Goal: Task Accomplishment & Management: Manage account settings

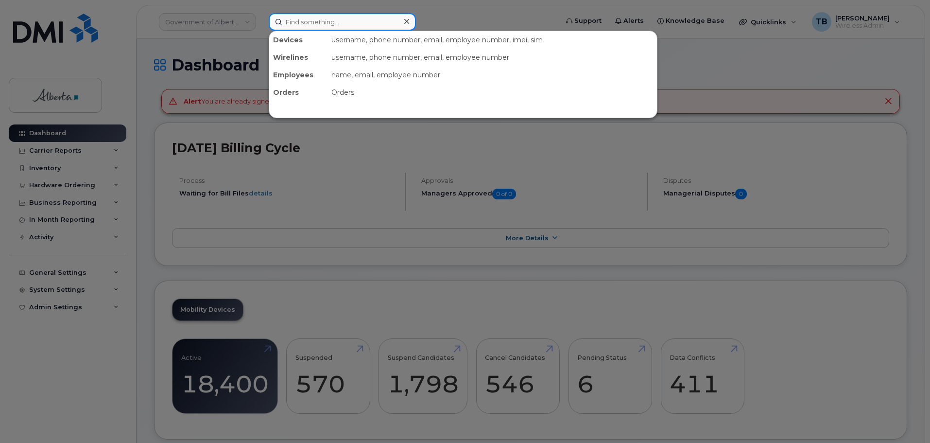
click at [308, 25] on input at bounding box center [342, 21] width 147 height 17
paste input "4038623400"
type input "4038623400"
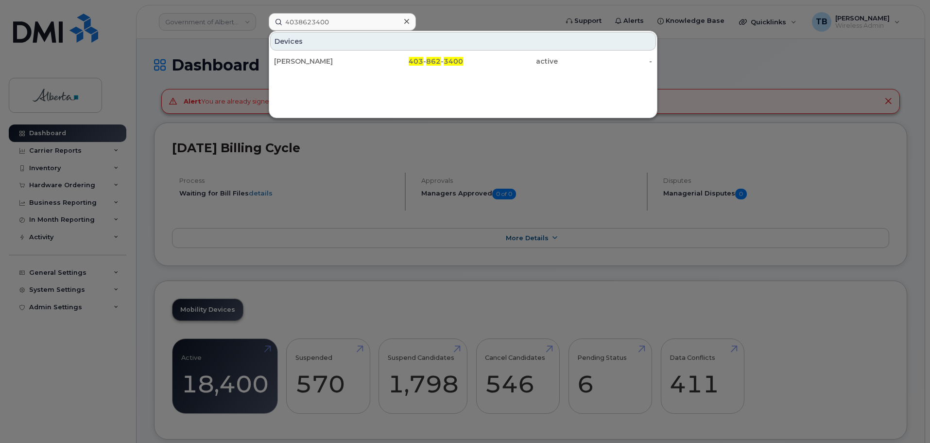
drag, startPoint x: 299, startPoint y: 62, endPoint x: 59, endPoint y: 54, distance: 240.7
click at [299, 62] on div "Jeff Dixon" at bounding box center [321, 61] width 95 height 10
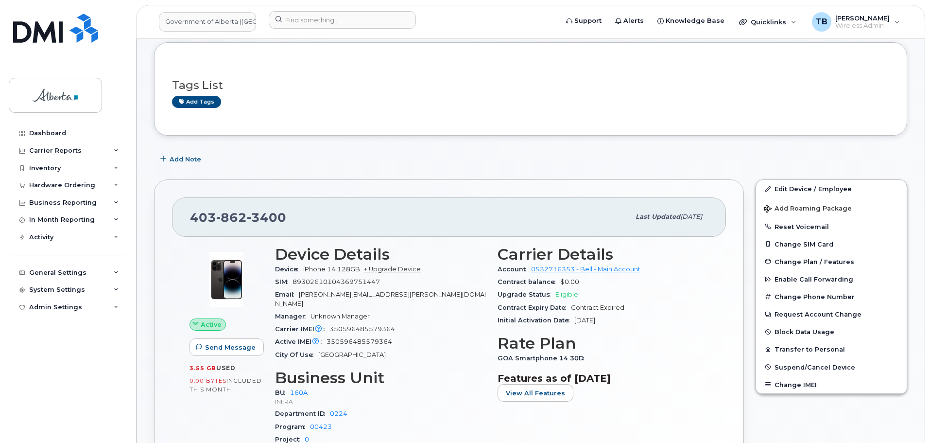
scroll to position [97, 0]
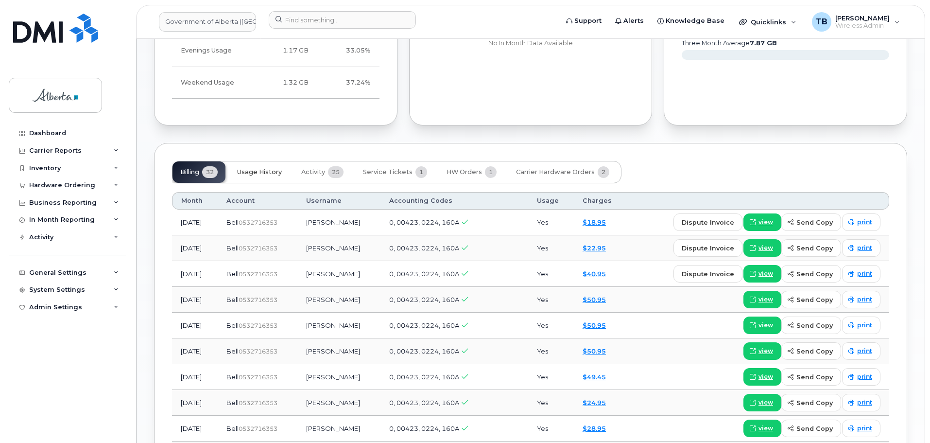
click at [258, 168] on span "Usage History" at bounding box center [259, 172] width 45 height 8
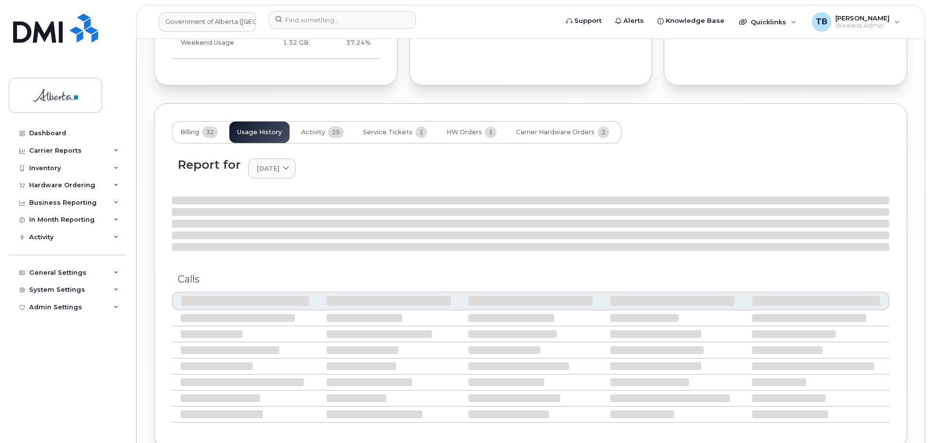
scroll to position [718, 0]
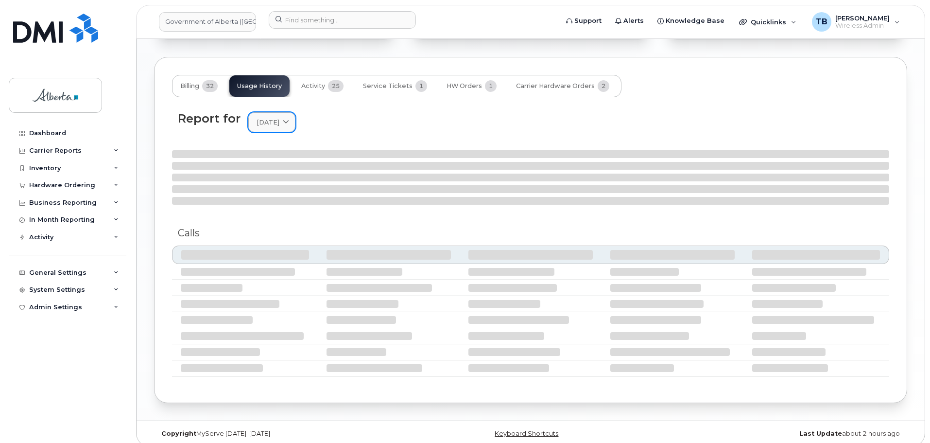
click at [296, 119] on link "August 2025" at bounding box center [271, 122] width 47 height 20
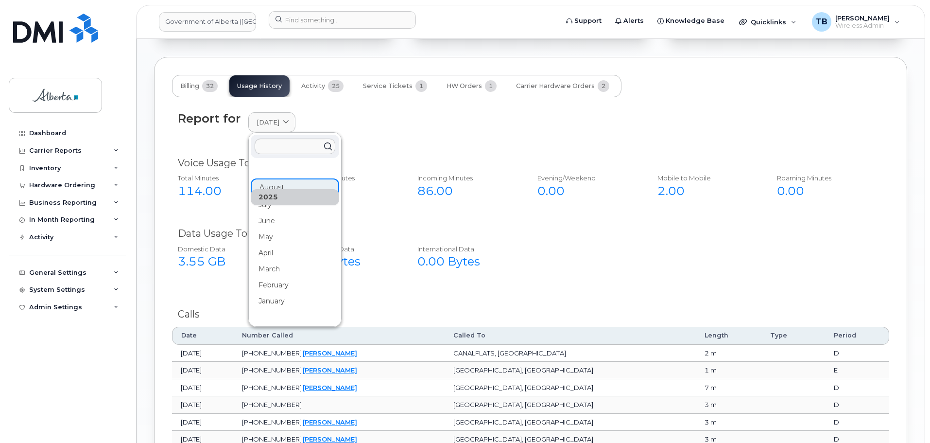
click at [272, 373] on div "May" at bounding box center [295, 381] width 88 height 16
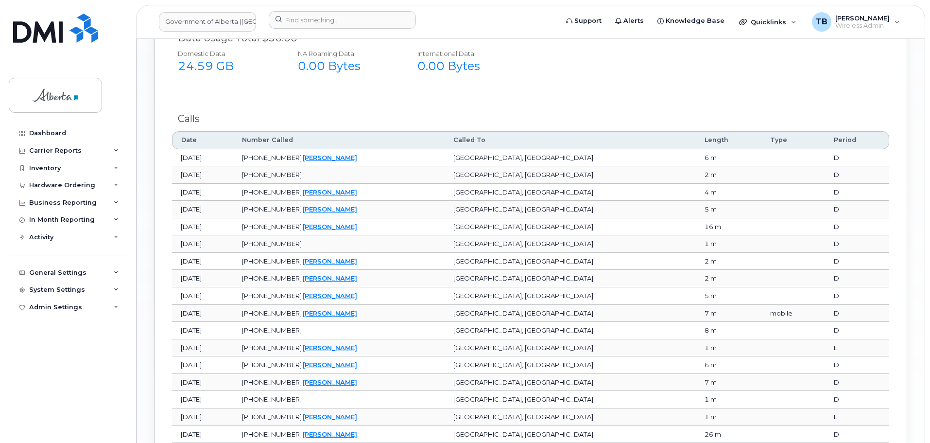
scroll to position [779, 0]
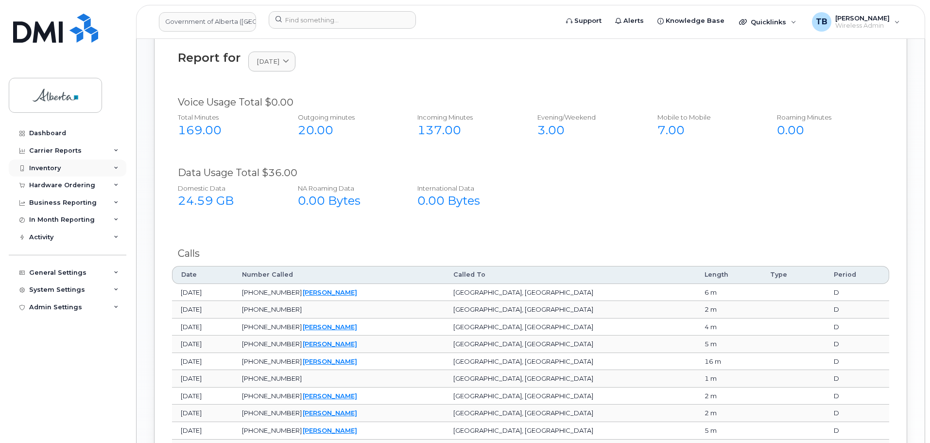
click at [46, 171] on div "Inventory" at bounding box center [45, 168] width 32 height 8
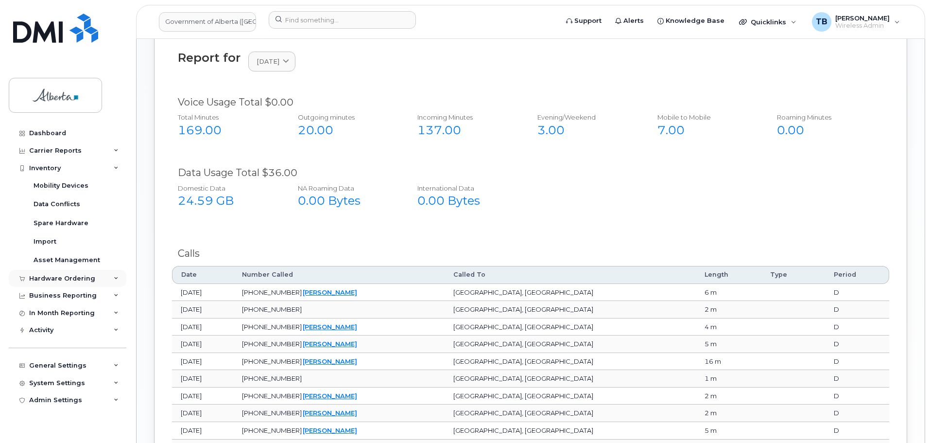
click at [33, 275] on div "Hardware Ordering" at bounding box center [62, 279] width 66 height 8
click at [47, 283] on div "Hardware Ordering" at bounding box center [68, 278] width 118 height 17
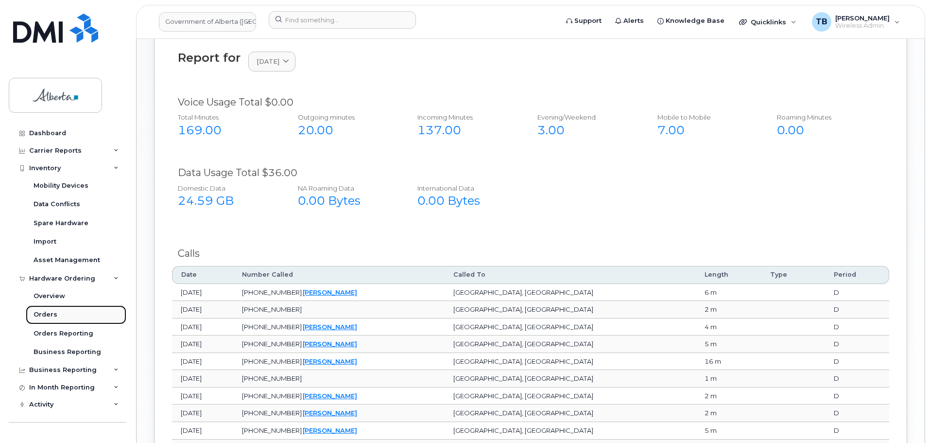
click at [41, 310] on div "Orders" at bounding box center [46, 314] width 24 height 9
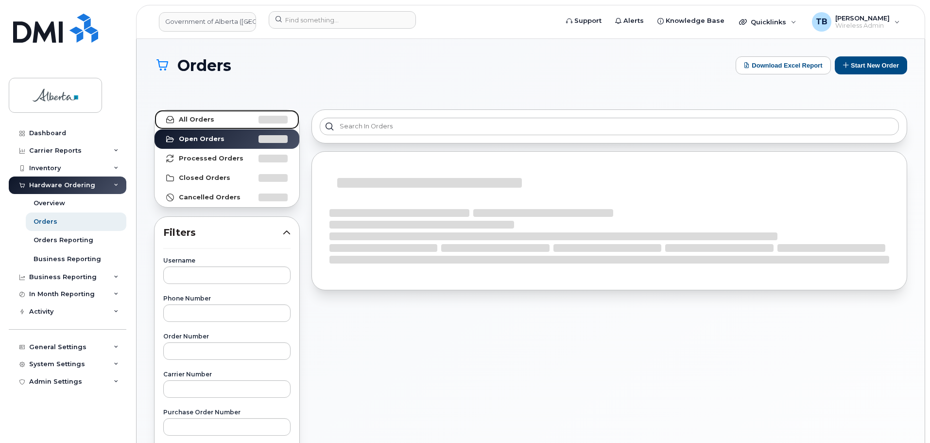
click at [201, 115] on link "All Orders" at bounding box center [227, 119] width 145 height 19
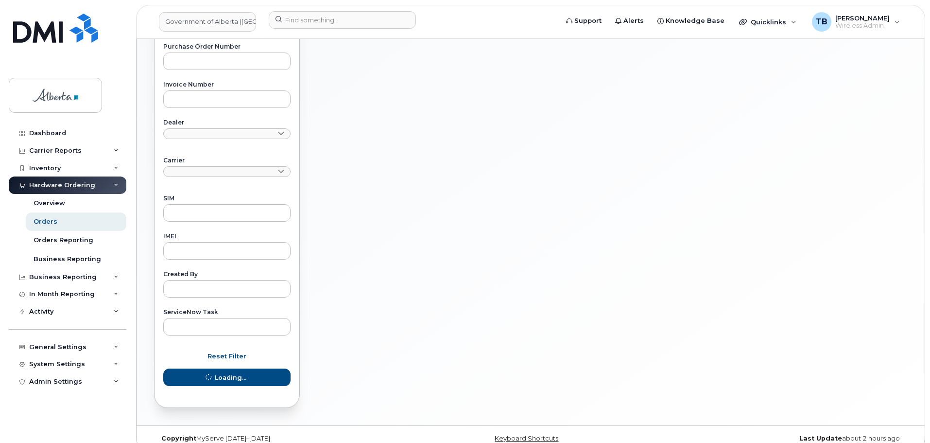
scroll to position [379, 0]
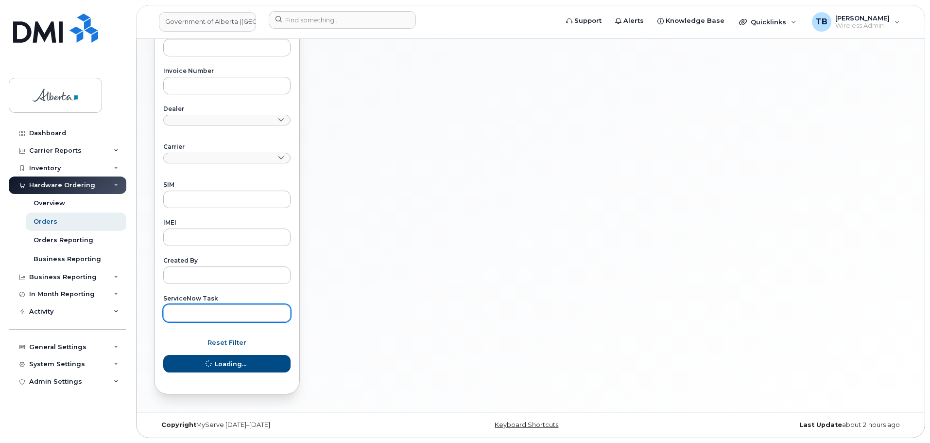
drag, startPoint x: 208, startPoint y: 303, endPoint x: 206, endPoint y: 308, distance: 5.1
click at [207, 308] on div "ServiceNow Task" at bounding box center [226, 309] width 127 height 26
click at [206, 310] on input "text" at bounding box center [226, 312] width 127 height 17
paste input "SCTASK0829628"
type input "SCTASK0829628"
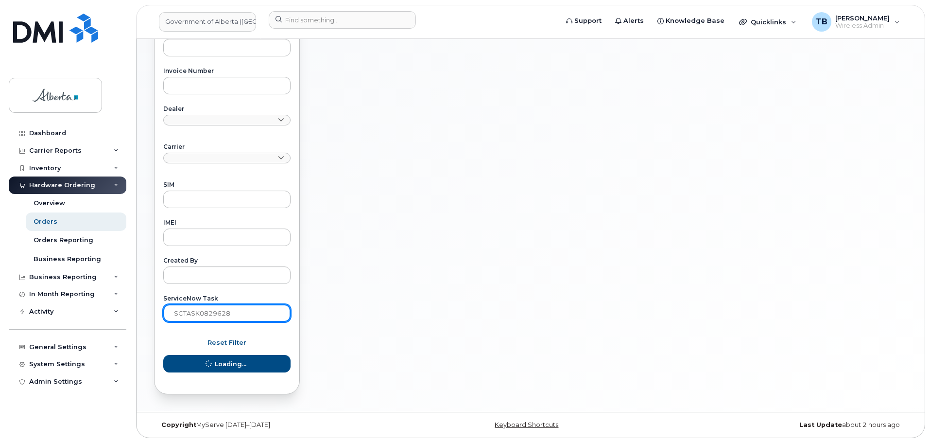
click at [163, 355] on button "Loading..." at bounding box center [226, 363] width 127 height 17
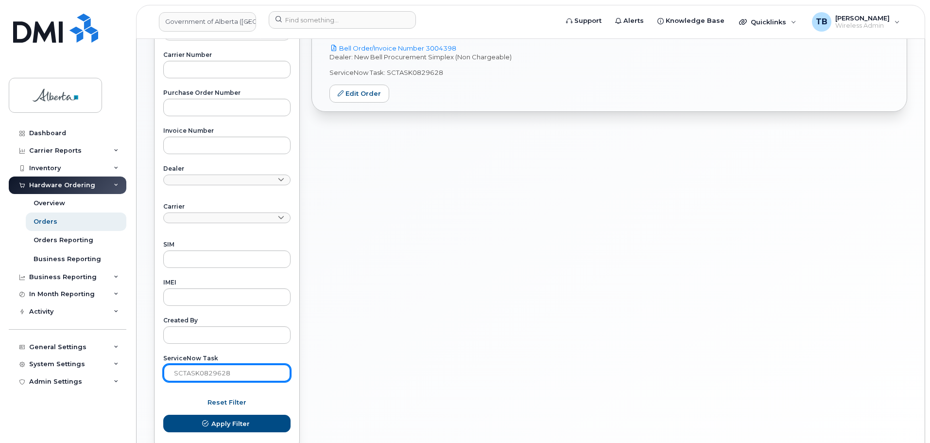
scroll to position [87, 0]
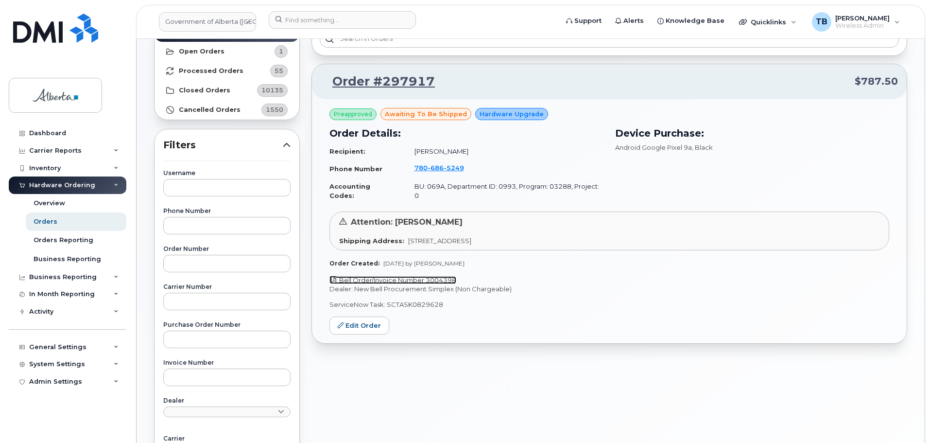
click at [401, 276] on link "Bell Order/Invoice Number 3004398" at bounding box center [393, 280] width 127 height 8
click at [444, 169] on span "686" at bounding box center [454, 168] width 20 height 8
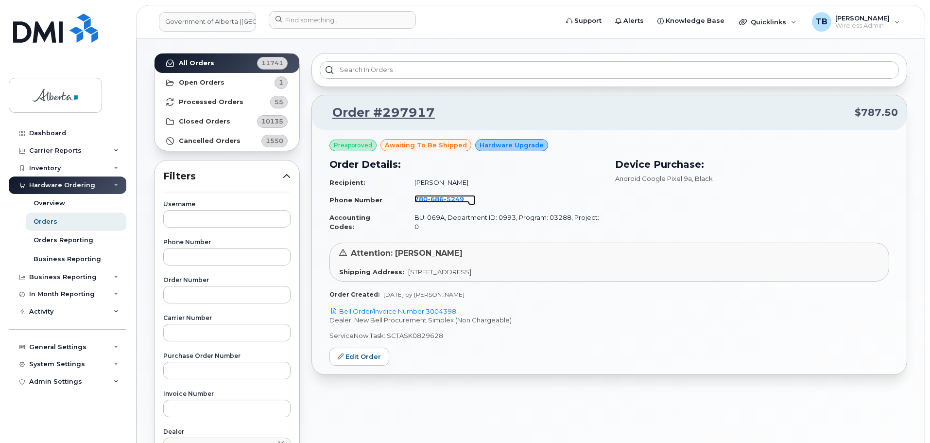
scroll to position [39, 0]
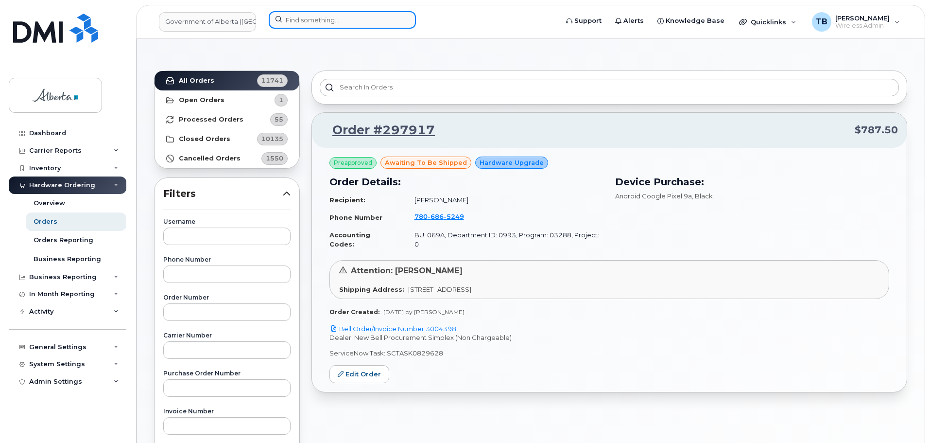
click at [308, 27] on input at bounding box center [342, 19] width 147 height 17
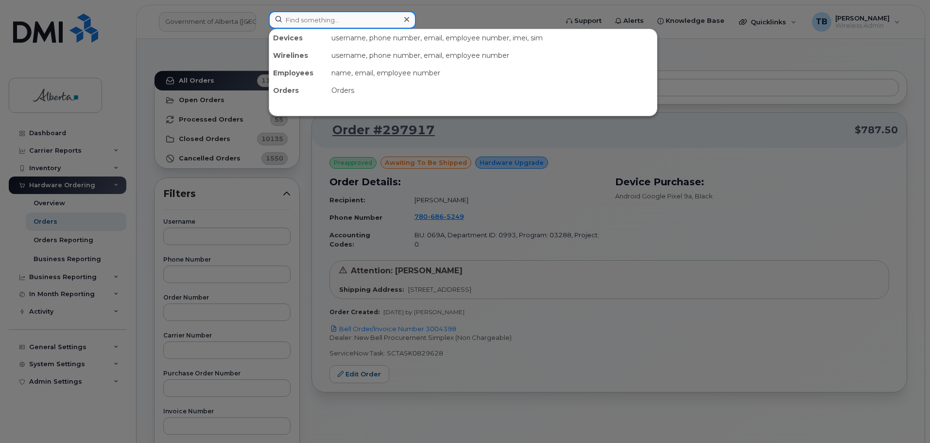
paste input "5873362368"
type input "5873362368"
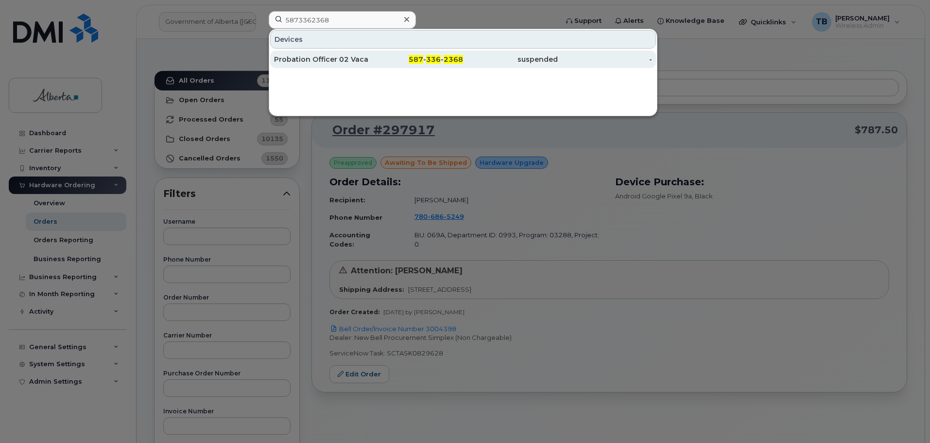
click at [312, 55] on div "Probation Officer 02 Vacant" at bounding box center [321, 59] width 95 height 10
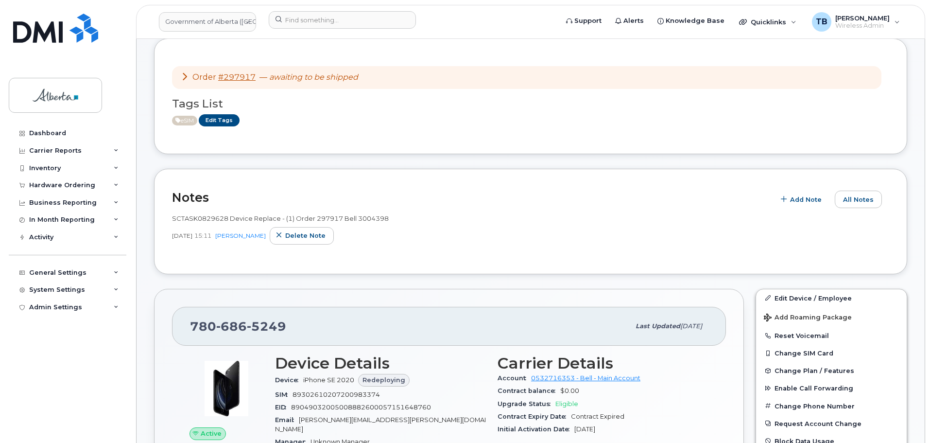
scroll to position [49, 0]
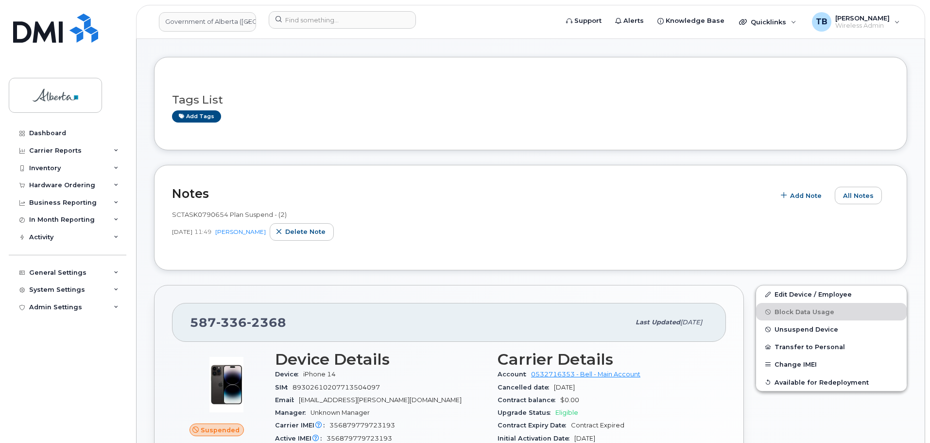
scroll to position [49, 0]
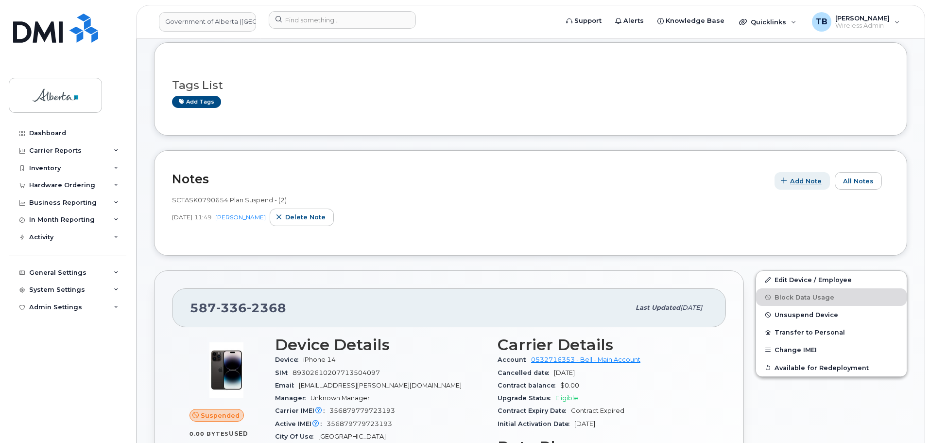
click at [799, 184] on span "Add Note" at bounding box center [806, 180] width 32 height 9
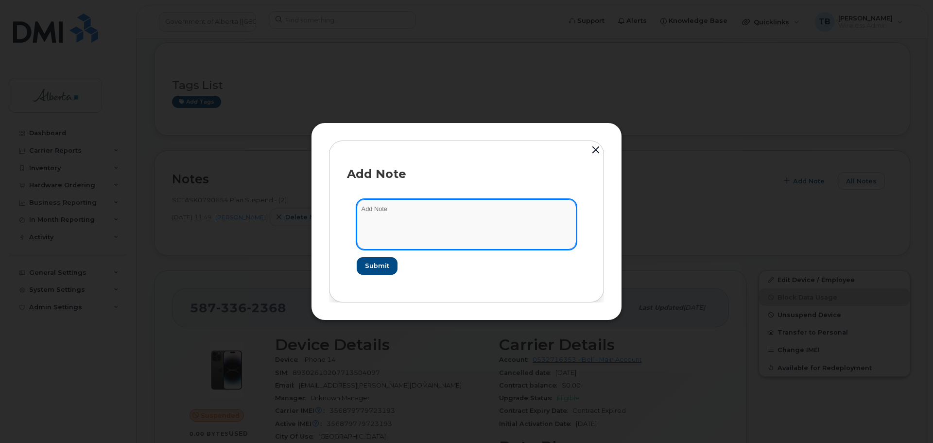
click at [440, 233] on textarea at bounding box center [467, 224] width 220 height 50
paste textarea "SCTASK0834300 Device Plan Reassign - (1)"
type textarea "SCTASK0834300 Device Plan Reassign - (1)"
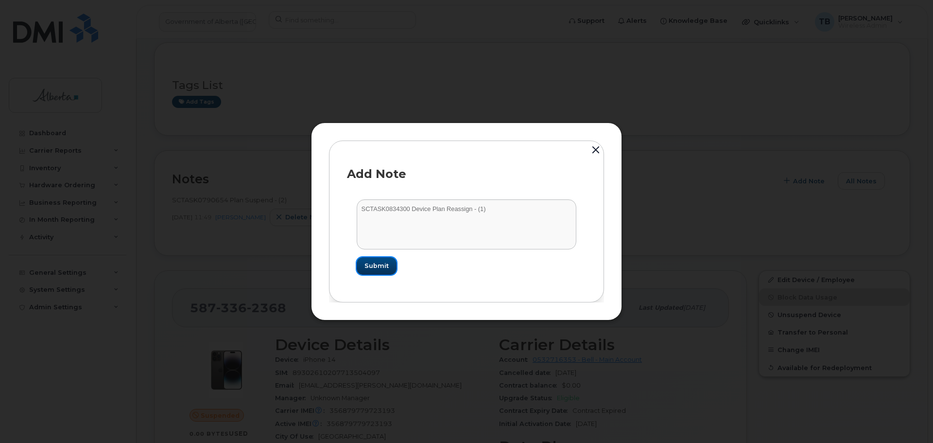
click at [365, 262] on button "Submit" at bounding box center [377, 265] width 40 height 17
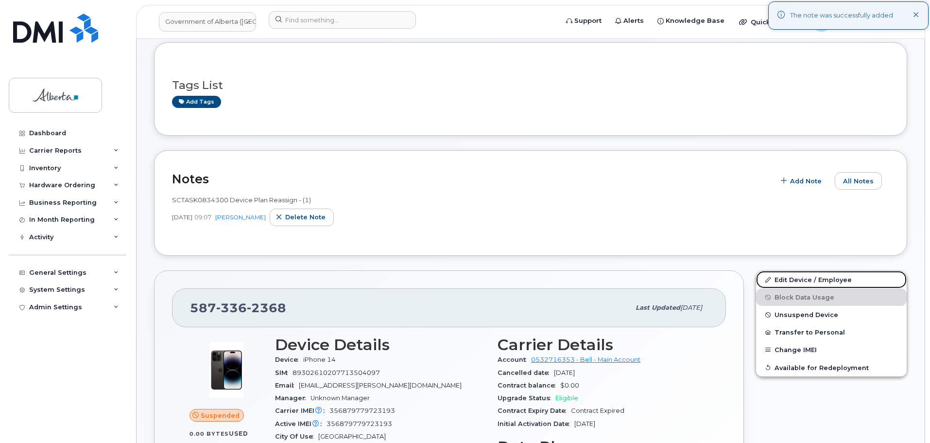
click at [795, 282] on link "Edit Device / Employee" at bounding box center [831, 279] width 151 height 17
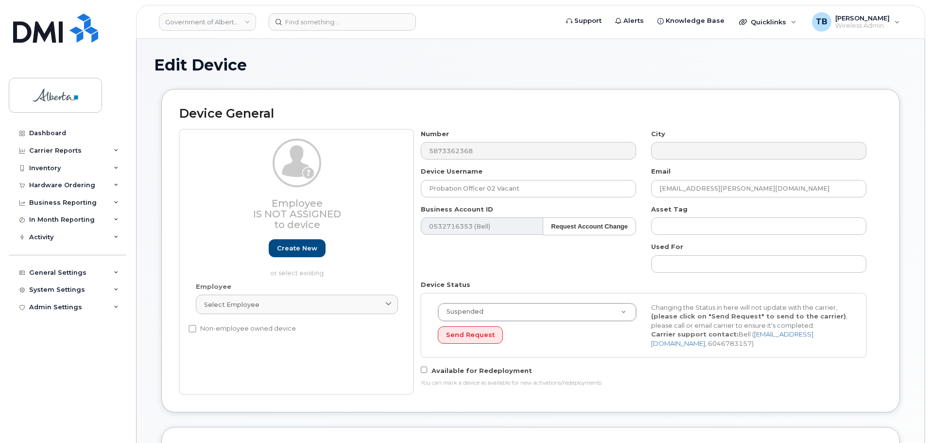
select select "4797682"
drag, startPoint x: 527, startPoint y: 194, endPoint x: 344, endPoint y: 192, distance: 183.3
click at [344, 192] on div "Employee Is not assigned to device Create new or select existing Employee Selec…" at bounding box center [530, 261] width 703 height 265
paste input "Kez-[PERSON_NAME]"
type input "Kez-[PERSON_NAME]"
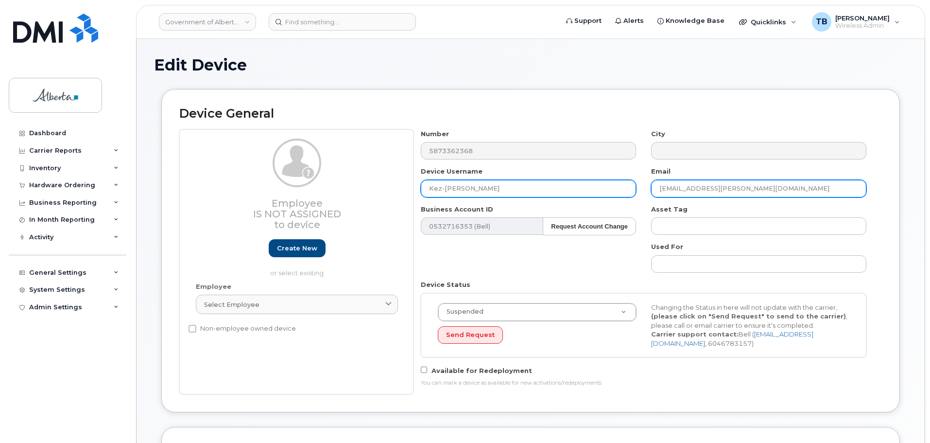
drag, startPoint x: 685, startPoint y: 194, endPoint x: 607, endPoint y: 196, distance: 77.8
click at [610, 193] on div "Number 5873362368 City Device Username Kez-Anne Dawes Email Jerrika.Viney-Stecy…" at bounding box center [644, 261] width 461 height 265
paste input "Kez-Anne.Dawes"
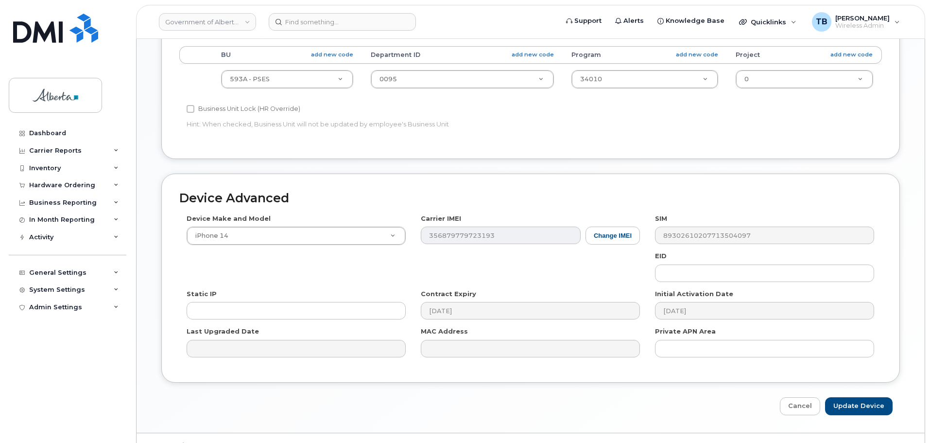
scroll to position [437, 0]
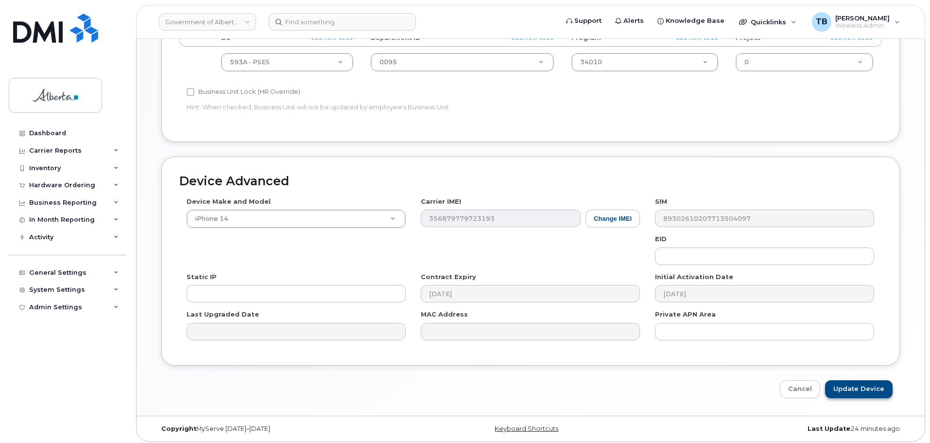
type input "[EMAIL_ADDRESS][PERSON_NAME][PERSON_NAME][DOMAIN_NAME]"
click at [857, 393] on input "Update Device" at bounding box center [859, 389] width 68 height 18
type input "Saving..."
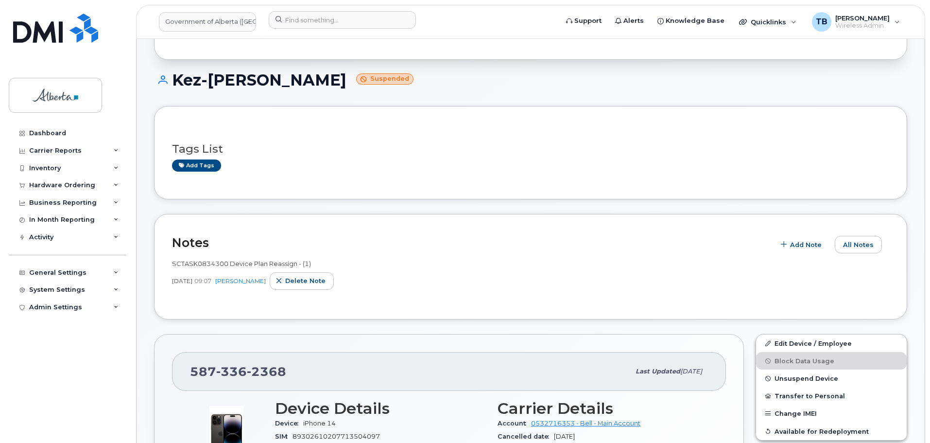
scroll to position [97, 0]
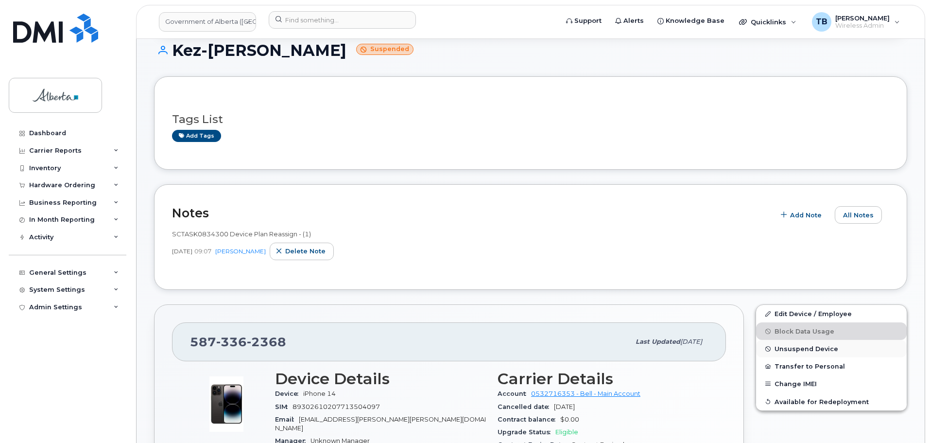
click at [799, 353] on button "Unsuspend Device" at bounding box center [831, 348] width 151 height 17
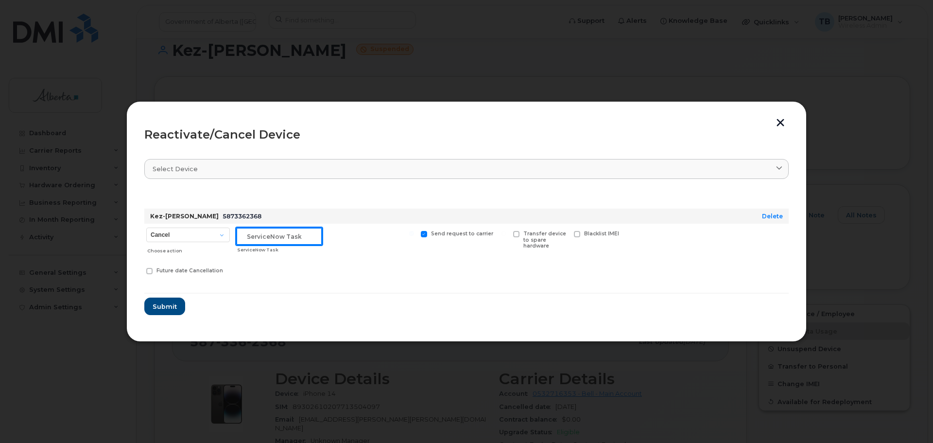
click at [274, 239] on input "text" at bounding box center [279, 235] width 86 height 17
paste input "SCTASK0834300"
type input "SCTASK0834300"
click at [209, 238] on select "Cancel Suspend - Extend Suspension Reactivate" at bounding box center [188, 234] width 84 height 15
select select "[object Object]"
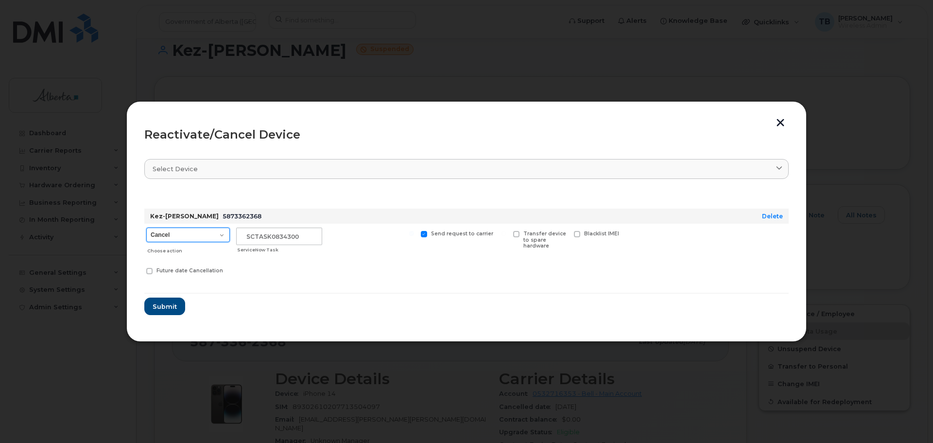
click at [146, 227] on select "Cancel Suspend - Extend Suspension Reactivate" at bounding box center [188, 234] width 84 height 15
click at [159, 312] on button "Submit" at bounding box center [164, 305] width 40 height 17
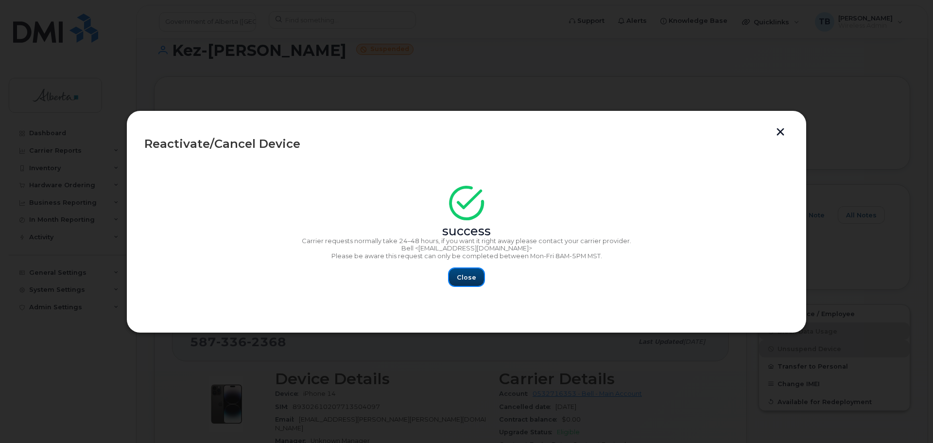
click at [477, 280] on button "Close" at bounding box center [466, 276] width 35 height 17
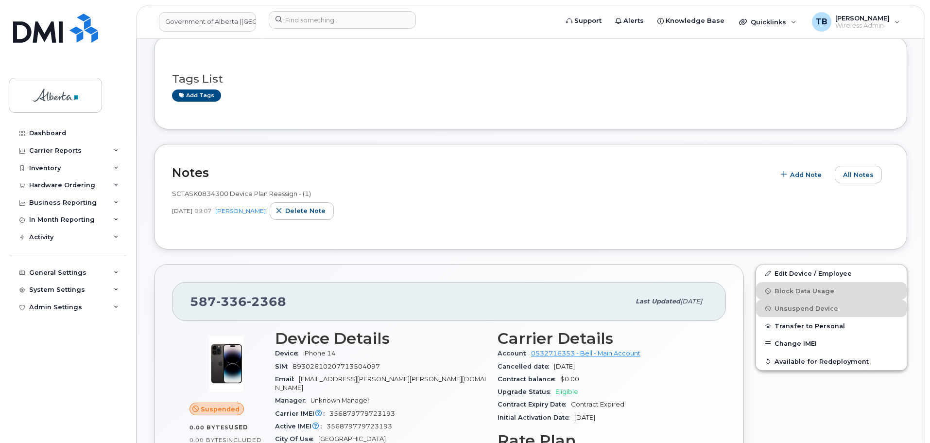
scroll to position [194, 0]
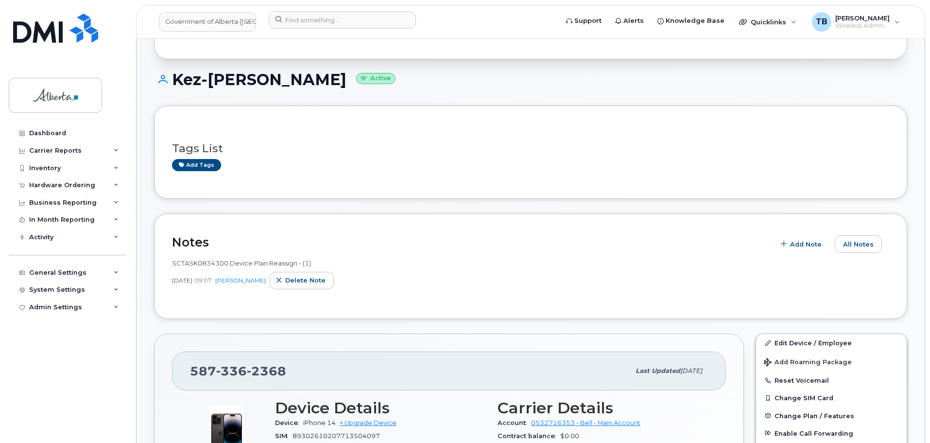
scroll to position [97, 0]
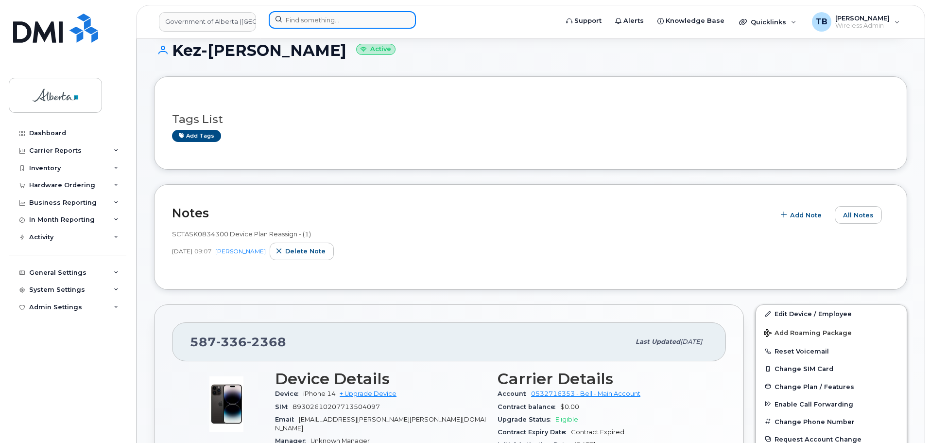
click at [292, 20] on input at bounding box center [342, 19] width 147 height 17
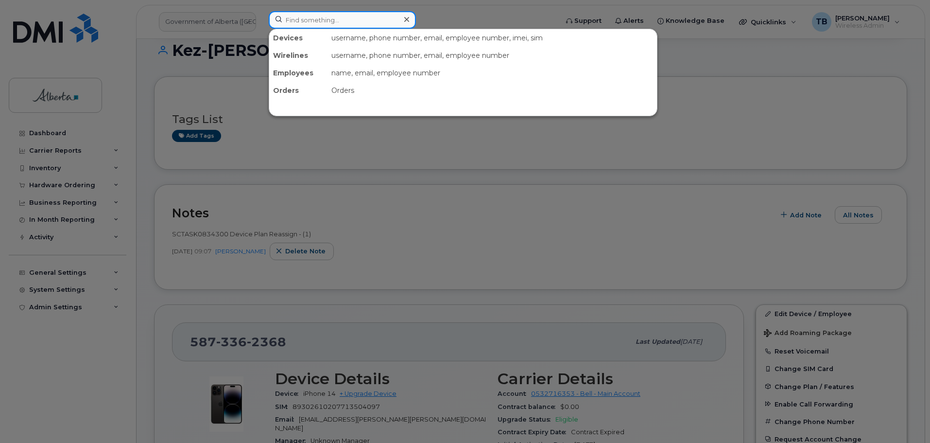
paste input "4038780824"
type input "4038780824"
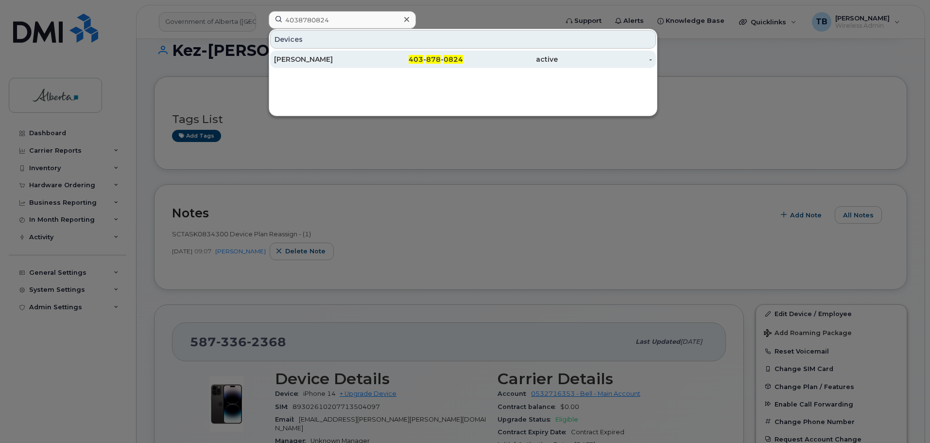
click at [288, 58] on div "Sharon Getz" at bounding box center [321, 59] width 95 height 10
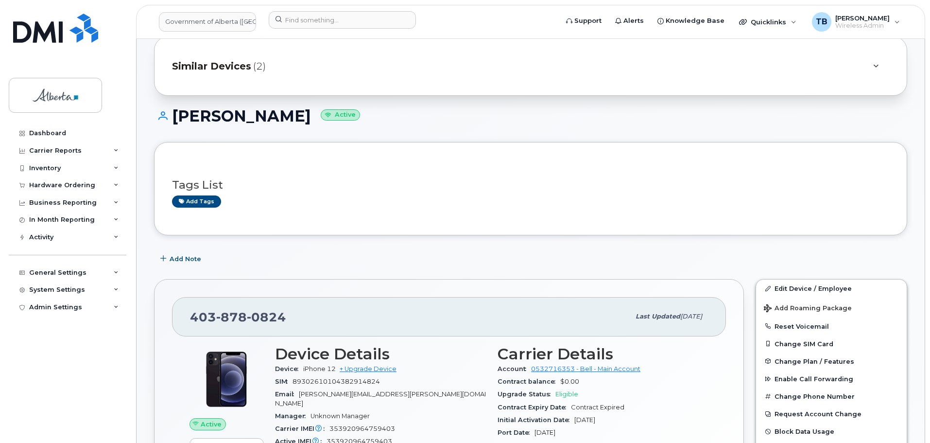
scroll to position [49, 0]
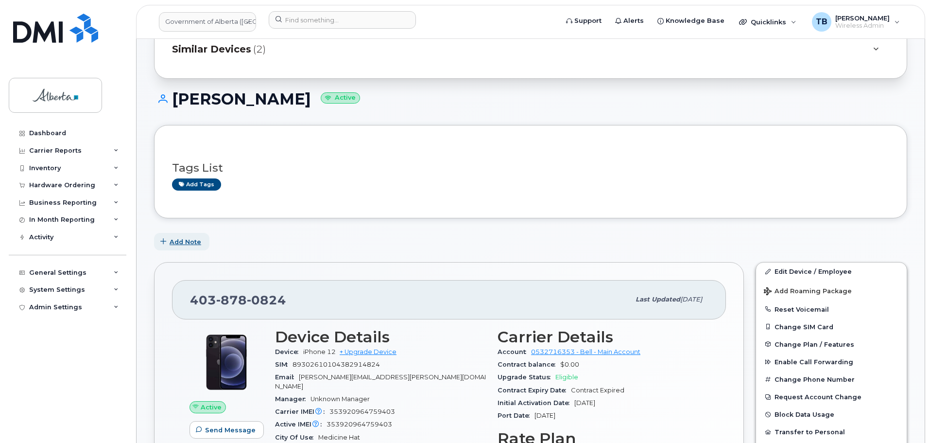
click at [181, 238] on span "Add Note" at bounding box center [186, 241] width 32 height 9
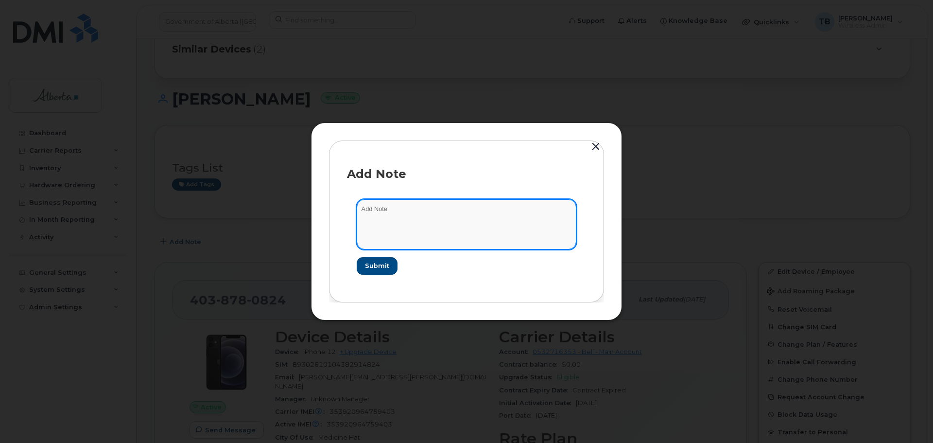
click at [399, 244] on textarea at bounding box center [467, 224] width 220 height 50
paste textarea "SCTASK0833895 Plan User Termination - (2)"
click at [378, 210] on textarea "SCTASK0833895 Plan User Termination - (2)" at bounding box center [467, 224] width 220 height 50
type textarea "SCTASK0833895 Plan User Termination - (2)"
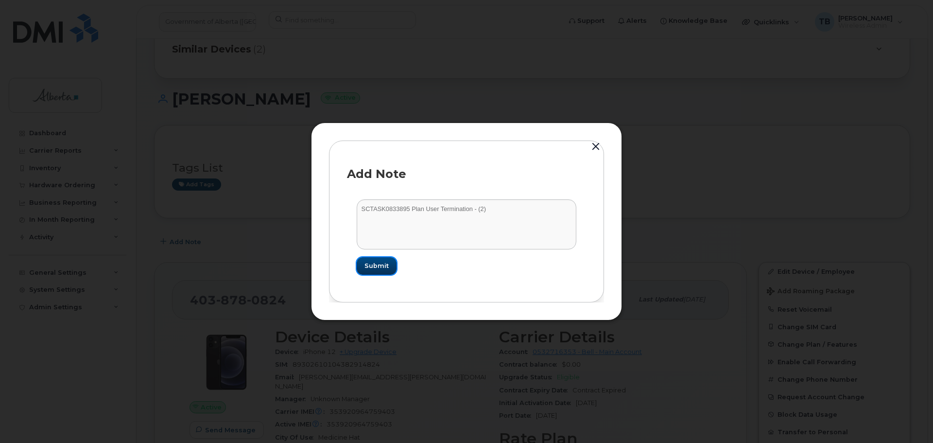
drag, startPoint x: 371, startPoint y: 258, endPoint x: 316, endPoint y: 176, distance: 98.7
click at [371, 257] on button "Submit" at bounding box center [377, 265] width 40 height 17
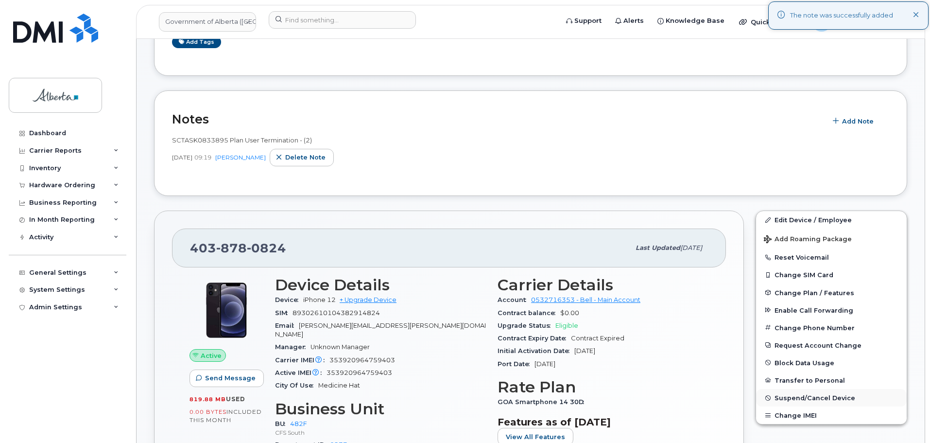
scroll to position [194, 0]
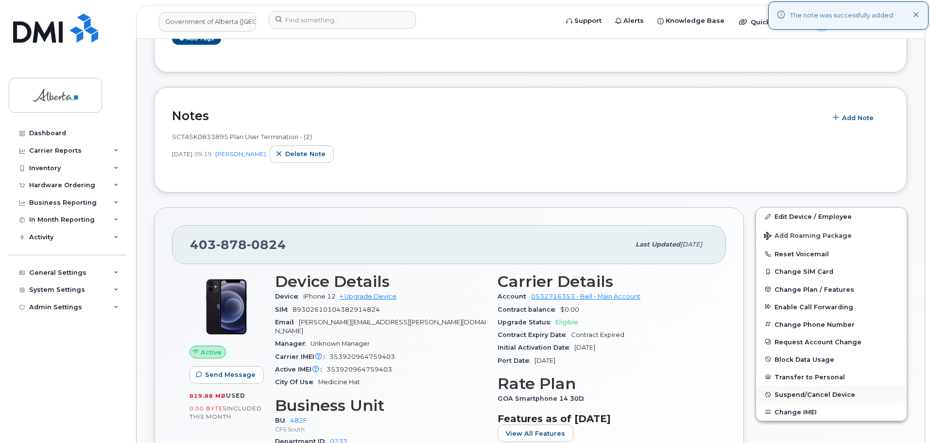
click at [800, 393] on span "Suspend/Cancel Device" at bounding box center [815, 394] width 81 height 7
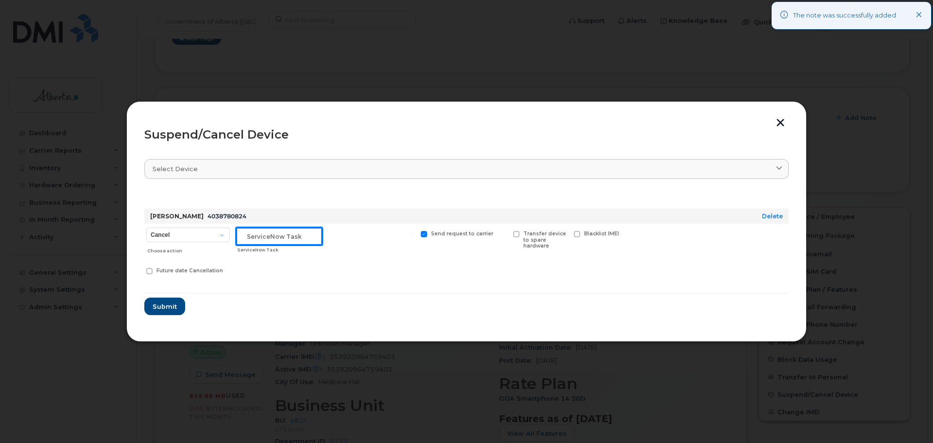
click at [272, 236] on input "text" at bounding box center [279, 235] width 86 height 17
paste input "SCTASK0833895"
type input "SCTASK0833895"
click at [158, 303] on span "Submit" at bounding box center [164, 306] width 24 height 9
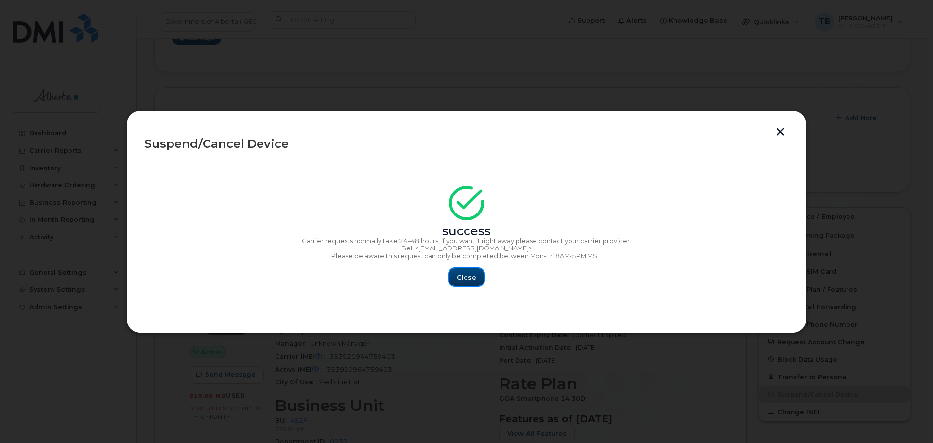
click at [463, 279] on span "Close" at bounding box center [466, 277] width 19 height 9
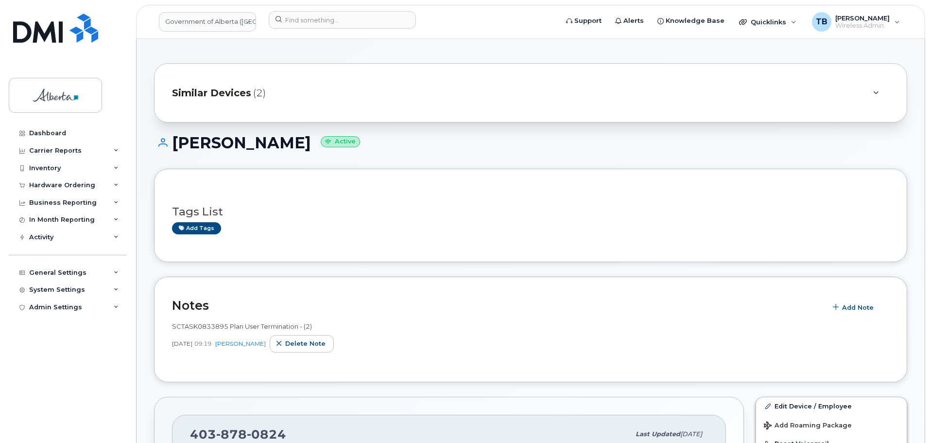
scroll to position [0, 0]
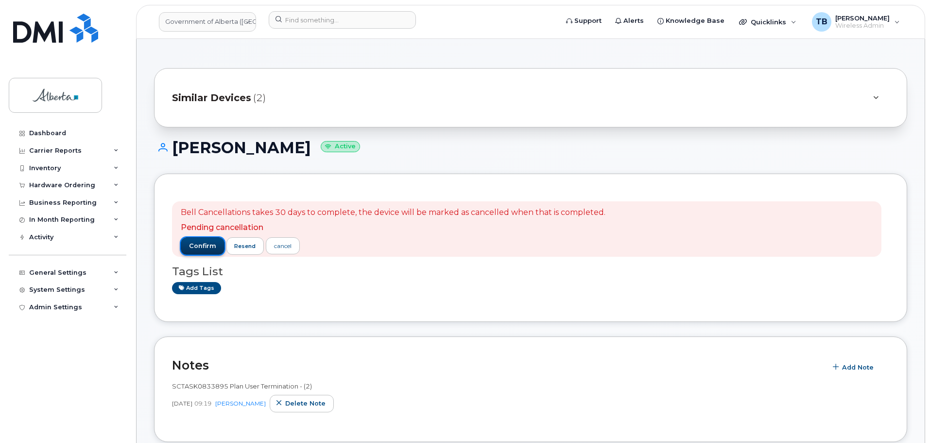
click at [191, 243] on span "confirm" at bounding box center [202, 246] width 27 height 9
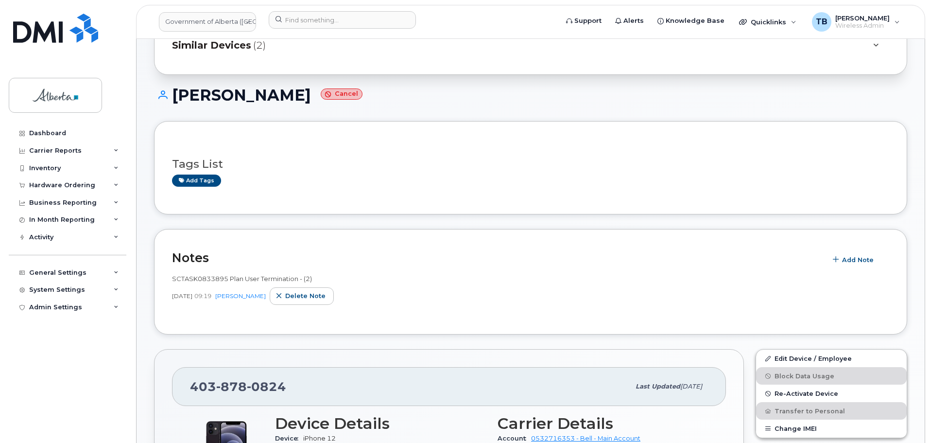
scroll to position [146, 0]
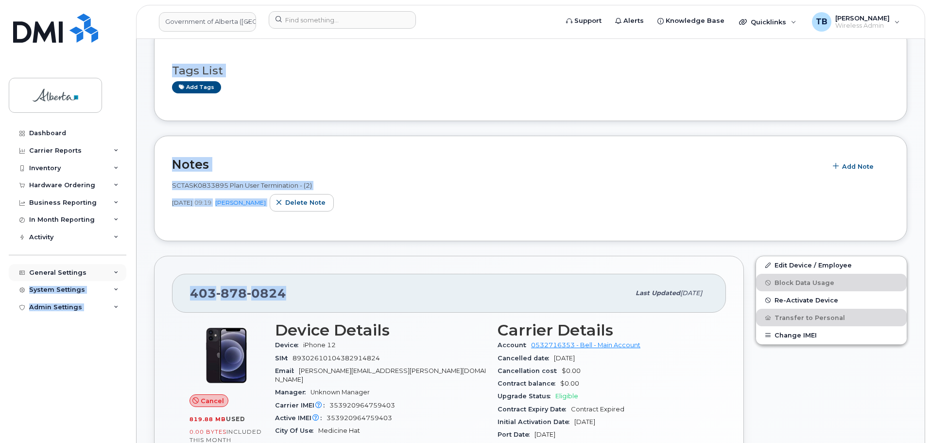
drag, startPoint x: 284, startPoint y: 292, endPoint x: 117, endPoint y: 273, distance: 168.2
drag, startPoint x: 218, startPoint y: 289, endPoint x: 328, endPoint y: 284, distance: 110.0
click at [340, 280] on div "403 878 0824 Last updated Aug 19, 2025" at bounding box center [449, 293] width 554 height 39
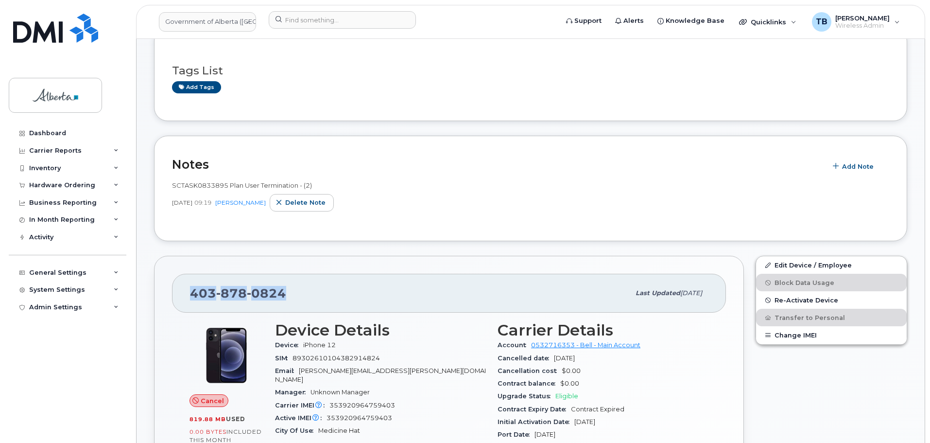
drag, startPoint x: 294, startPoint y: 285, endPoint x: 194, endPoint y: 287, distance: 99.7
click at [194, 287] on div "403 878 0824" at bounding box center [410, 293] width 440 height 20
copy span "403 878 0824"
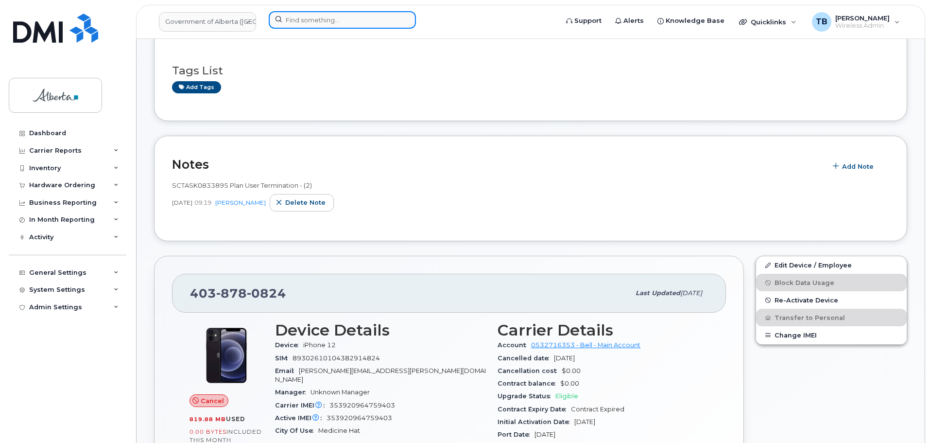
click at [299, 22] on input at bounding box center [342, 19] width 147 height 17
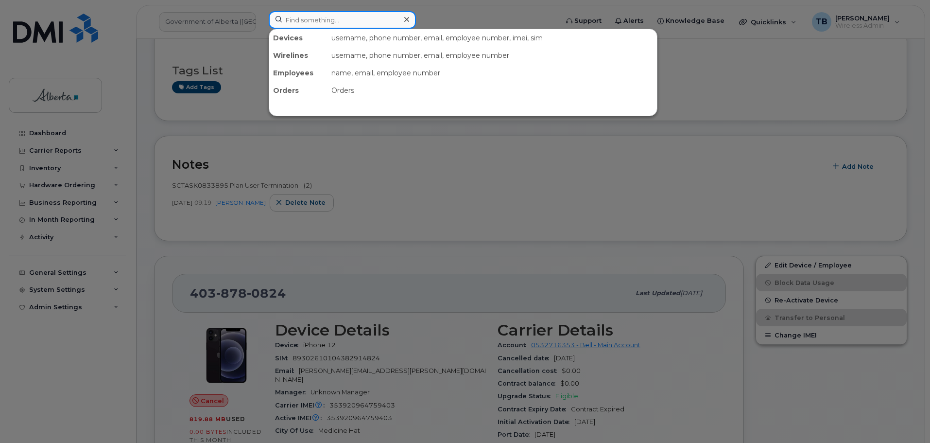
paste input "4035942998"
type input "4035942998"
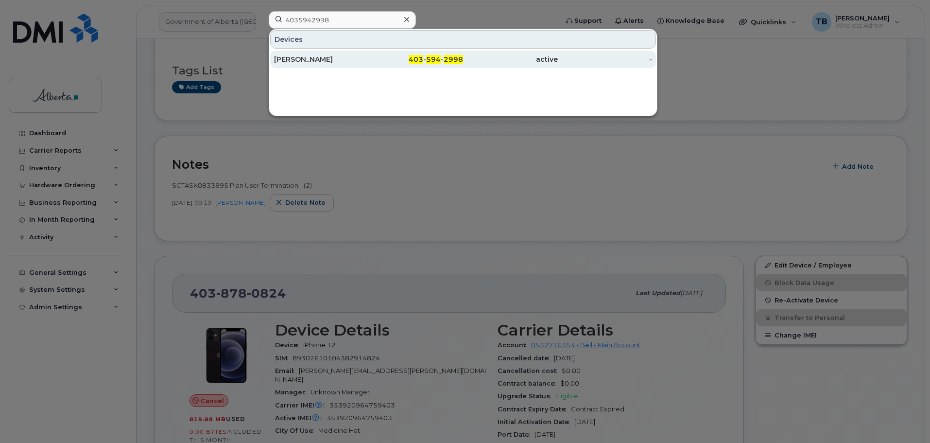
click at [310, 62] on div "Sharon Get" at bounding box center [321, 59] width 95 height 10
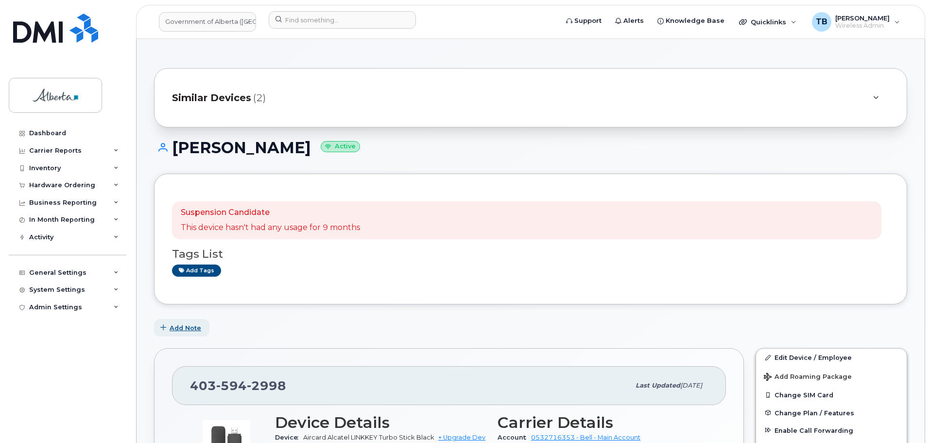
click at [189, 321] on button "Add Note" at bounding box center [181, 327] width 55 height 17
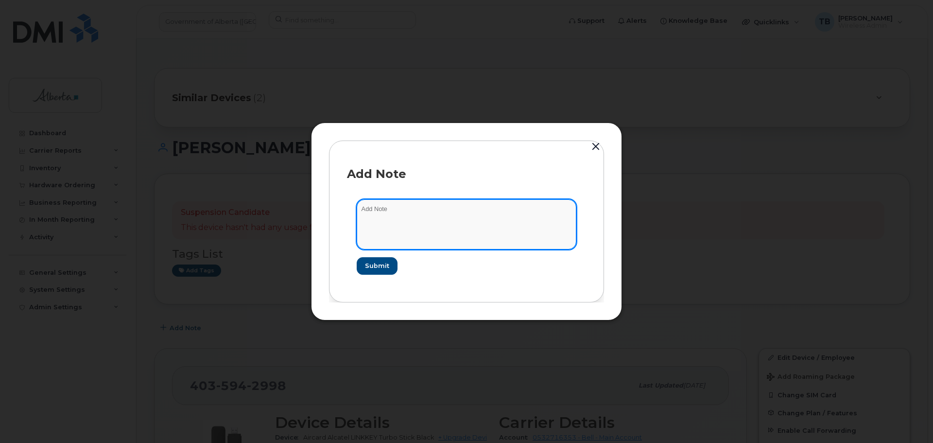
click at [420, 232] on textarea at bounding box center [467, 224] width 220 height 50
paste textarea "SCTASK0833895 Plan User Termination - (2)"
click at [371, 203] on textarea "SCTASK0833895 Plan User Termination - (2)" at bounding box center [467, 224] width 220 height 50
type textarea "SCTASK0833895 Plan User Termination - (2)"
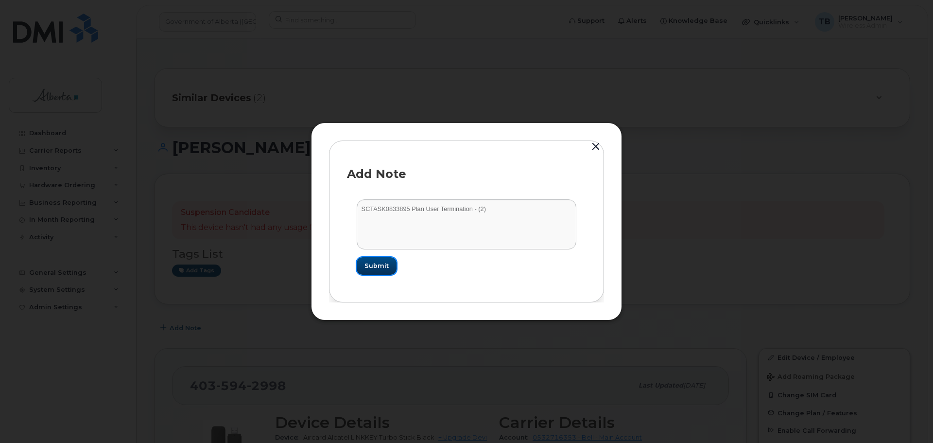
click at [371, 270] on span "Submit" at bounding box center [377, 265] width 24 height 9
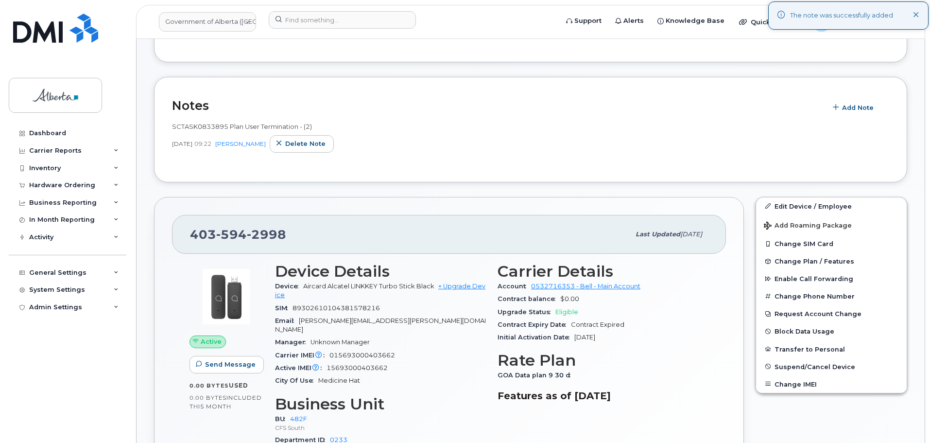
scroll to position [243, 0]
click at [787, 366] on span "Suspend/Cancel Device" at bounding box center [815, 365] width 81 height 7
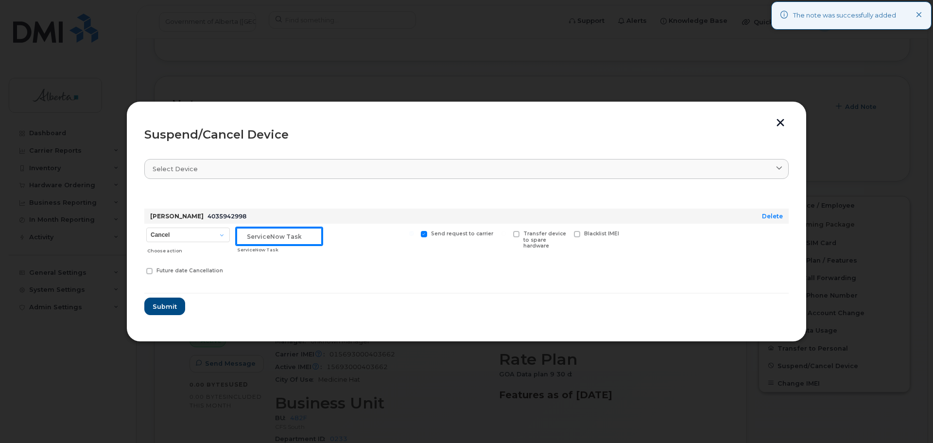
click at [299, 238] on input "text" at bounding box center [279, 235] width 86 height 17
paste input "SCTASK0833895"
type input "SCTASK0833895"
click at [171, 308] on span "Submit" at bounding box center [164, 306] width 24 height 9
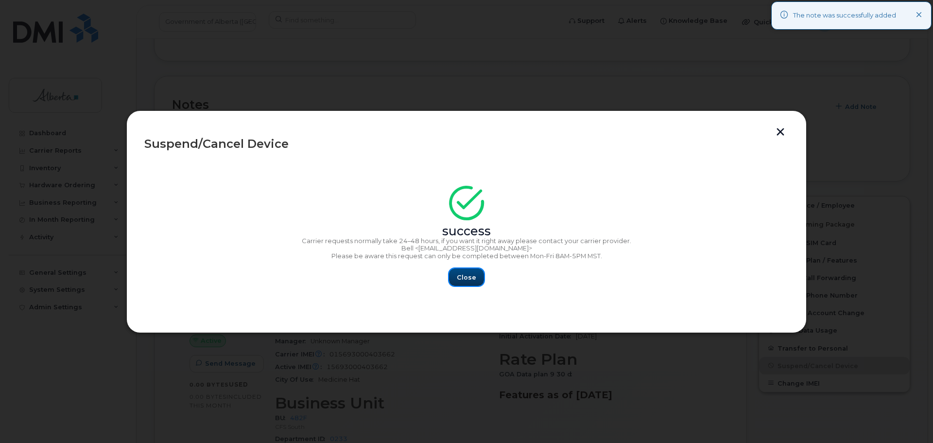
click at [476, 276] on button "Close" at bounding box center [466, 276] width 35 height 17
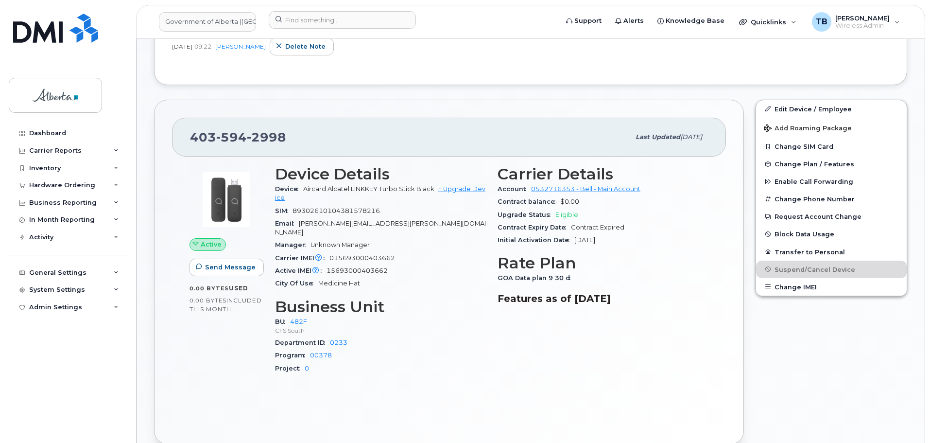
scroll to position [340, 0]
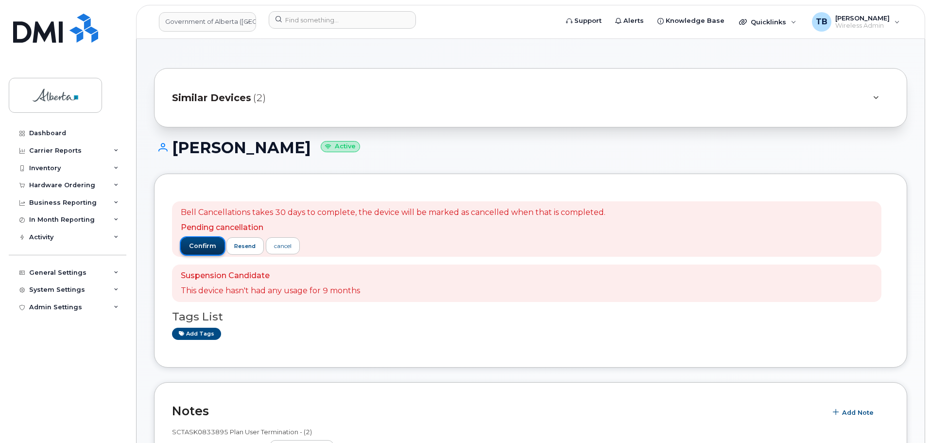
click at [201, 247] on span "confirm" at bounding box center [202, 246] width 27 height 9
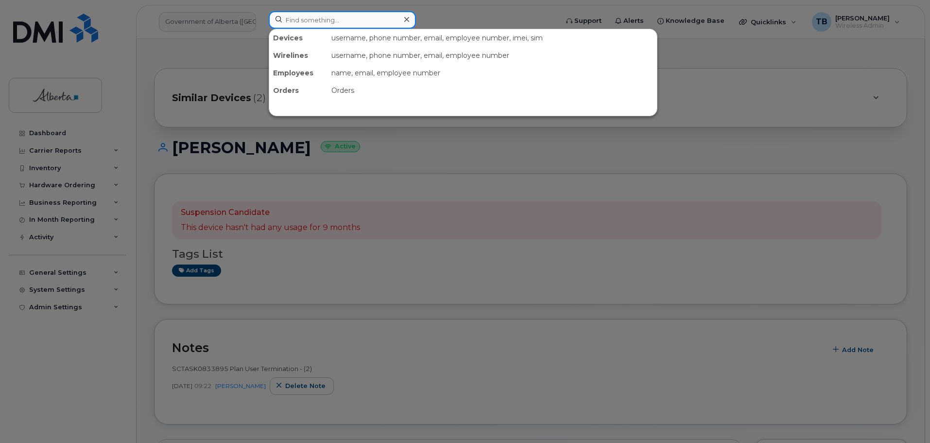
click at [322, 24] on input at bounding box center [342, 19] width 147 height 17
paste input "5873857298"
type input "5873857298"
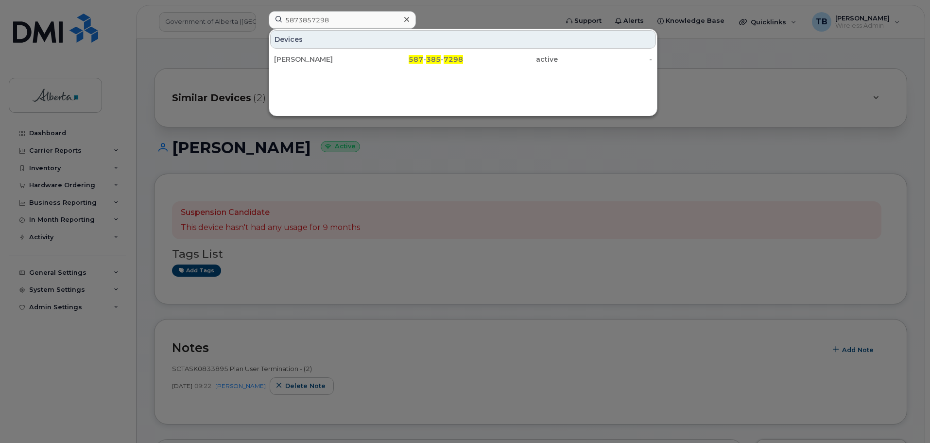
drag, startPoint x: 302, startPoint y: 59, endPoint x: 219, endPoint y: 40, distance: 85.7
click at [302, 59] on div "[PERSON_NAME]" at bounding box center [321, 59] width 95 height 10
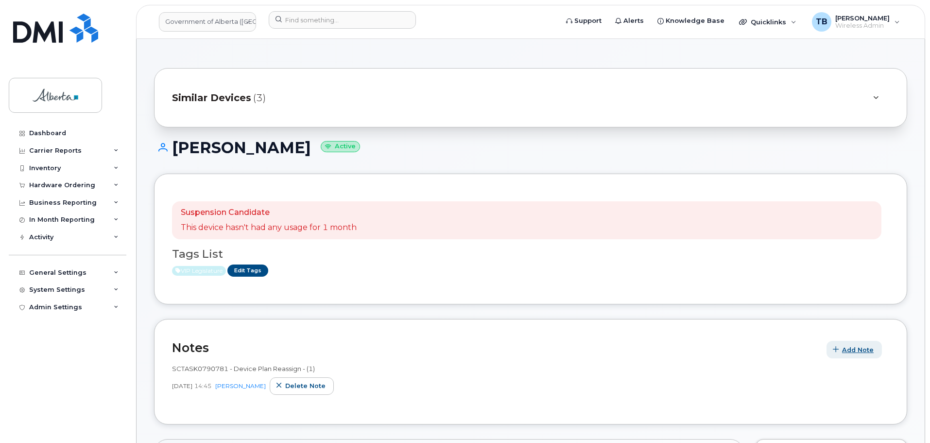
click at [853, 349] on span "Add Note" at bounding box center [858, 349] width 32 height 9
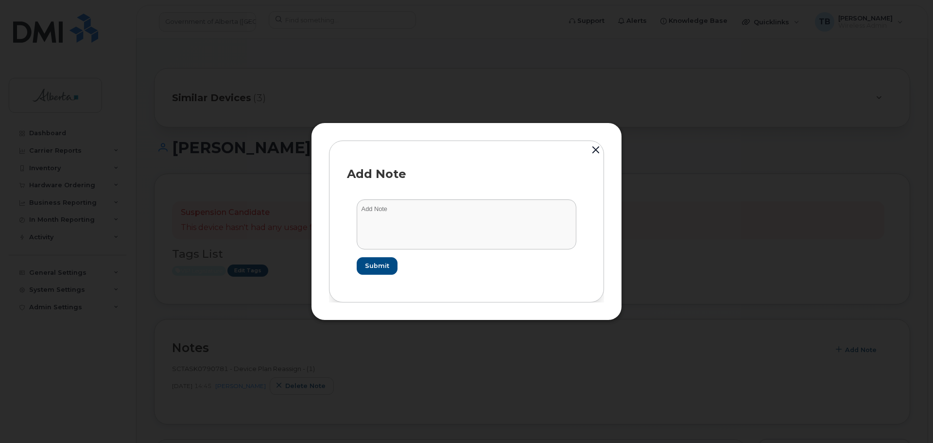
click at [463, 249] on form "Submit" at bounding box center [466, 237] width 239 height 94
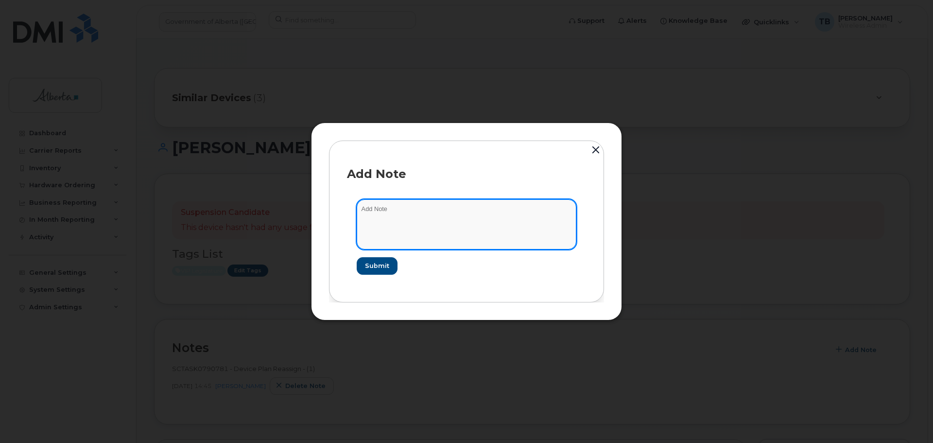
click at [452, 240] on textarea at bounding box center [467, 224] width 220 height 50
paste textarea "SCTASK0834441 Plan User Termination - (2)"
click at [372, 209] on textarea "SCTASK0834441 Plan User Termination - (2)" at bounding box center [467, 224] width 220 height 50
type textarea "SCTASK0834441 Plan User Termination - (2)"
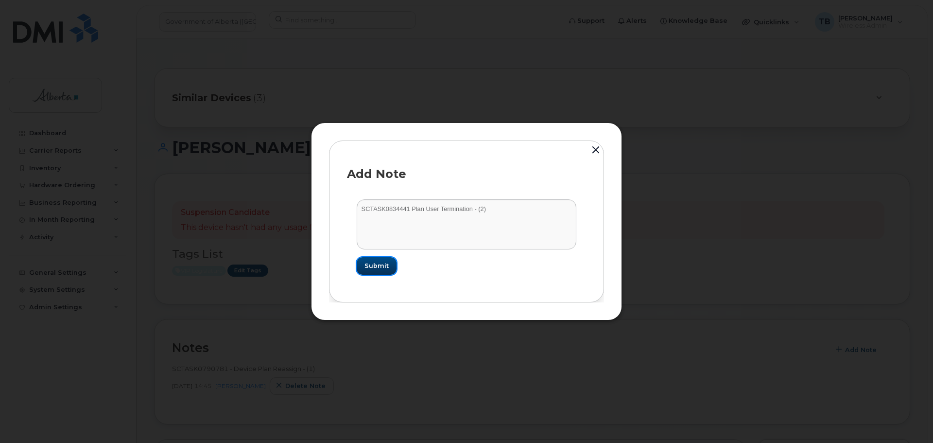
click at [366, 265] on span "Submit" at bounding box center [377, 265] width 24 height 9
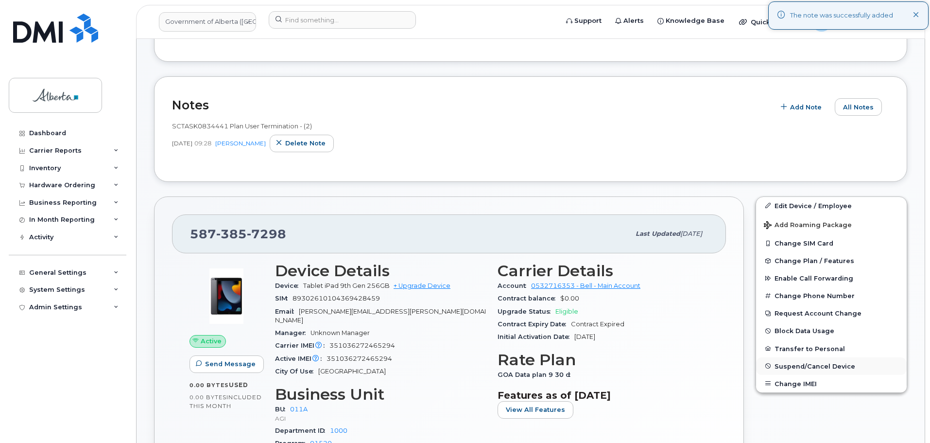
scroll to position [243, 0]
click at [790, 367] on span "Suspend/Cancel Device" at bounding box center [815, 365] width 81 height 7
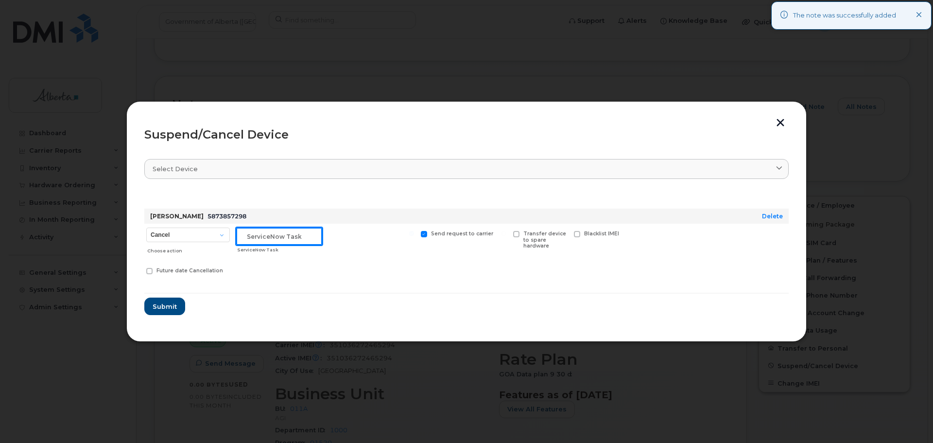
click at [264, 236] on input "text" at bounding box center [279, 235] width 86 height 17
paste input "SCTASK0834441"
type input "SCTASK0834441"
click at [156, 308] on span "Submit" at bounding box center [164, 306] width 24 height 9
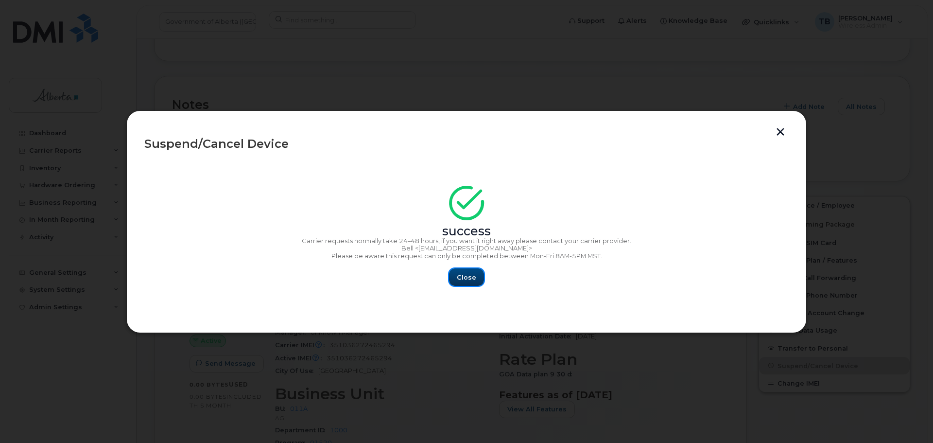
click at [471, 274] on span "Close" at bounding box center [466, 277] width 19 height 9
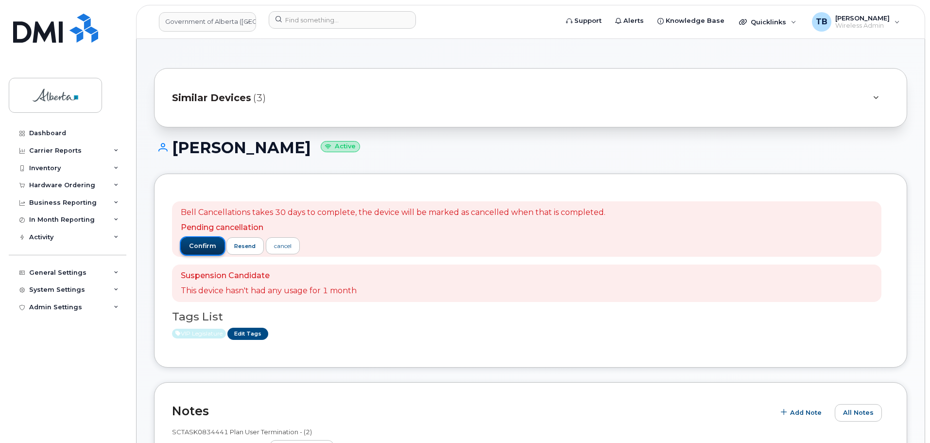
click at [209, 245] on span "confirm" at bounding box center [202, 246] width 27 height 9
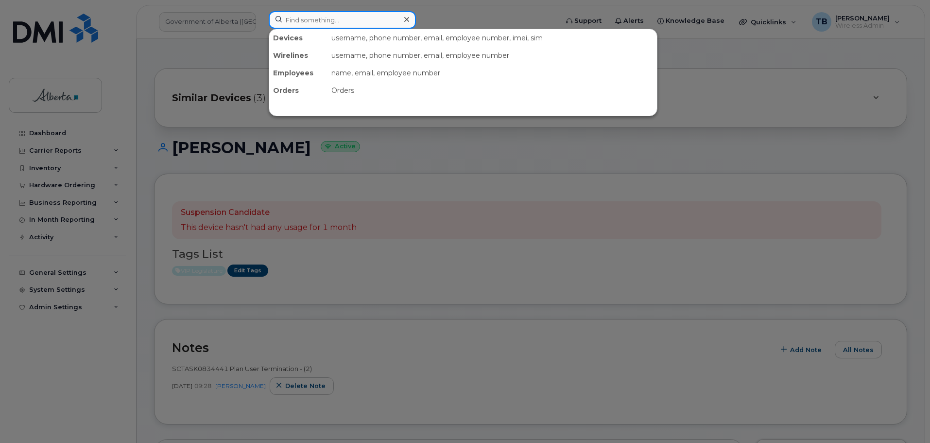
click at [295, 25] on input at bounding box center [342, 19] width 147 height 17
paste input "7804999552"
type input "7804999552"
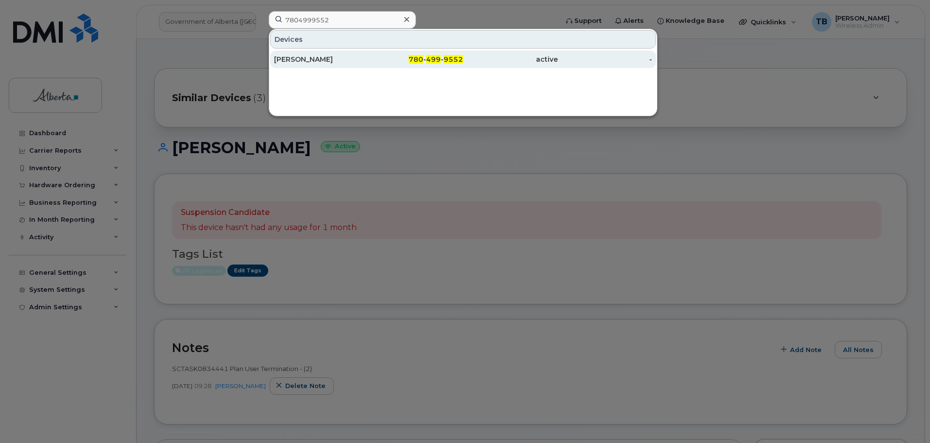
click at [297, 63] on div "[PERSON_NAME]" at bounding box center [321, 59] width 95 height 10
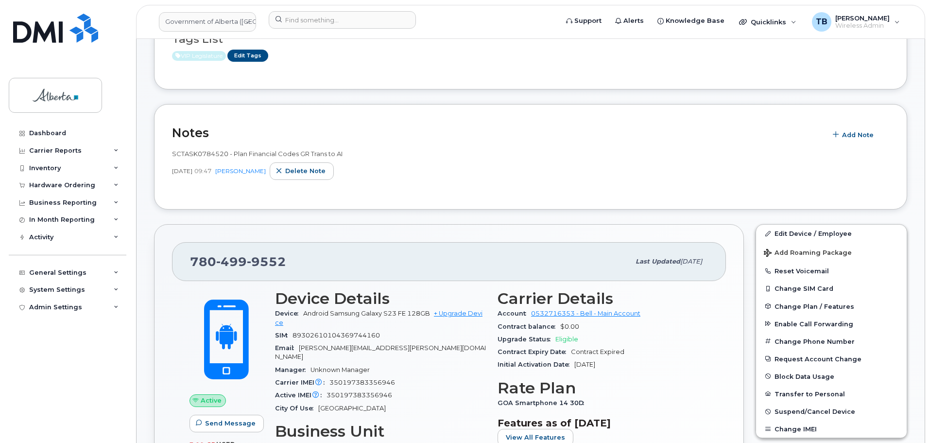
scroll to position [194, 0]
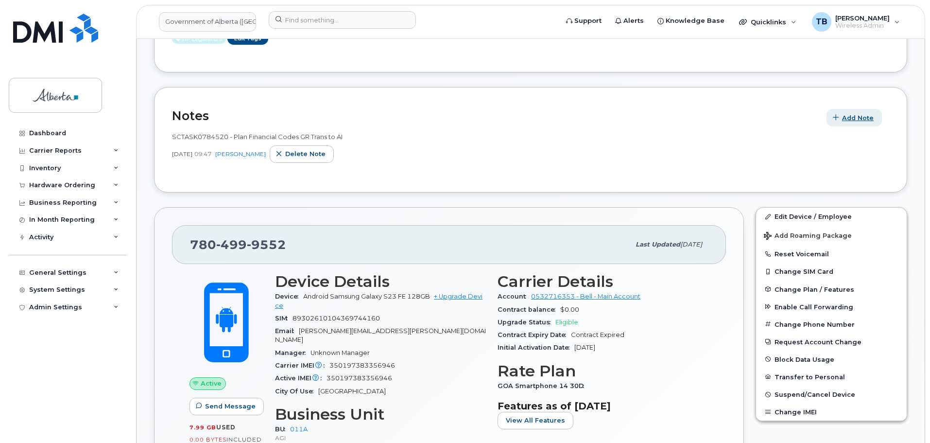
click at [844, 109] on button "Add Note" at bounding box center [854, 117] width 55 height 17
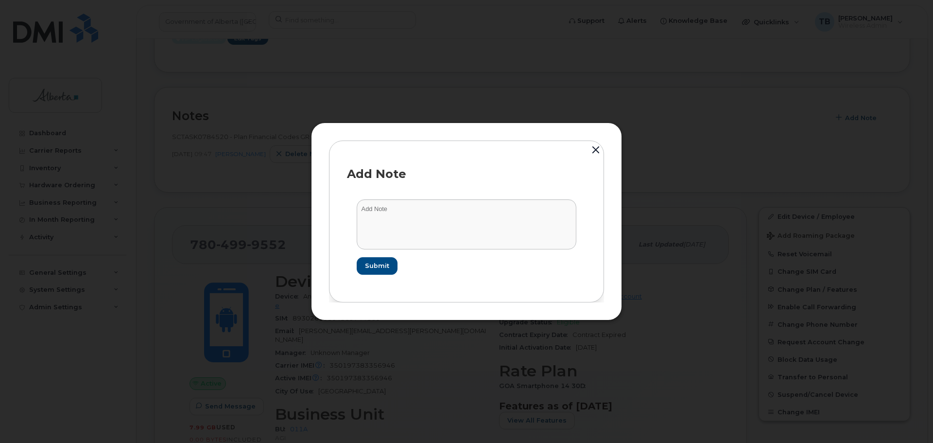
click at [428, 253] on form "Submit" at bounding box center [466, 237] width 239 height 94
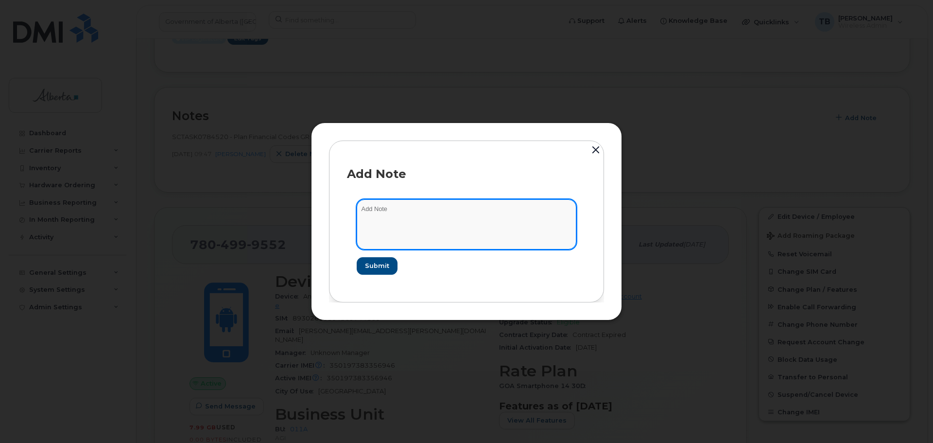
click at [421, 234] on textarea at bounding box center [467, 224] width 220 height 50
paste textarea "SCTASK0834441 Plan User Termination - (2)"
click at [380, 207] on textarea "SCTASK0834441 Plan User Termination - (2)" at bounding box center [467, 224] width 220 height 50
type textarea "SCTASK0834441 Plan User Termination - (2)"
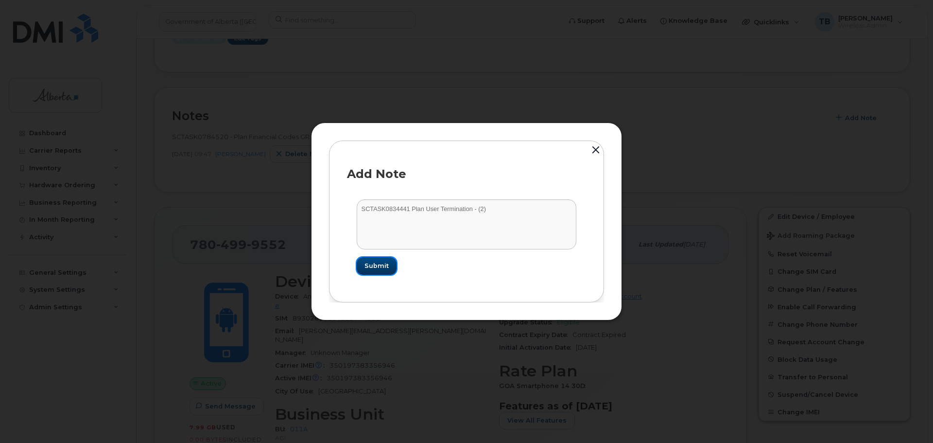
click at [374, 264] on span "Submit" at bounding box center [377, 265] width 24 height 9
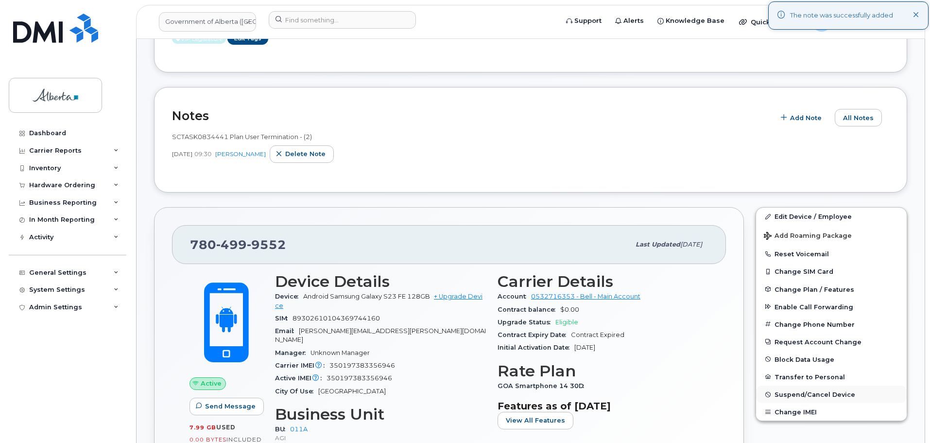
click at [790, 392] on span "Suspend/Cancel Device" at bounding box center [815, 394] width 81 height 7
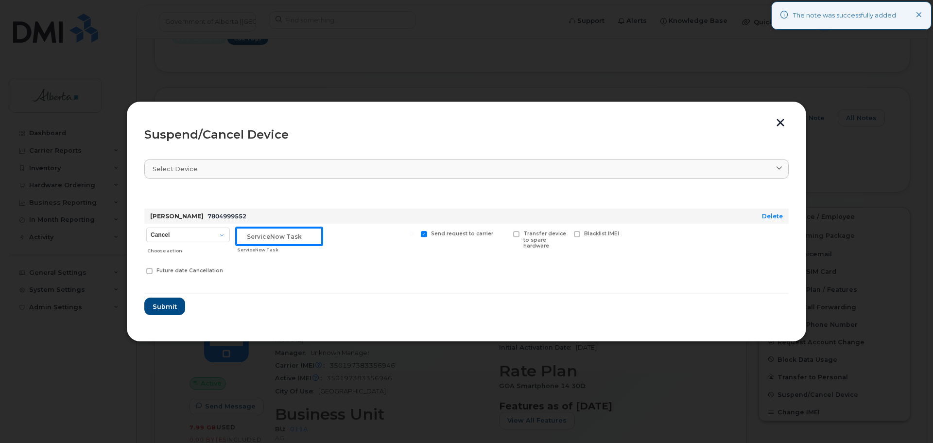
click at [278, 238] on input "text" at bounding box center [279, 235] width 86 height 17
paste input "SCTASK0834441"
type input "SCTASK0834441"
click at [164, 302] on span "Submit" at bounding box center [164, 306] width 24 height 9
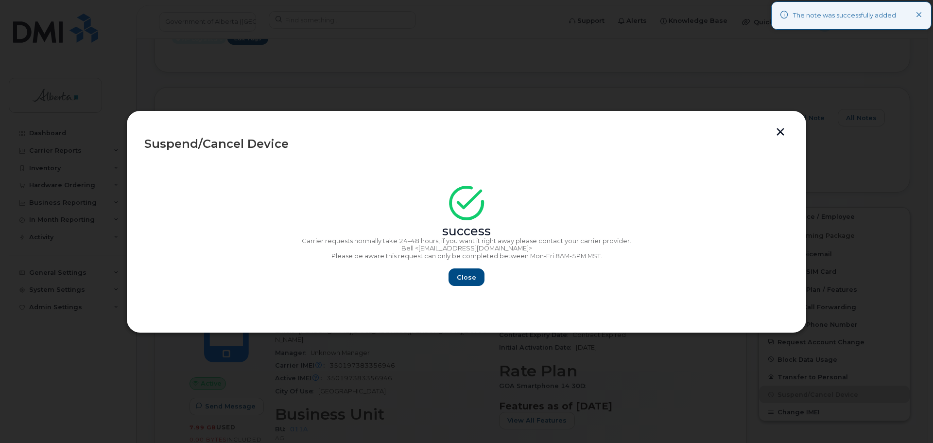
click at [484, 276] on div "Close" at bounding box center [466, 276] width 645 height 17
click at [466, 274] on span "Close" at bounding box center [466, 277] width 19 height 9
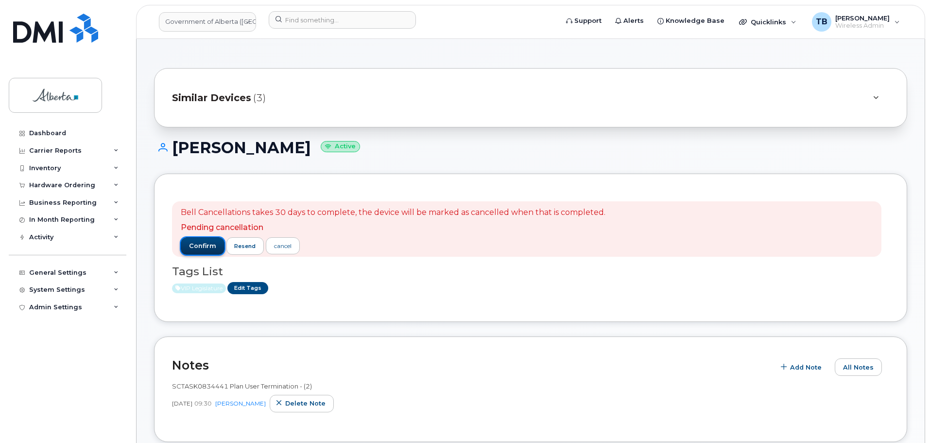
click at [193, 245] on span "confirm" at bounding box center [202, 246] width 27 height 9
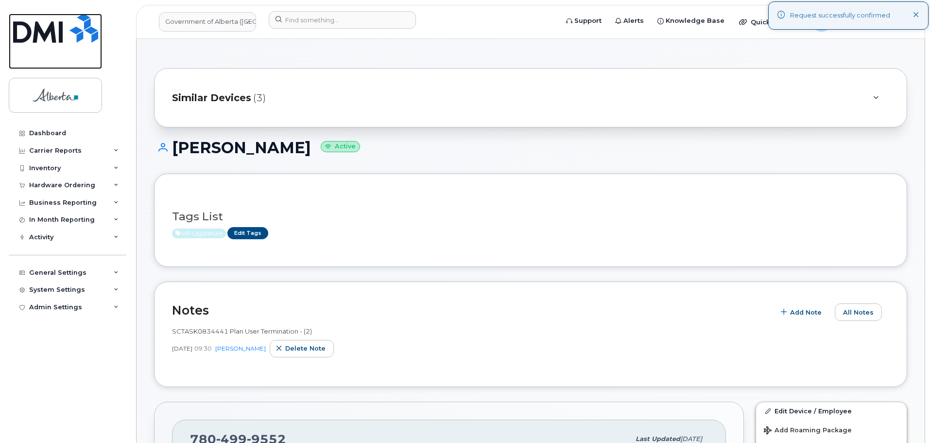
click at [67, 26] on img at bounding box center [55, 28] width 85 height 29
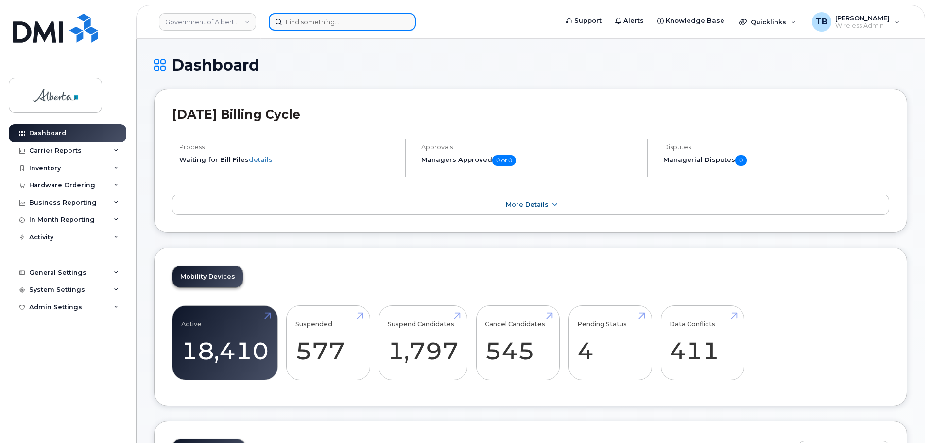
click at [297, 25] on input at bounding box center [342, 21] width 147 height 17
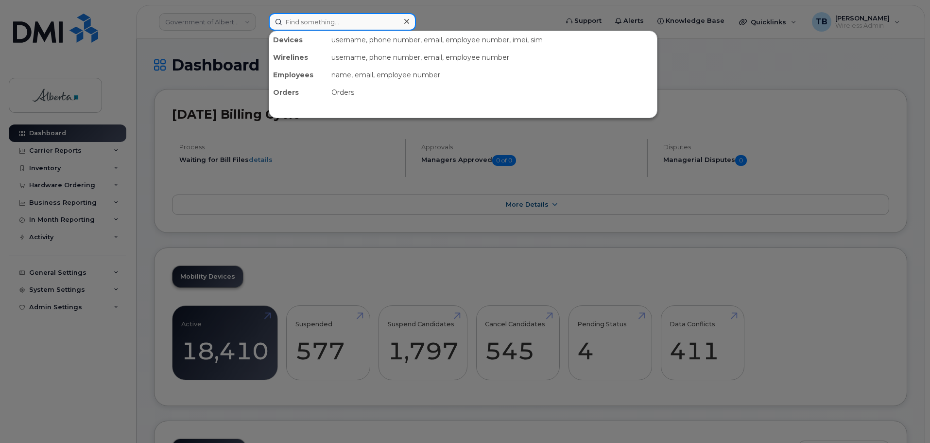
paste input "5873343462"
type input "5873343462"
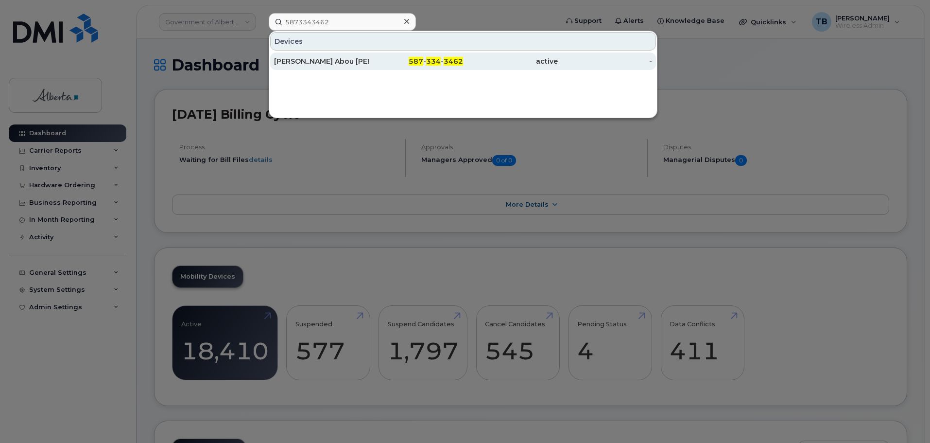
click at [306, 63] on div "[PERSON_NAME] Abou [PERSON_NAME]" at bounding box center [321, 61] width 95 height 10
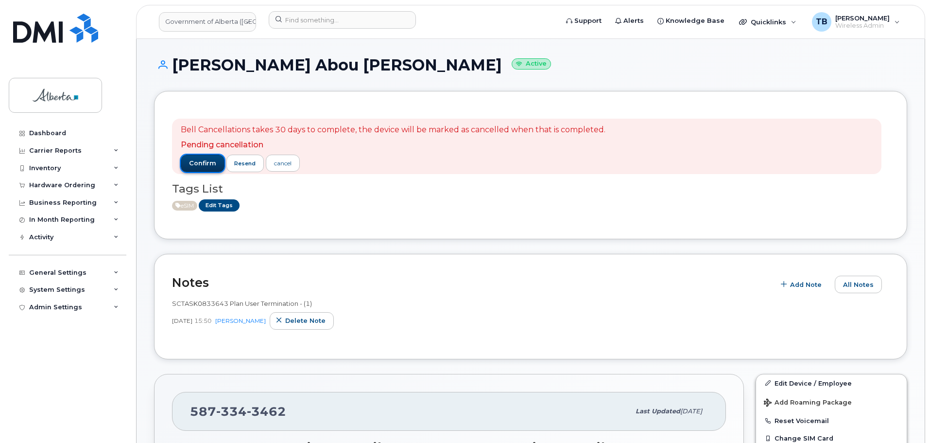
click at [203, 162] on span "confirm" at bounding box center [202, 163] width 27 height 9
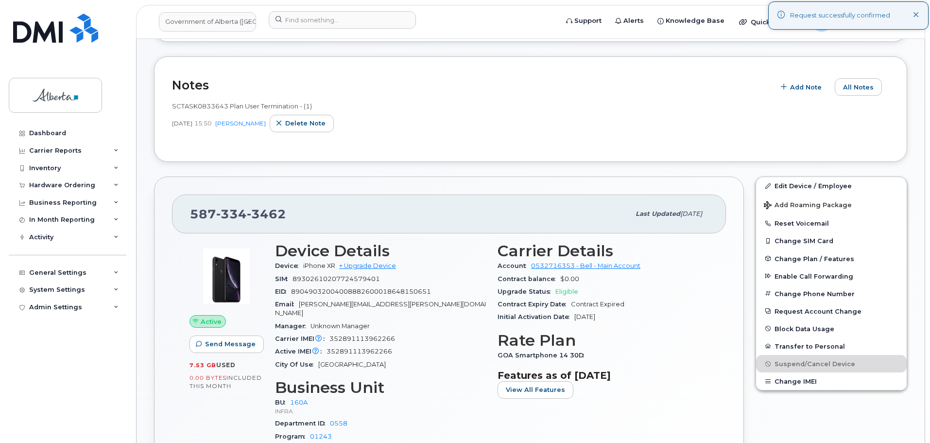
scroll to position [146, 0]
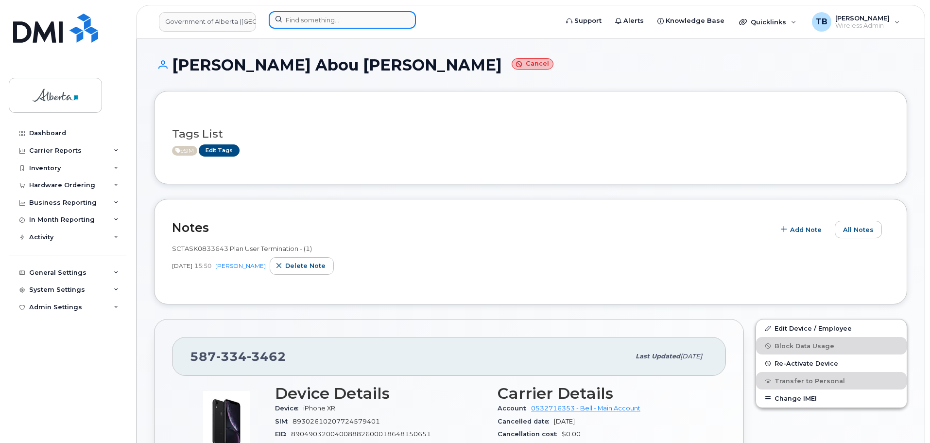
click at [289, 26] on input at bounding box center [342, 19] width 147 height 17
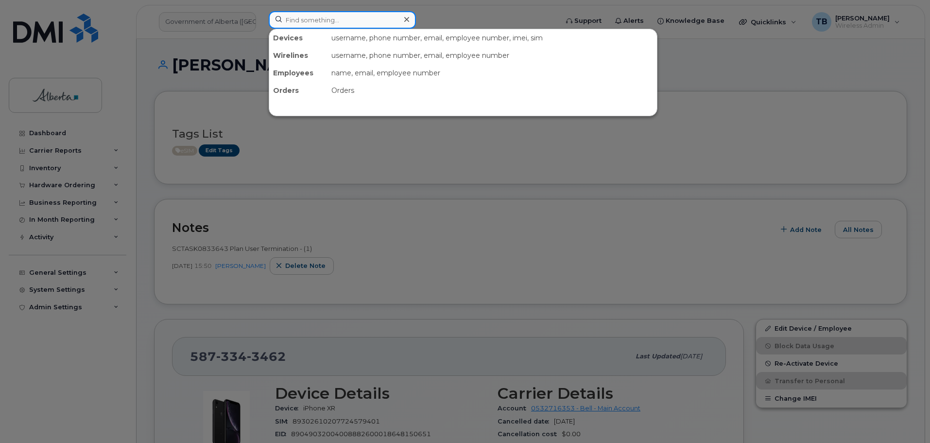
paste input "5879869524"
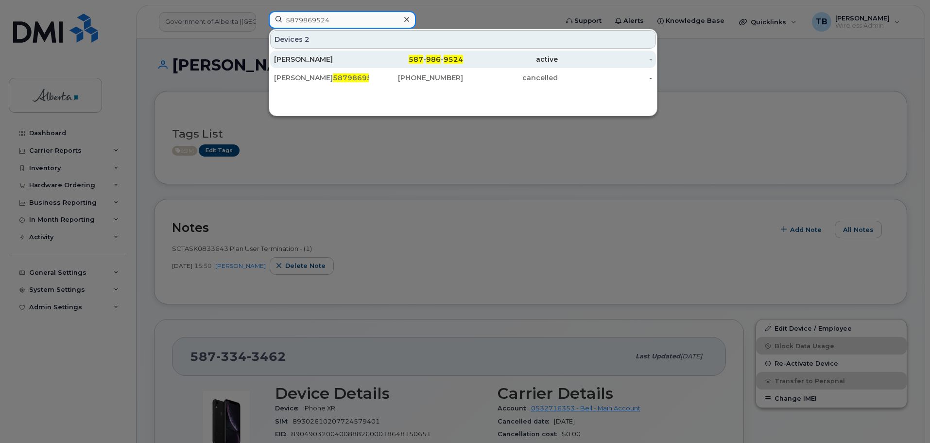
type input "5879869524"
click at [295, 51] on link "Robby Sidhu 587 - 986 - 9524 active -" at bounding box center [463, 59] width 386 height 17
click at [294, 57] on div "[PERSON_NAME]" at bounding box center [321, 59] width 95 height 10
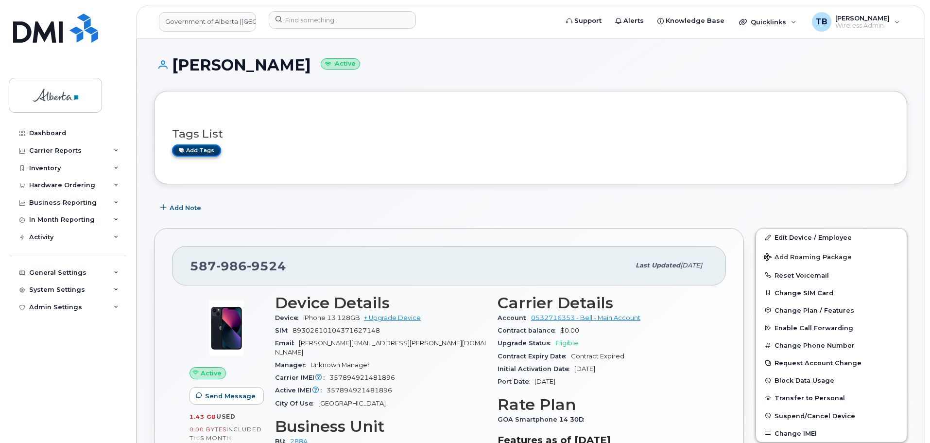
click at [185, 152] on link "Add tags" at bounding box center [196, 150] width 49 height 12
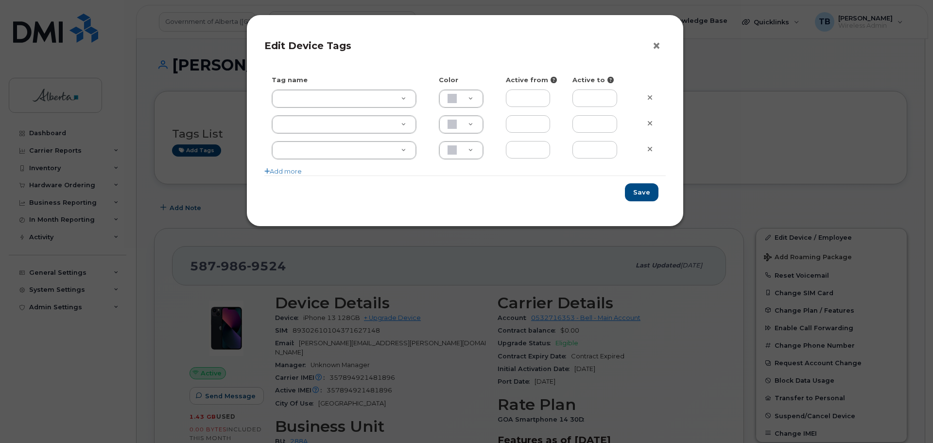
click at [656, 46] on button "×" at bounding box center [659, 46] width 14 height 15
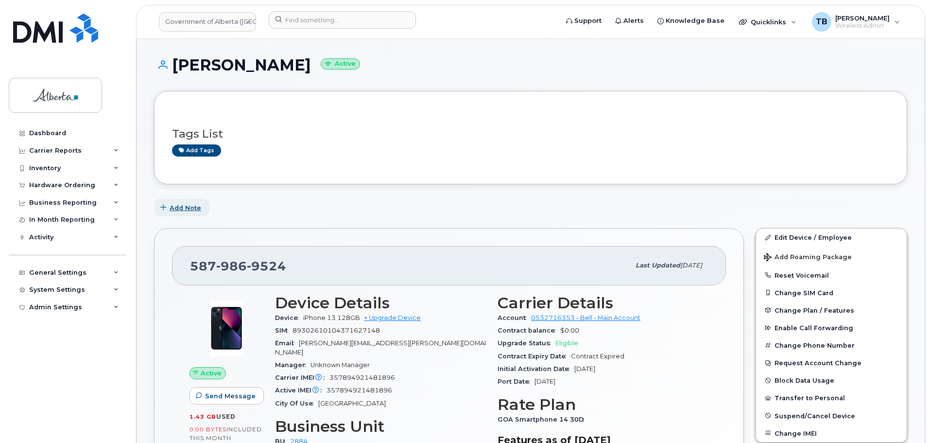
click at [176, 210] on span "Add Note" at bounding box center [186, 207] width 32 height 9
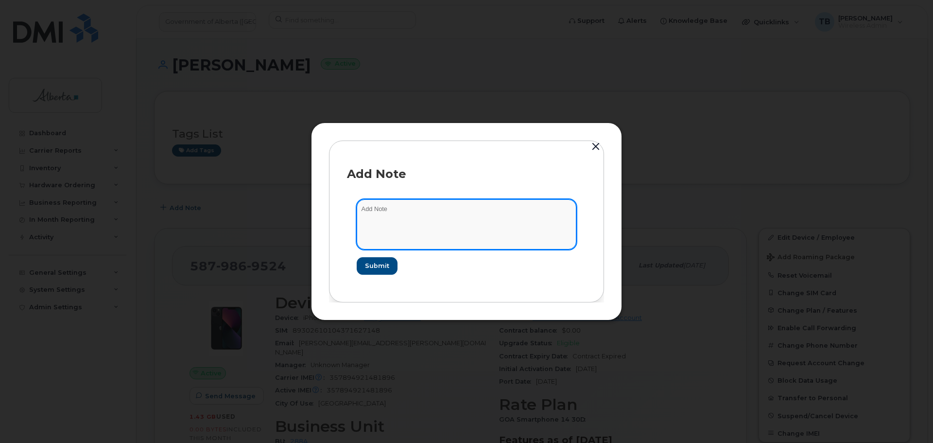
click at [376, 228] on textarea at bounding box center [467, 224] width 220 height 50
paste textarea "SCTASK0833479 Plan User Transfer"
type textarea "SCTASK0833479 Plan User Transfer"
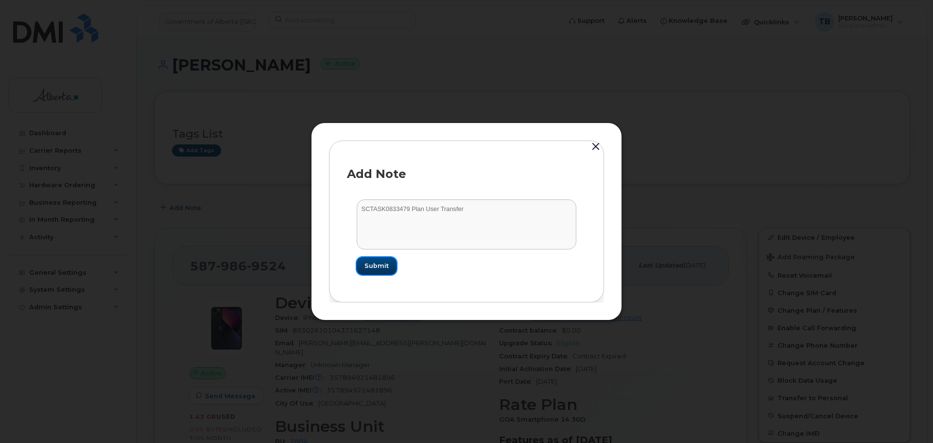
click at [380, 267] on span "Submit" at bounding box center [377, 265] width 24 height 9
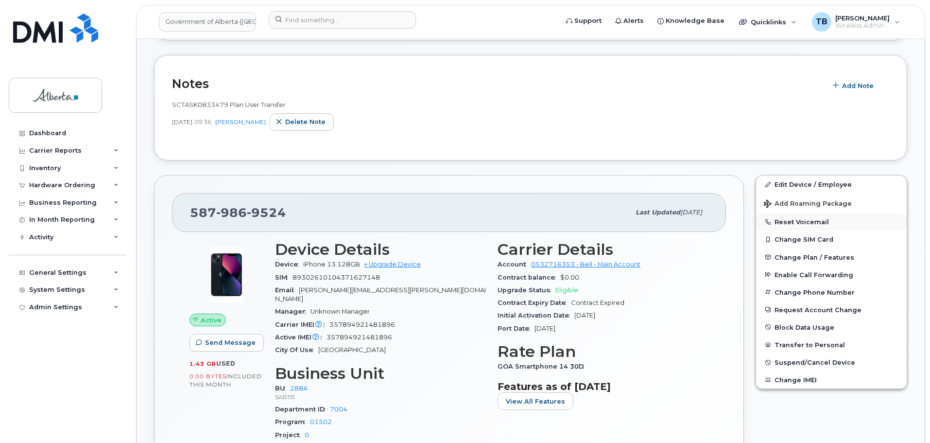
scroll to position [146, 0]
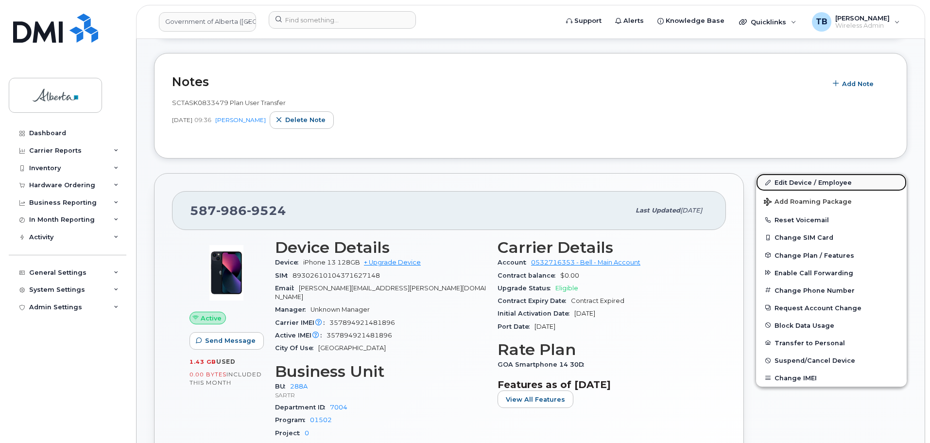
click at [830, 180] on link "Edit Device / Employee" at bounding box center [831, 182] width 151 height 17
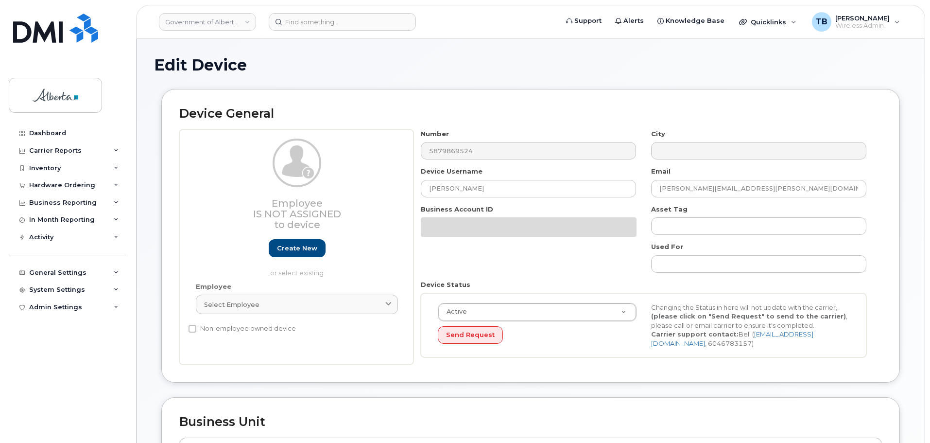
select select "4120332"
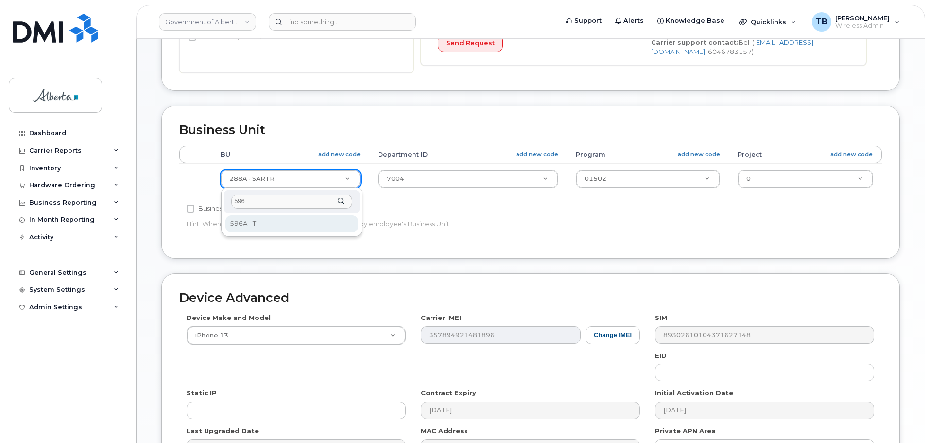
type input "596"
drag, startPoint x: 279, startPoint y: 226, endPoint x: 380, endPoint y: 192, distance: 106.5
select select "4797729"
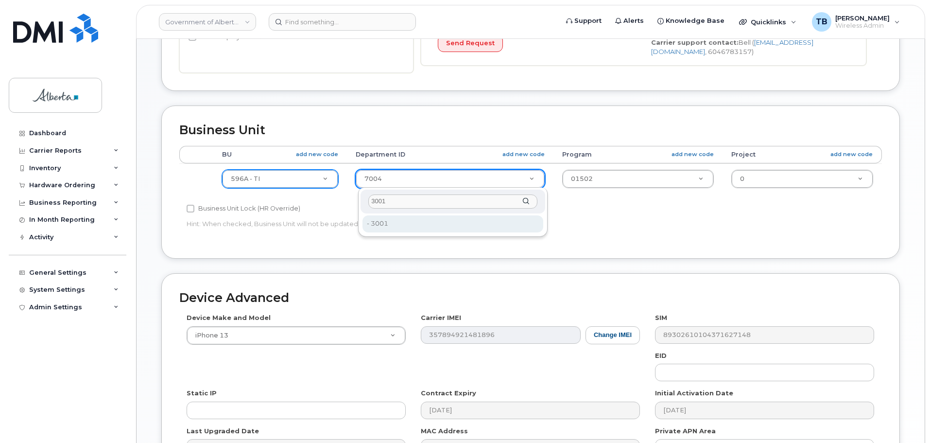
type input "3001"
drag, startPoint x: 389, startPoint y: 228, endPoint x: 587, endPoint y: 191, distance: 201.4
type input "4752727"
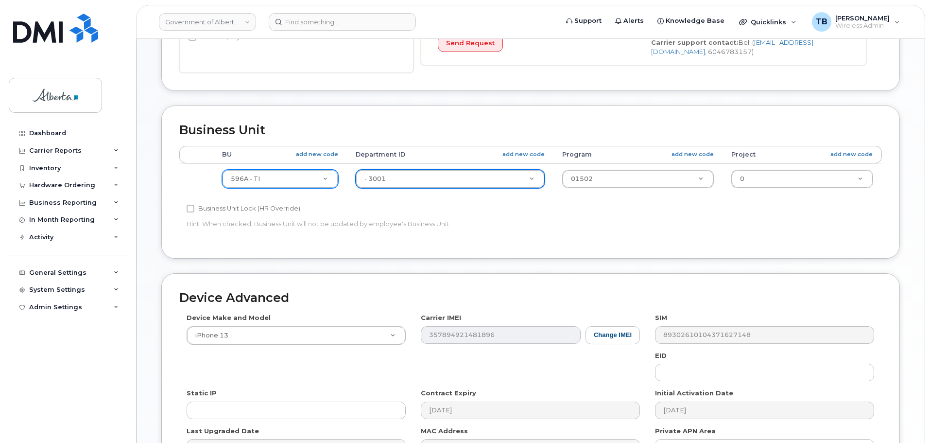
click at [593, 191] on td "01502 4753234" at bounding box center [638, 178] width 169 height 31
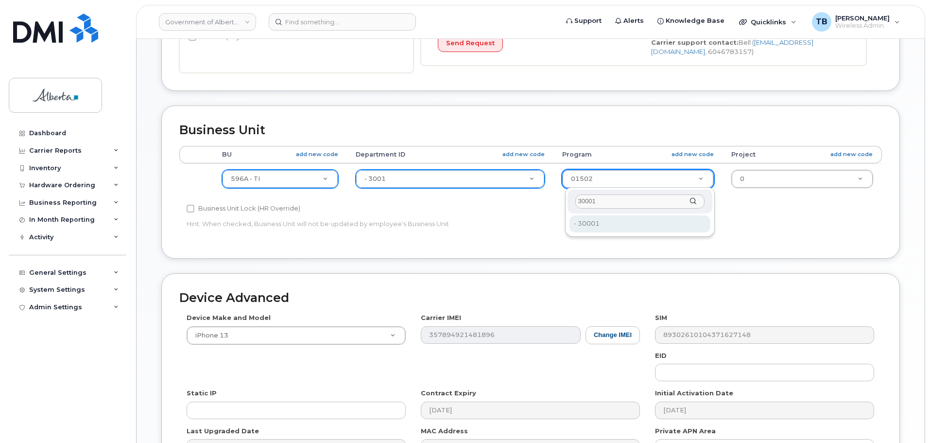
type input "30001"
type input "5644028"
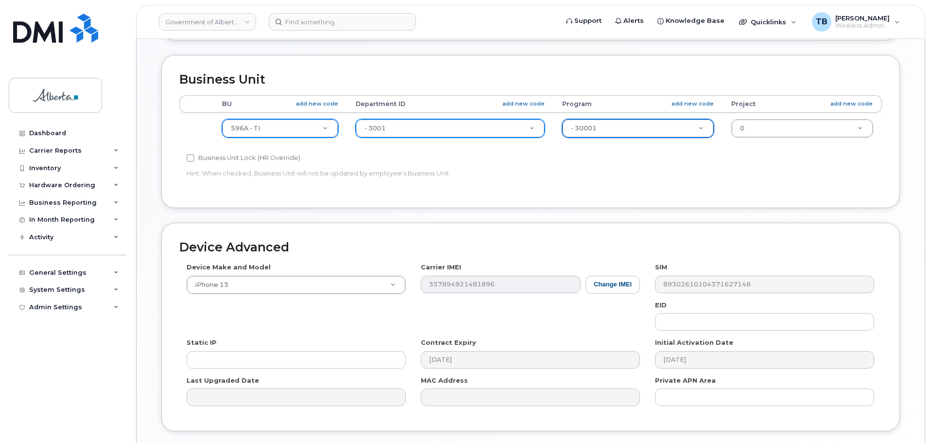
scroll to position [412, 0]
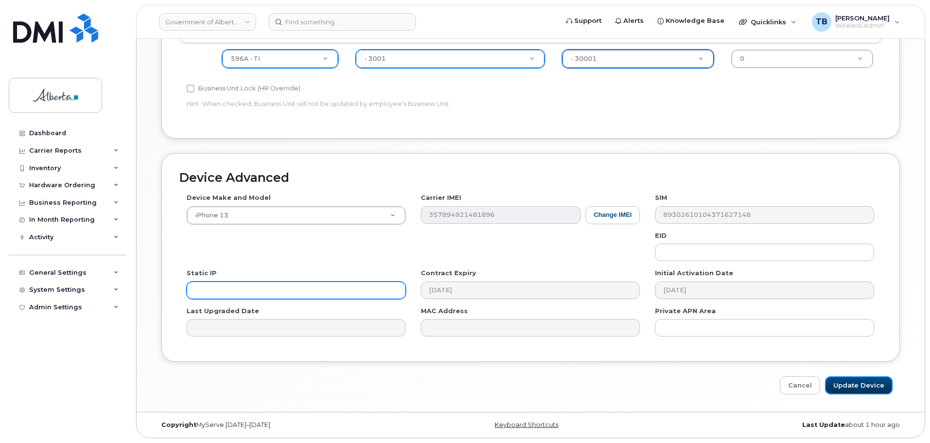
drag, startPoint x: 851, startPoint y: 392, endPoint x: 342, endPoint y: 296, distance: 518.5
click at [850, 391] on input "Update Device" at bounding box center [859, 385] width 68 height 18
type input "Saving..."
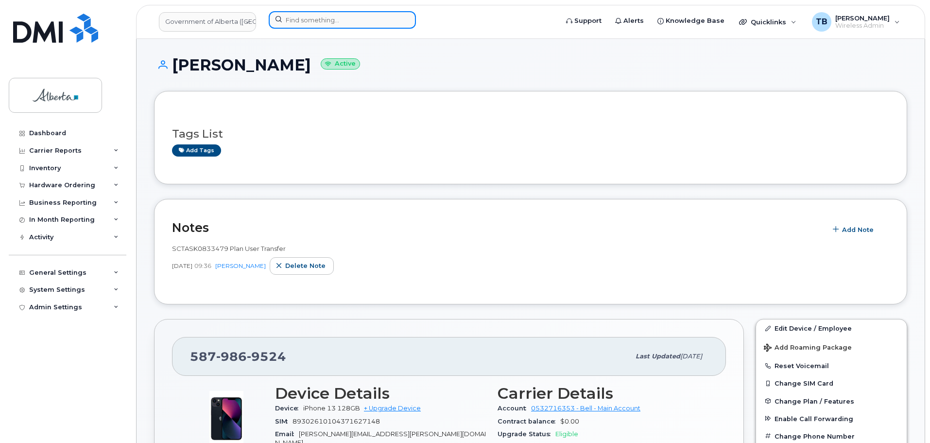
click at [289, 21] on input at bounding box center [342, 19] width 147 height 17
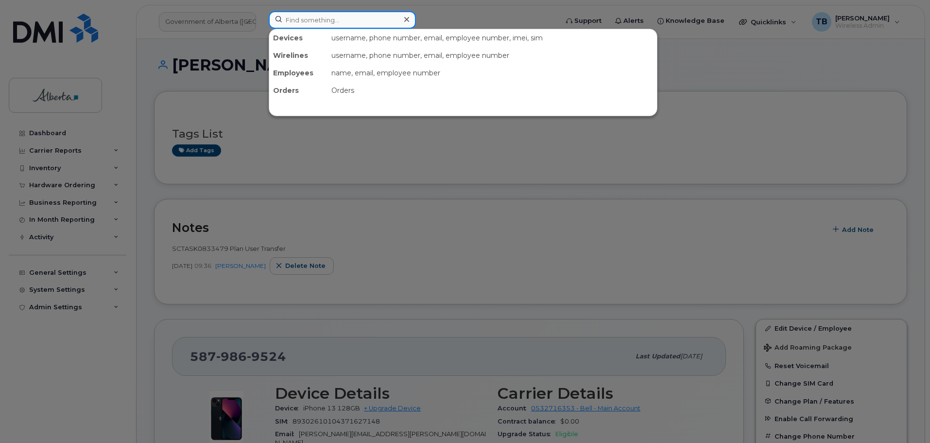
paste input "5873435897"
type input "5873435897"
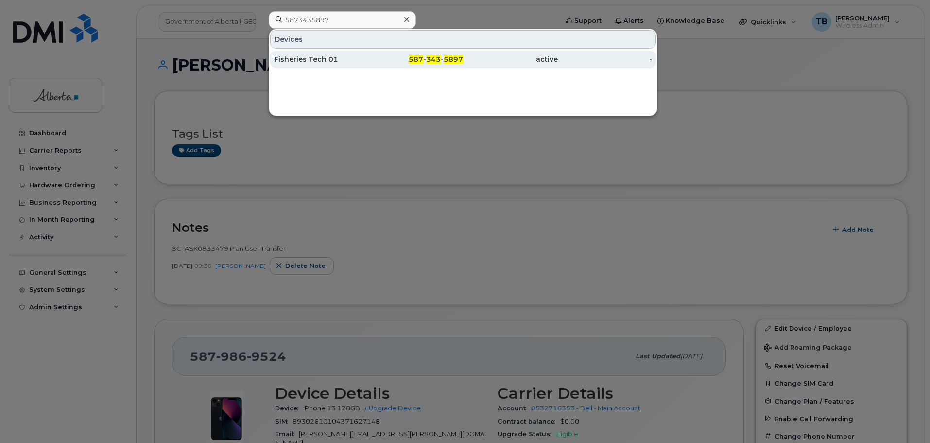
click at [288, 57] on div "Fisheries Tech 01" at bounding box center [321, 59] width 95 height 10
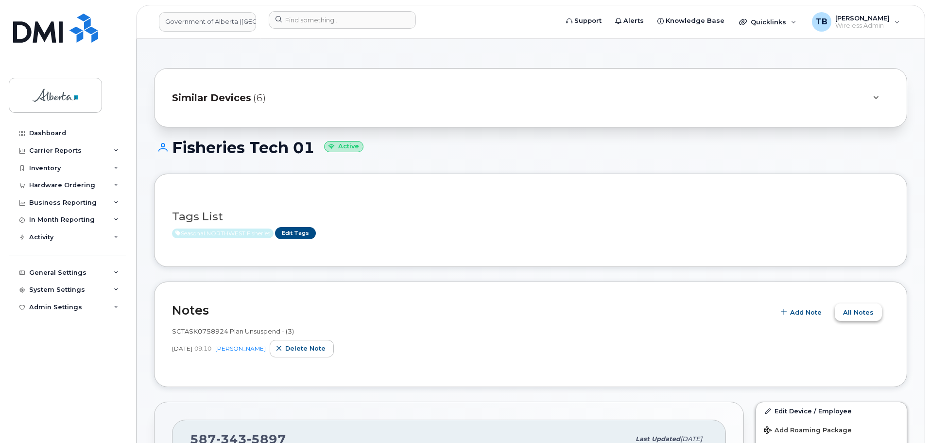
click at [861, 311] on span "All Notes" at bounding box center [858, 312] width 31 height 9
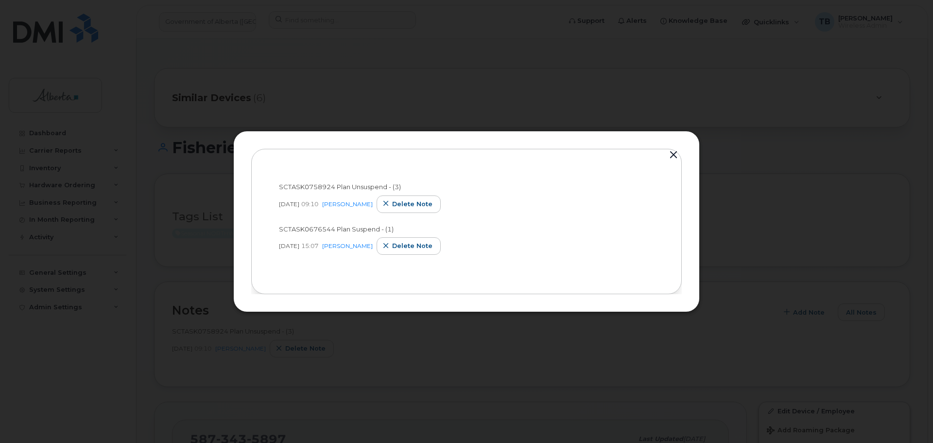
click at [675, 152] on button "button" at bounding box center [673, 155] width 15 height 14
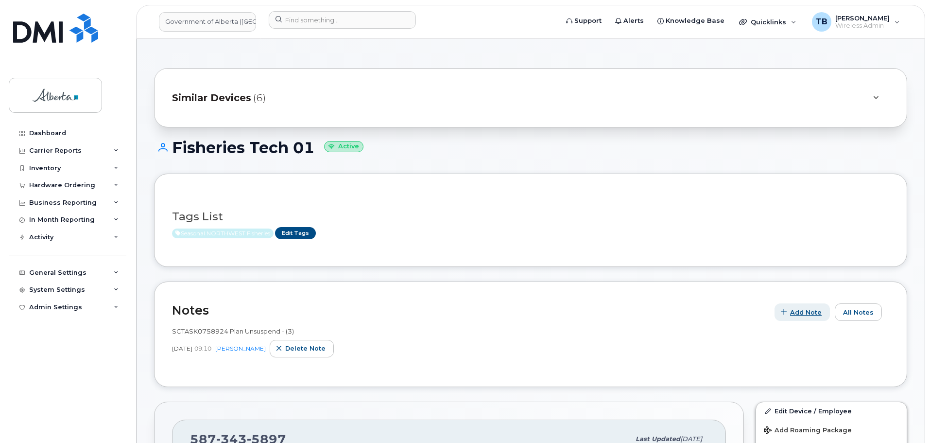
click at [798, 319] on button "Add Note" at bounding box center [802, 311] width 55 height 17
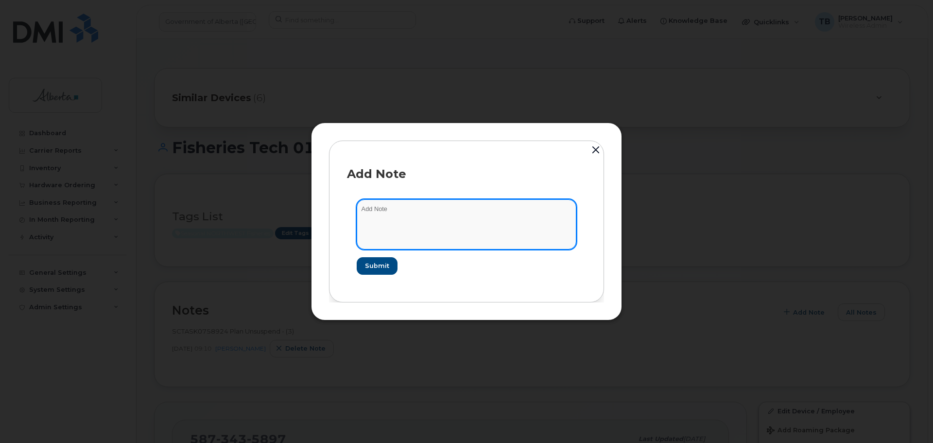
click at [377, 220] on textarea at bounding box center [467, 224] width 220 height 50
paste textarea "SCTASK0834333 Plan Suspend - (1)"
click at [377, 210] on textarea "SCTASK0834333 Plan Suspend - (1)" at bounding box center [467, 224] width 220 height 50
type textarea "SCTASK0834333 Plan Suspend - (1)"
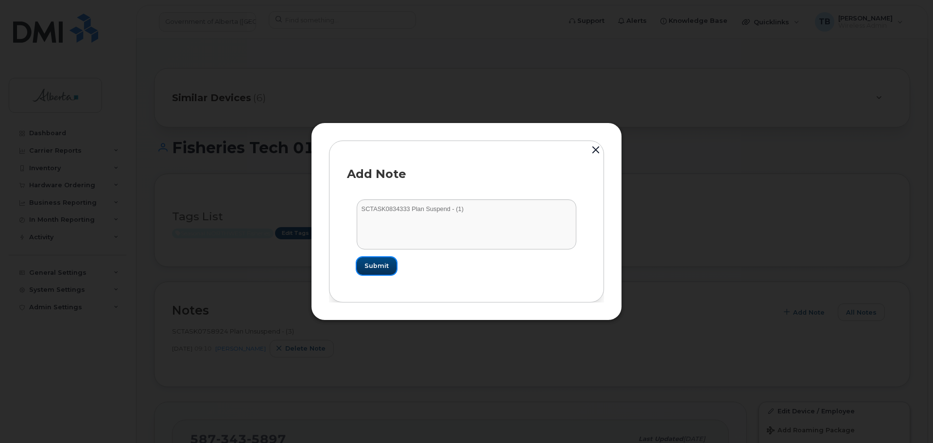
drag, startPoint x: 391, startPoint y: 269, endPoint x: 619, endPoint y: 350, distance: 242.5
click at [391, 269] on button "Submit" at bounding box center [377, 265] width 40 height 17
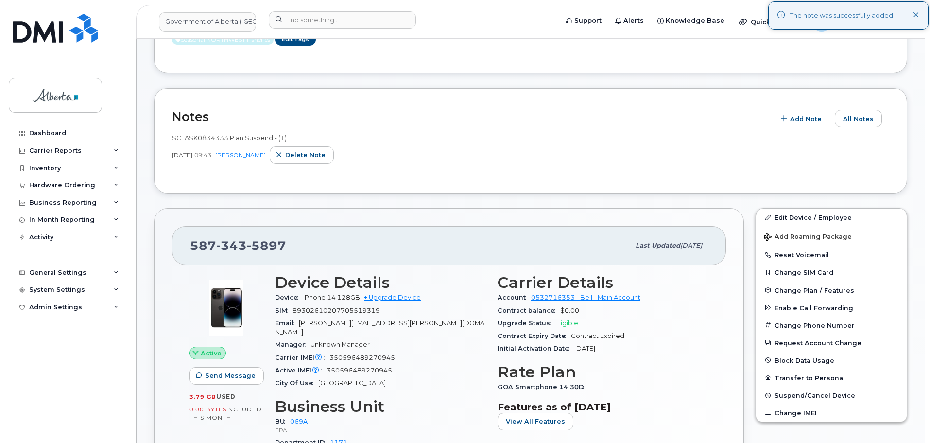
scroll to position [194, 0]
click at [786, 395] on span "Suspend/Cancel Device" at bounding box center [815, 394] width 81 height 7
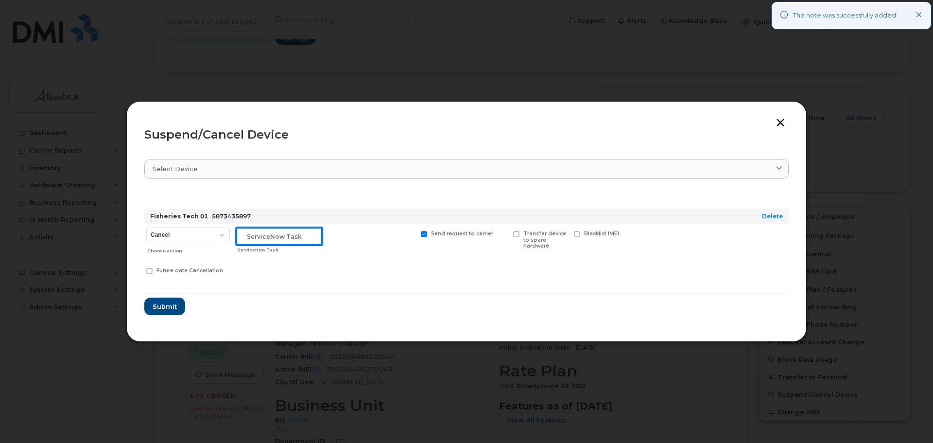
click at [274, 242] on input "text" at bounding box center [279, 235] width 86 height 17
paste input "SCTASK0834333"
type input "SCTASK0834333"
click at [166, 236] on select "Cancel Suspend - Extend Suspension Suspend - Reduced Rate Suspend - Lost Device…" at bounding box center [188, 234] width 84 height 15
select select "[object Object]"
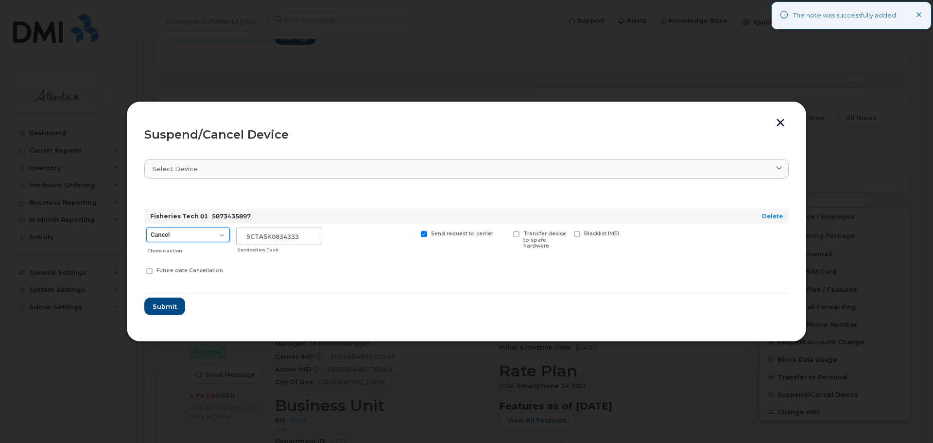
click at [146, 227] on select "Cancel Suspend - Extend Suspension Suspend - Reduced Rate Suspend - Lost Device…" at bounding box center [188, 234] width 84 height 15
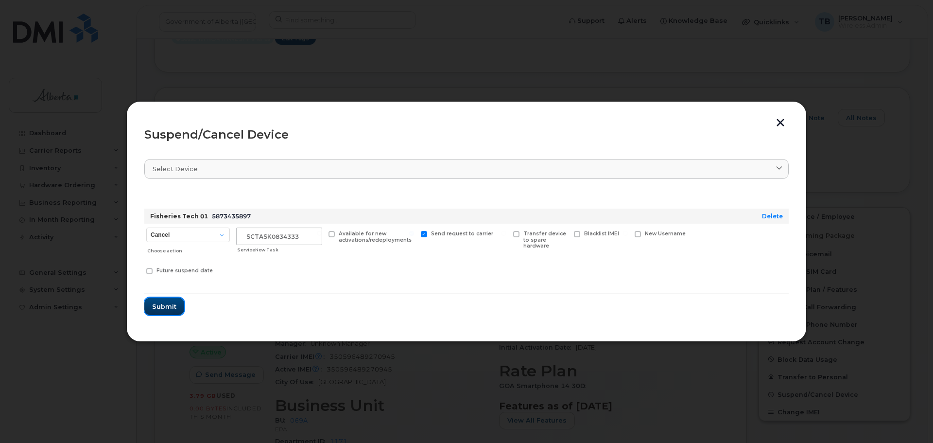
click at [170, 310] on span "Submit" at bounding box center [164, 306] width 24 height 9
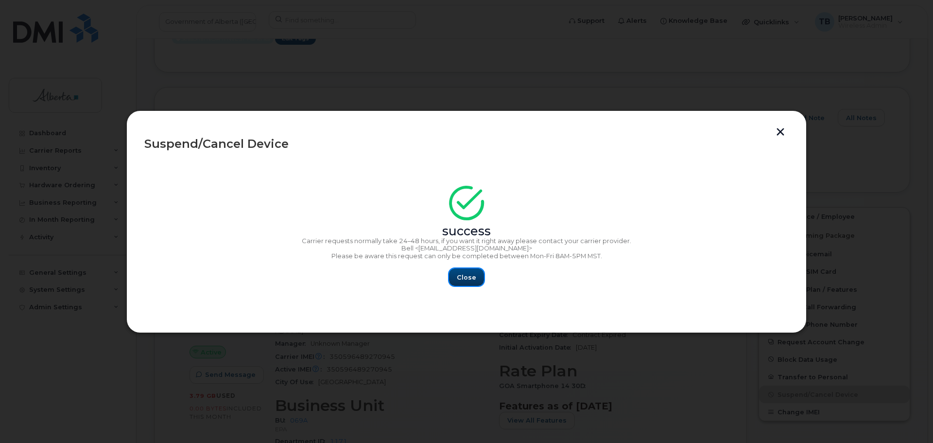
click at [483, 280] on button "Close" at bounding box center [466, 276] width 35 height 17
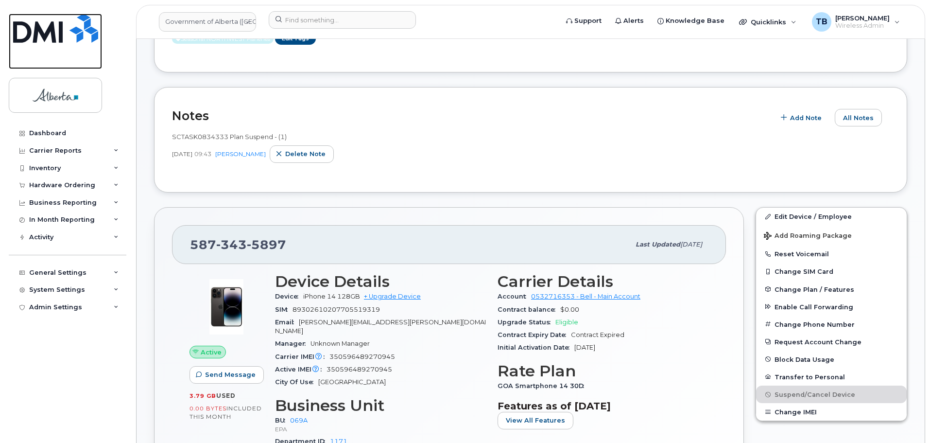
click at [61, 29] on img at bounding box center [55, 28] width 85 height 29
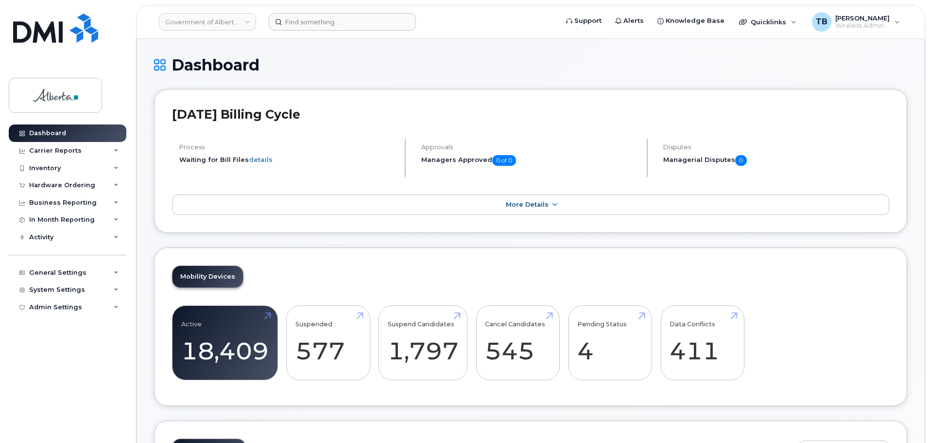
click at [314, 31] on header "Government of Alberta (GOA) Support Alerts Knowledge Base Quicklinks Suspend / …" at bounding box center [530, 22] width 789 height 34
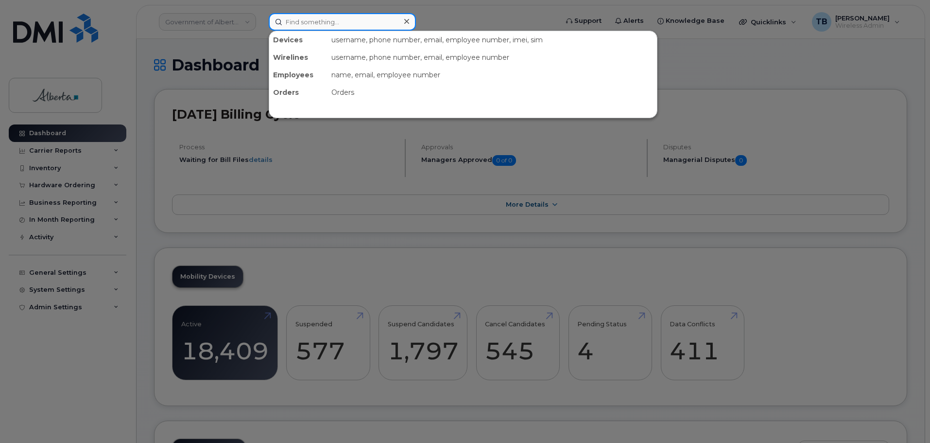
click at [312, 27] on input at bounding box center [342, 21] width 147 height 17
paste input "5873856501"
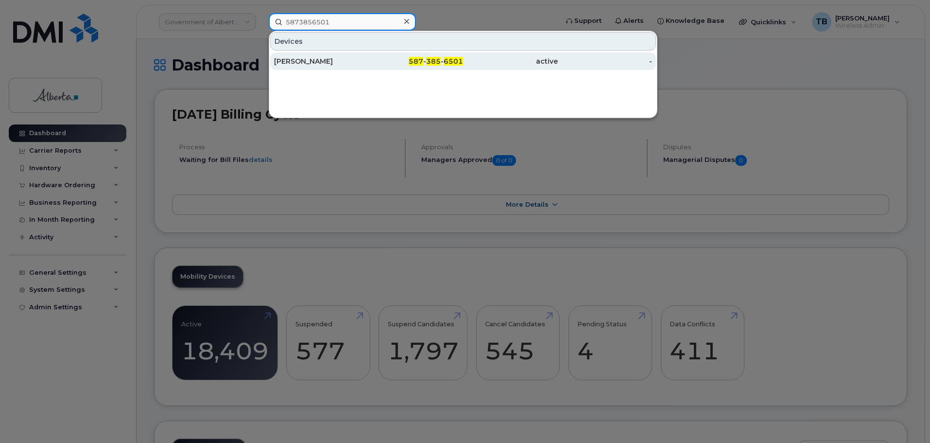
type input "5873856501"
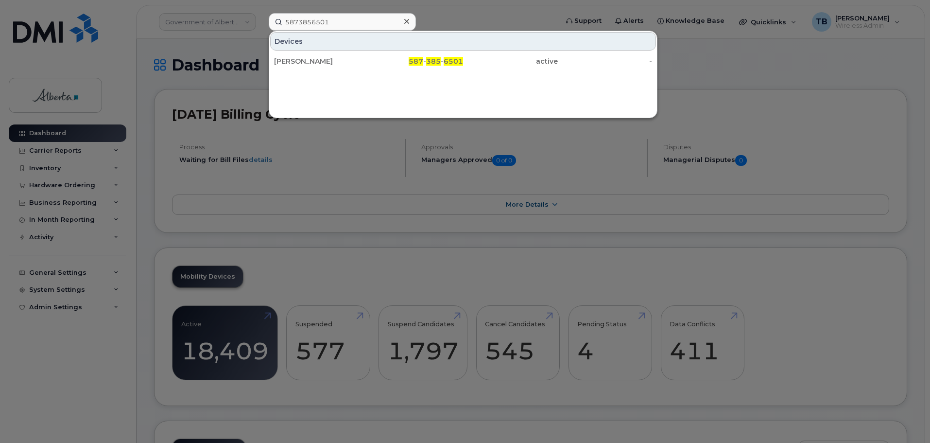
drag, startPoint x: 297, startPoint y: 66, endPoint x: 305, endPoint y: 111, distance: 46.3
click at [297, 66] on div "Crystal Parrell" at bounding box center [321, 61] width 95 height 10
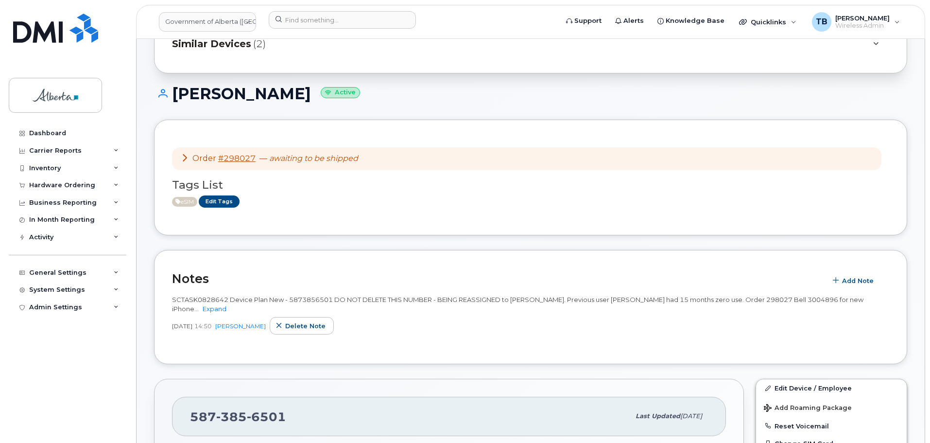
scroll to position [49, 0]
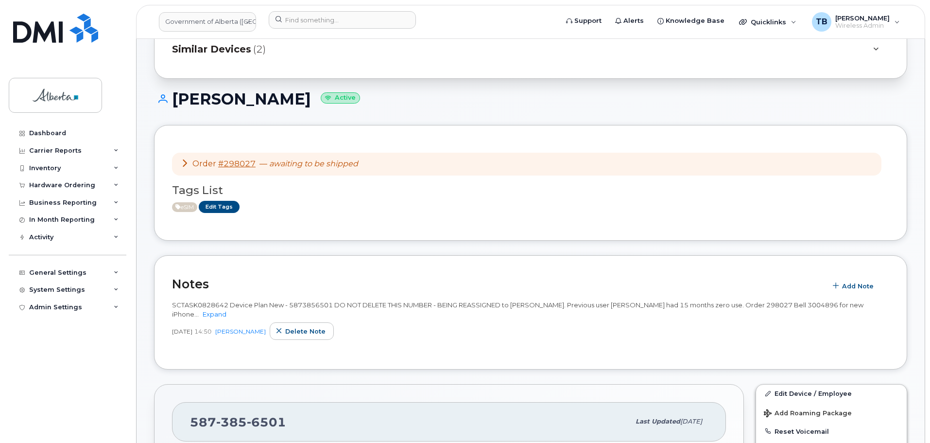
drag, startPoint x: 660, startPoint y: 304, endPoint x: 682, endPoint y: 304, distance: 22.4
click at [664, 304] on span "SCTASK0828642 Device Plan New - 5873856501 DO NOT DELETE THIS NUMBER - BEING RE…" at bounding box center [518, 309] width 692 height 17
drag, startPoint x: 682, startPoint y: 304, endPoint x: 701, endPoint y: 304, distance: 19.0
click at [701, 304] on span "SCTASK0828642 Device Plan New - 5873856501 DO NOT DELETE THIS NUMBER - BEING RE…" at bounding box center [518, 309] width 692 height 17
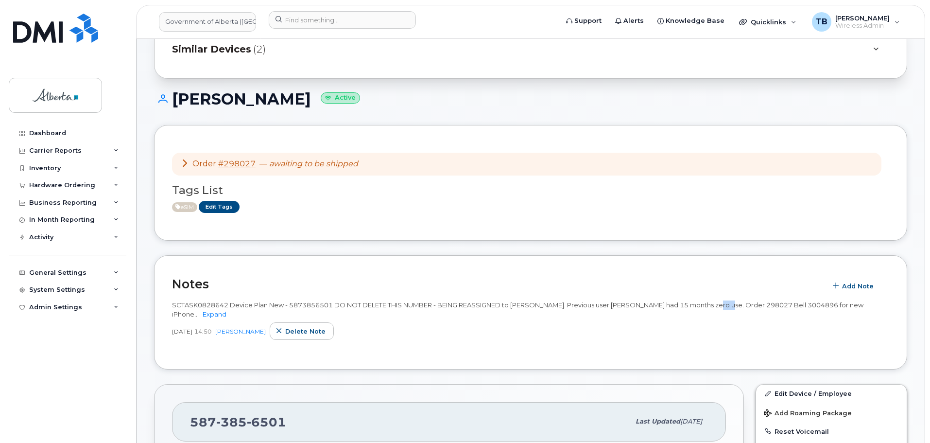
drag, startPoint x: 701, startPoint y: 304, endPoint x: 710, endPoint y: 305, distance: 8.3
click at [710, 305] on span "SCTASK0828642 Device Plan New - 5873856501 DO NOT DELETE THIS NUMBER - BEING RE…" at bounding box center [518, 309] width 692 height 17
click at [689, 327] on div "[DATE] 14:50 [PERSON_NAME] Delete note" at bounding box center [530, 330] width 717 height 17
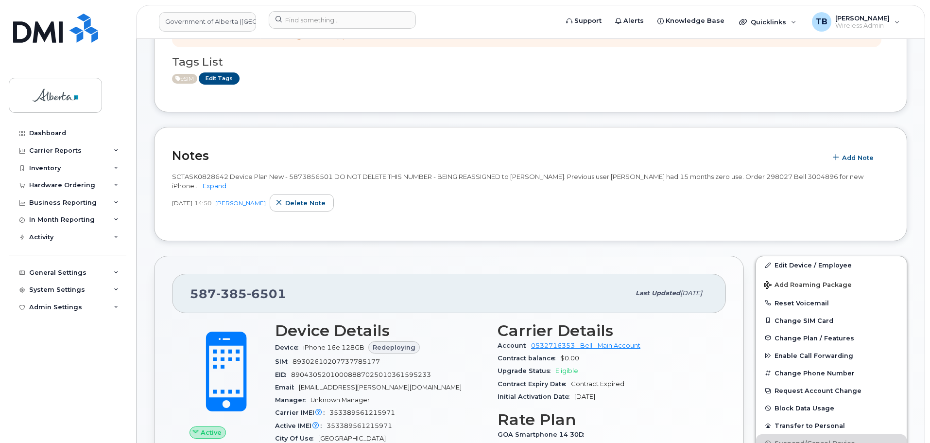
scroll to position [194, 0]
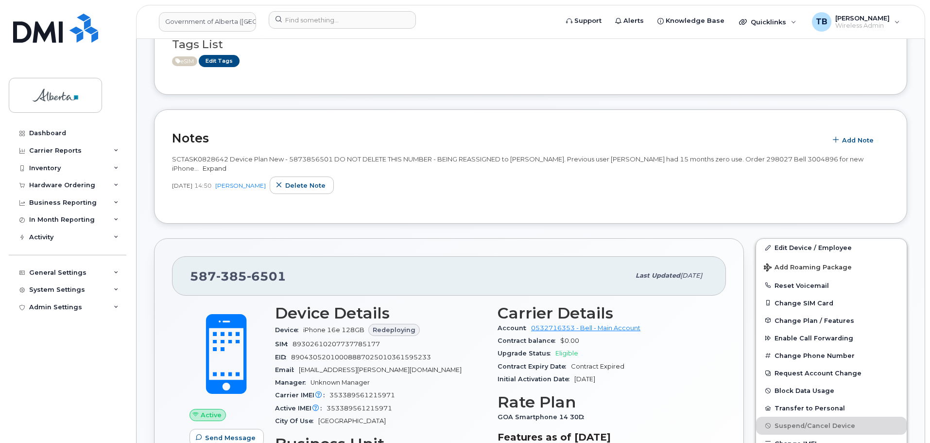
click at [210, 170] on link "Expand" at bounding box center [215, 168] width 24 height 8
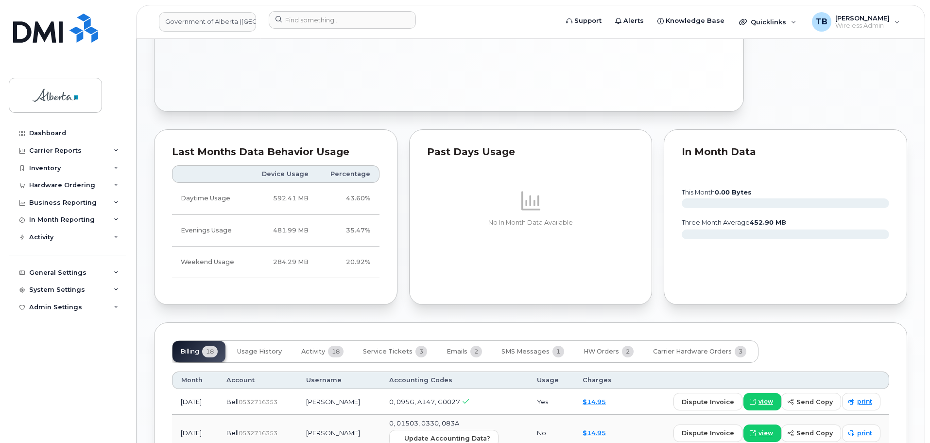
scroll to position [681, 0]
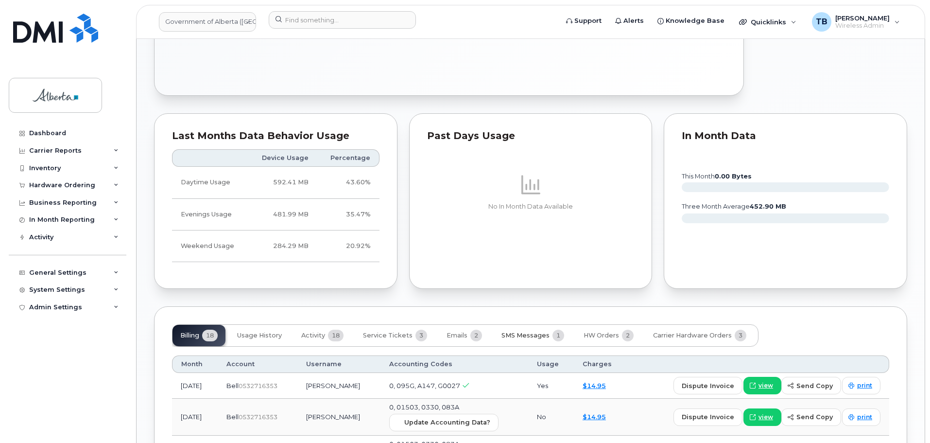
click at [530, 332] on button "SMS Messages 1" at bounding box center [533, 335] width 78 height 21
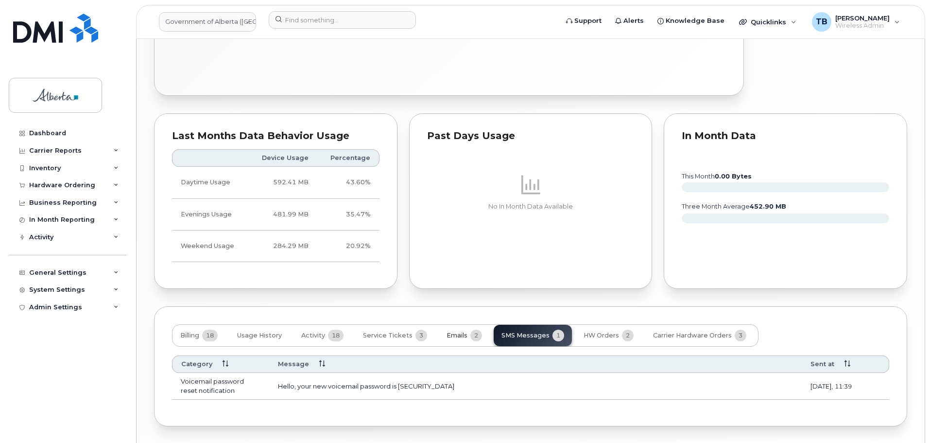
click at [457, 332] on span "Emails" at bounding box center [457, 336] width 21 height 8
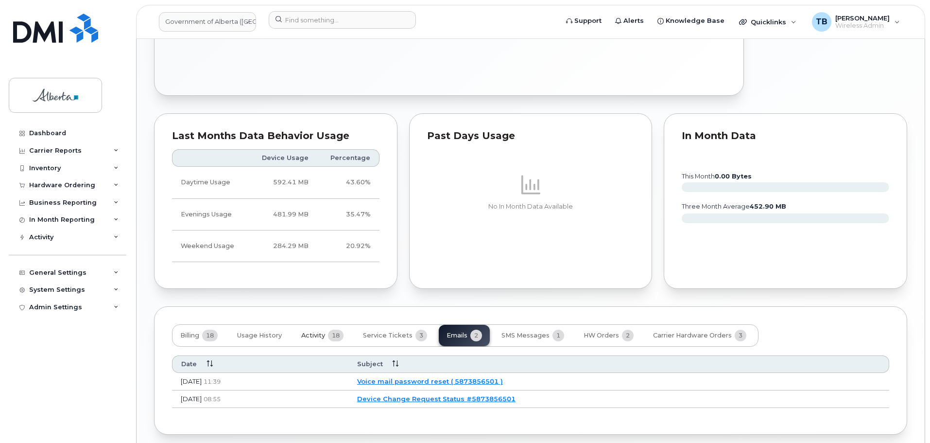
click at [308, 332] on span "Activity" at bounding box center [313, 336] width 24 height 8
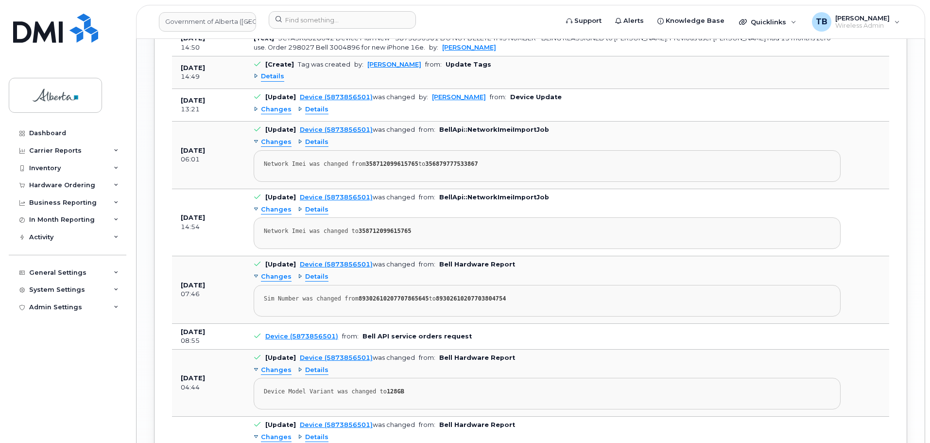
scroll to position [1374, 0]
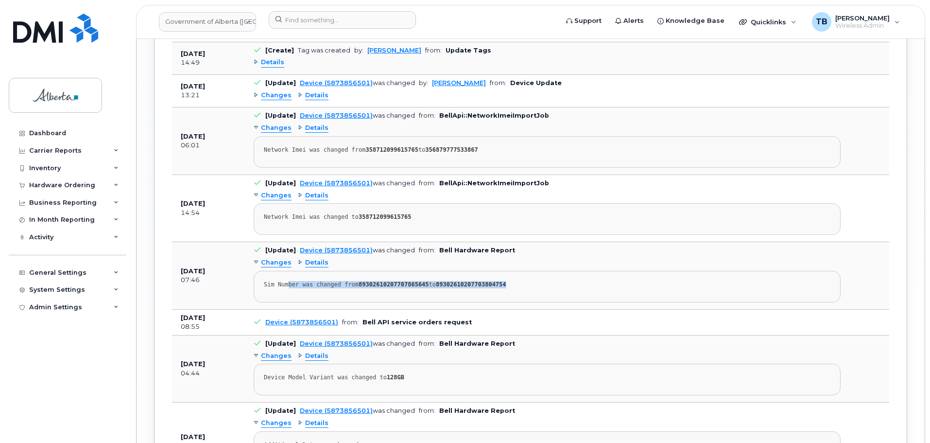
drag, startPoint x: 288, startPoint y: 274, endPoint x: 510, endPoint y: 272, distance: 222.6
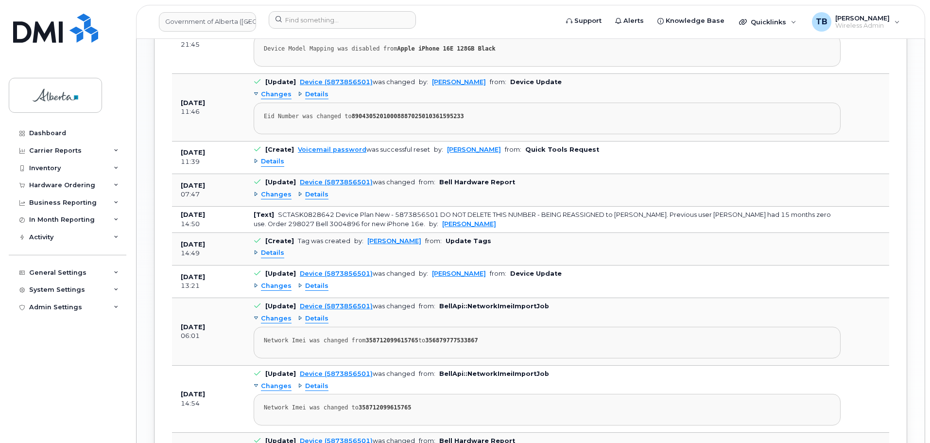
scroll to position [1179, 0]
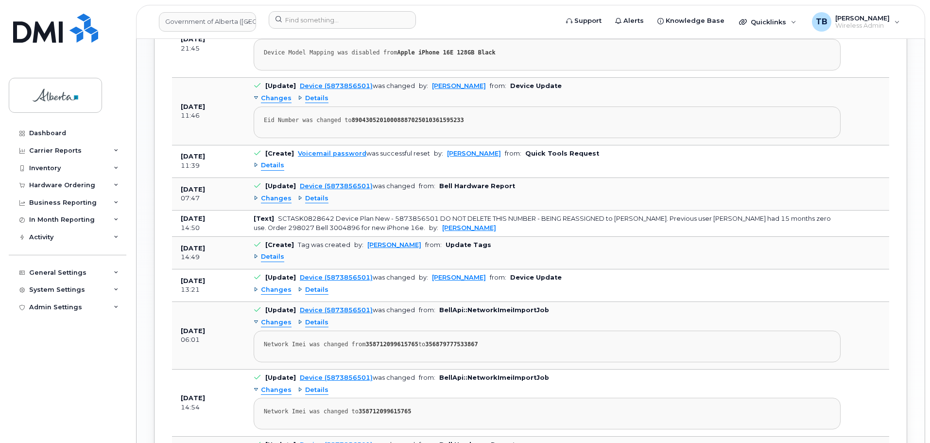
click at [554, 216] on td "[Text] SCTASK0828642 Device Plan New - 5873856501 DO NOT DELETE THIS NUMBER - B…" at bounding box center [547, 223] width 605 height 26
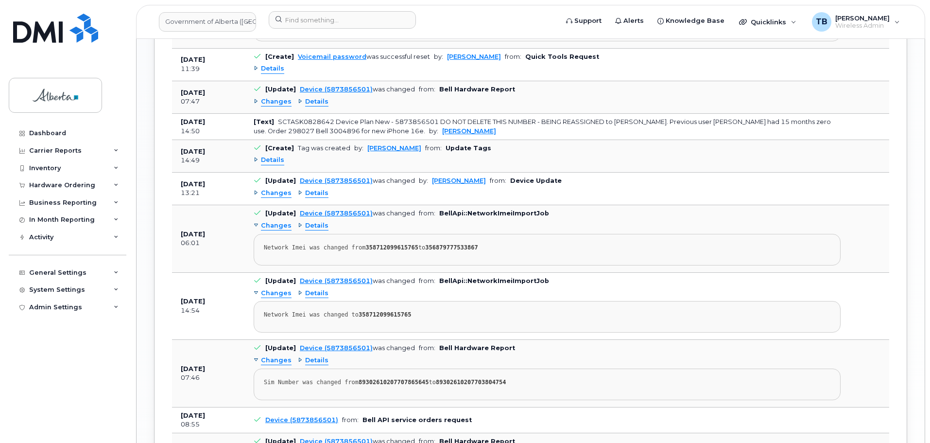
scroll to position [1277, 0]
click at [479, 126] on td "[Text] SCTASK0828642 Device Plan New - 5873856501 DO NOT DELETE THIS NUMBER - B…" at bounding box center [547, 126] width 605 height 26
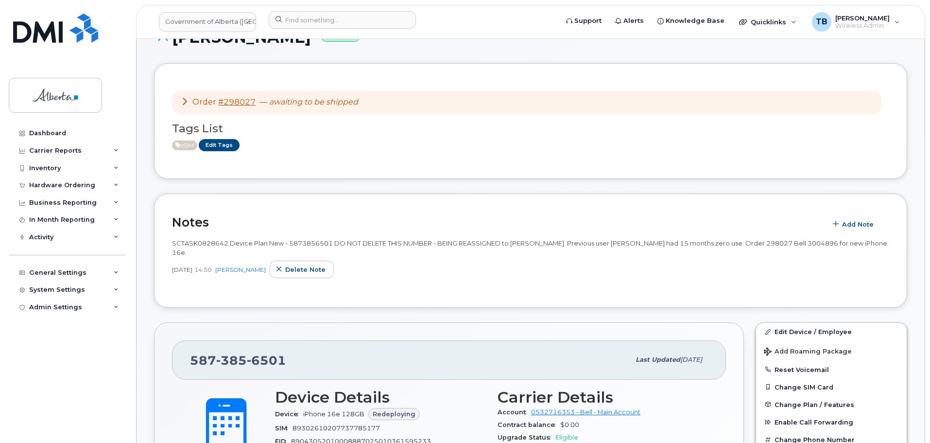
scroll to position [110, 0]
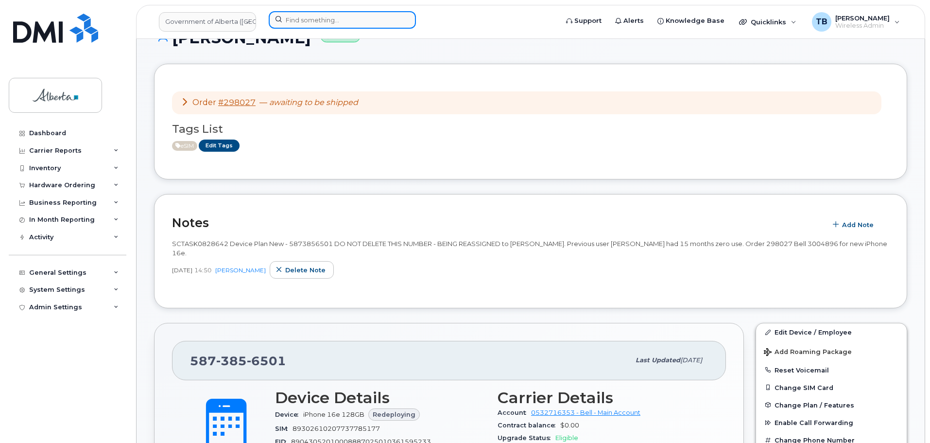
click at [327, 12] on input at bounding box center [342, 19] width 147 height 17
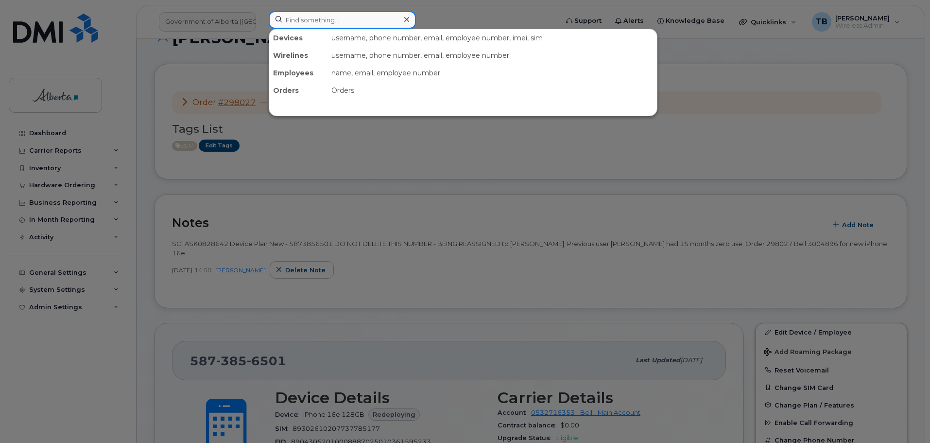
paste input "4038623400"
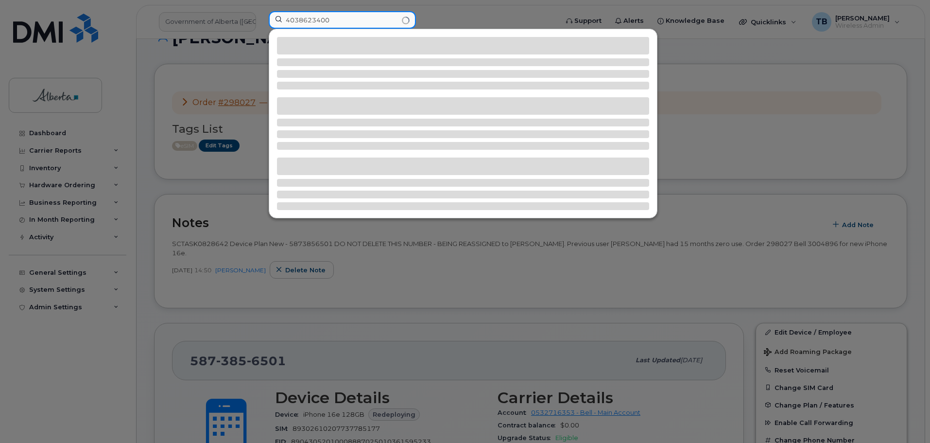
type input "4038623400"
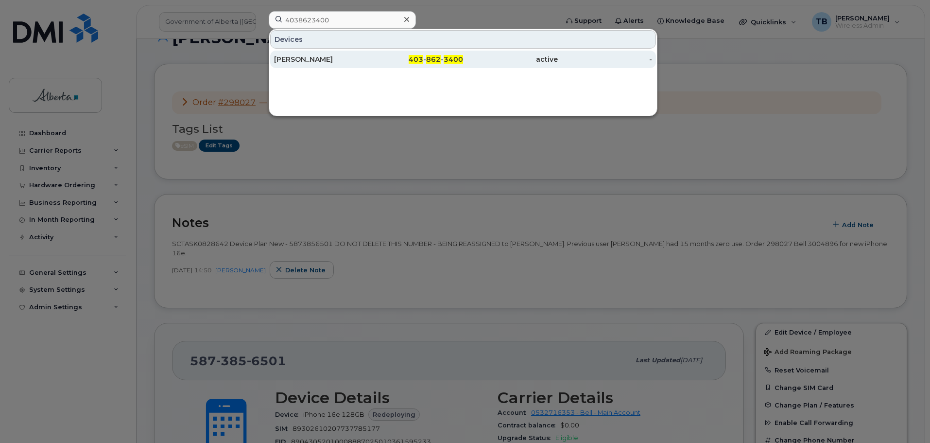
drag, startPoint x: 306, startPoint y: 67, endPoint x: 303, endPoint y: 60, distance: 7.9
click at [369, 67] on div "[PERSON_NAME]" at bounding box center [416, 59] width 95 height 17
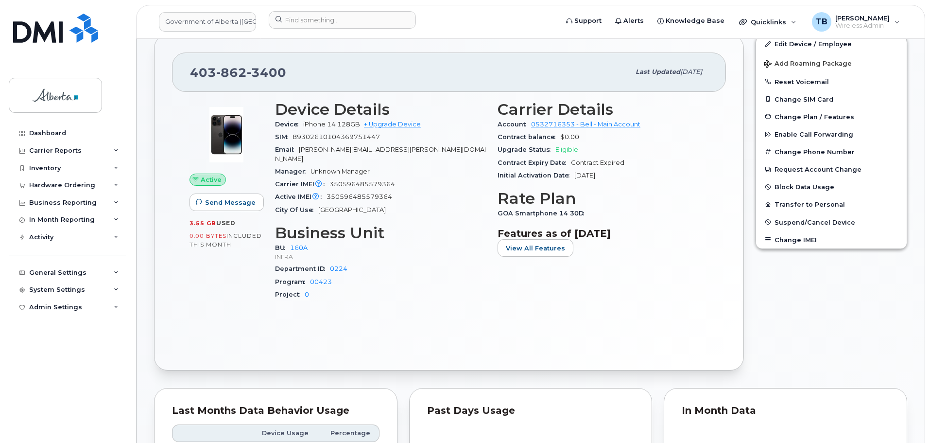
scroll to position [194, 0]
click at [48, 172] on div "Inventory" at bounding box center [68, 167] width 118 height 17
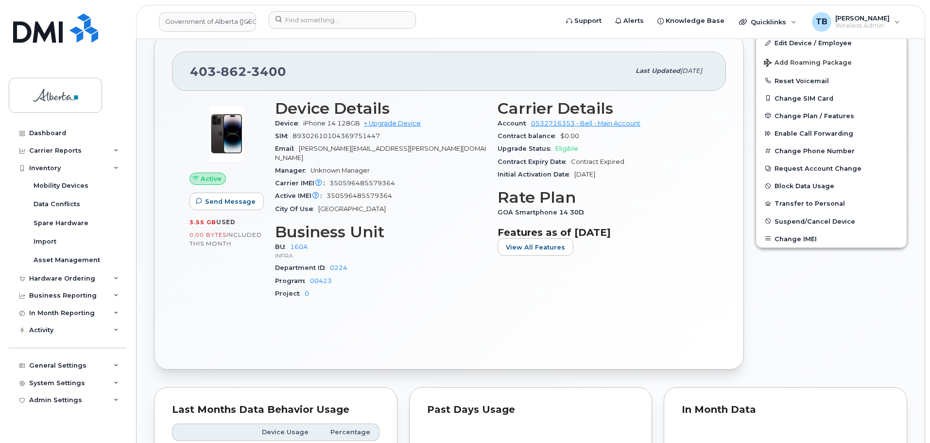
click at [429, 262] on div "Department ID 0224" at bounding box center [380, 268] width 211 height 13
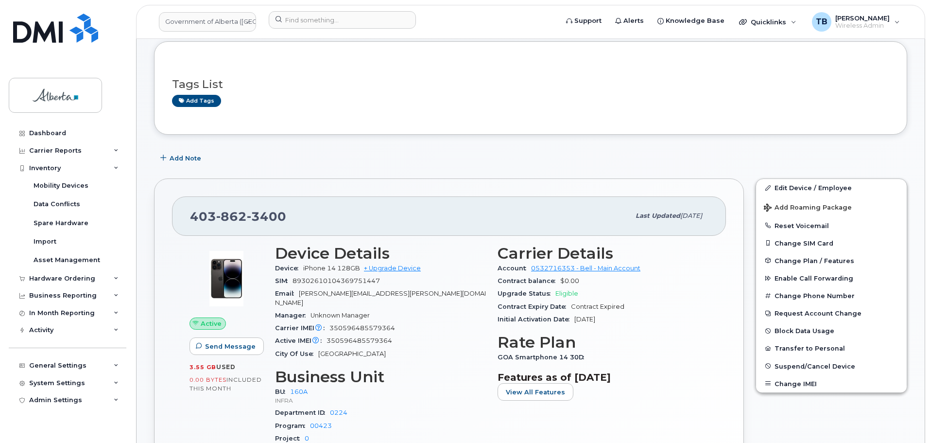
scroll to position [0, 0]
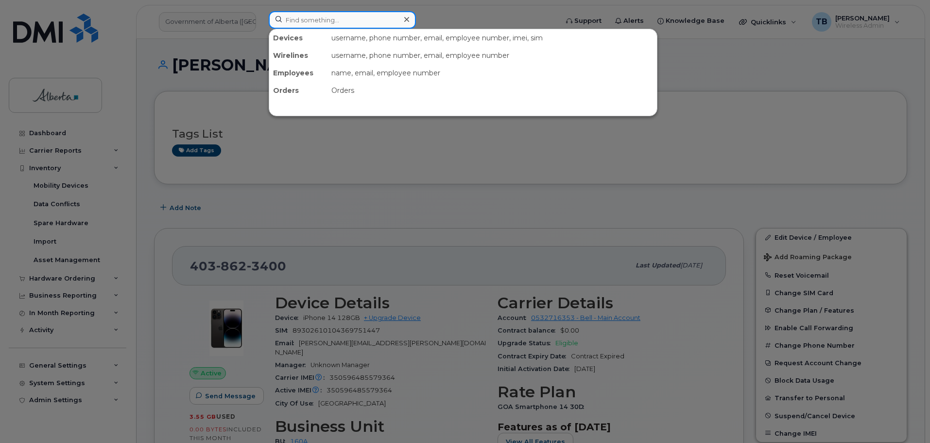
click at [321, 19] on input at bounding box center [342, 19] width 147 height 17
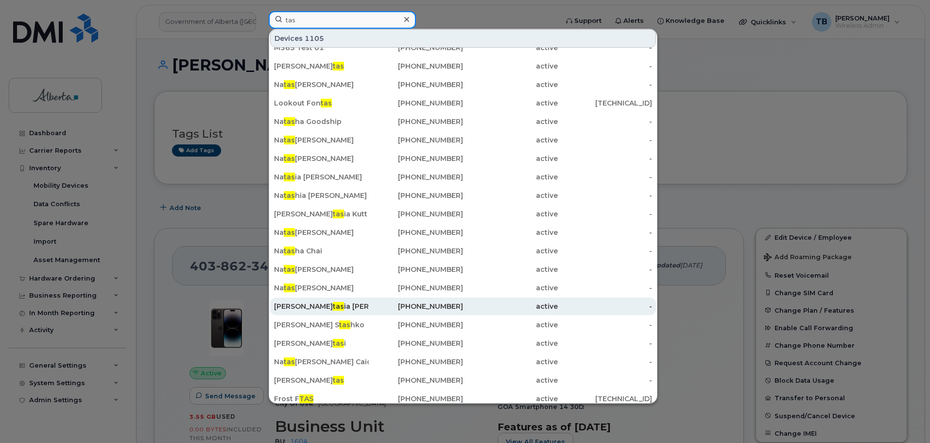
scroll to position [17, 0]
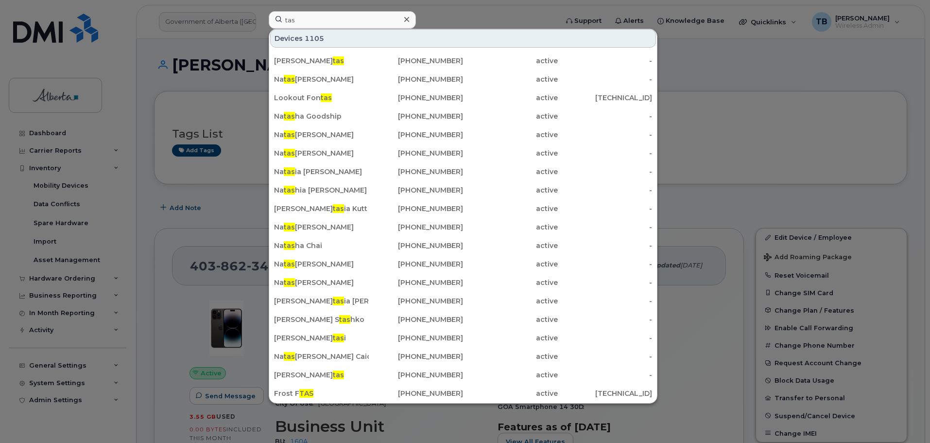
click at [231, 218] on div at bounding box center [465, 221] width 930 height 443
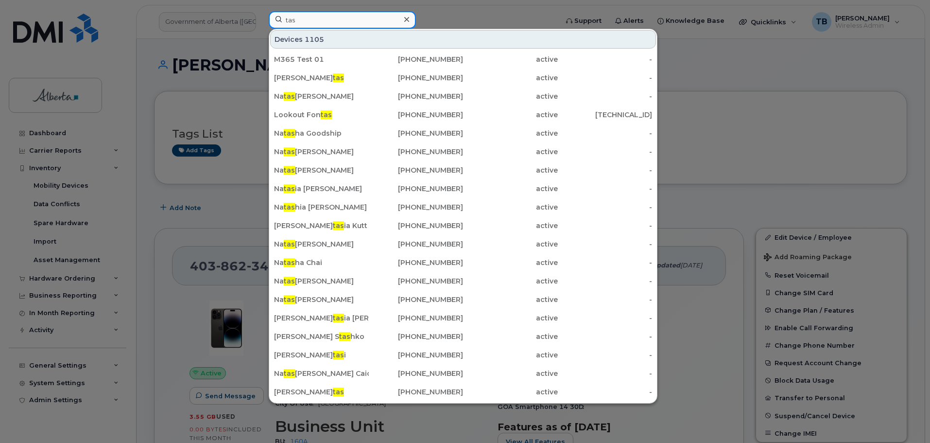
click at [372, 15] on input "tas" at bounding box center [342, 19] width 147 height 17
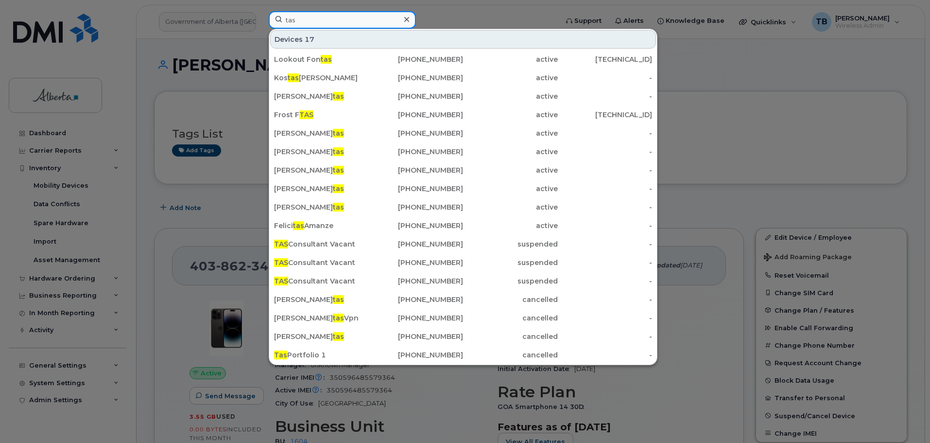
type input "tas"
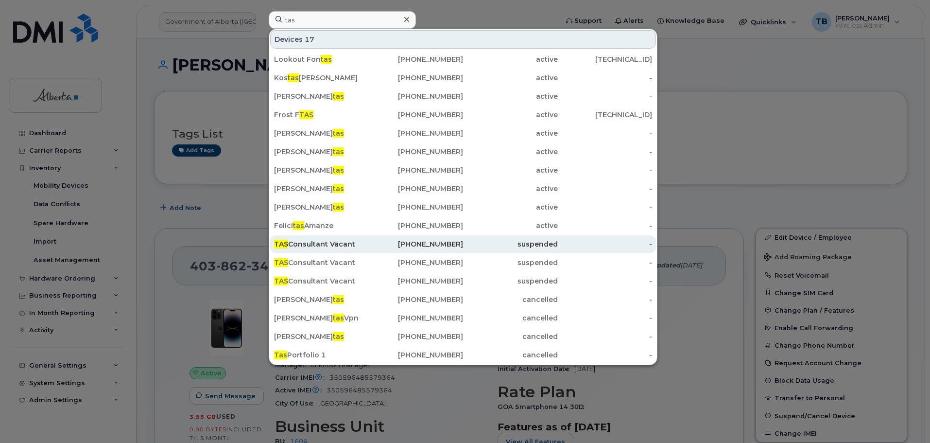
click at [369, 236] on div "TAS Consultant Vacant" at bounding box center [416, 243] width 95 height 17
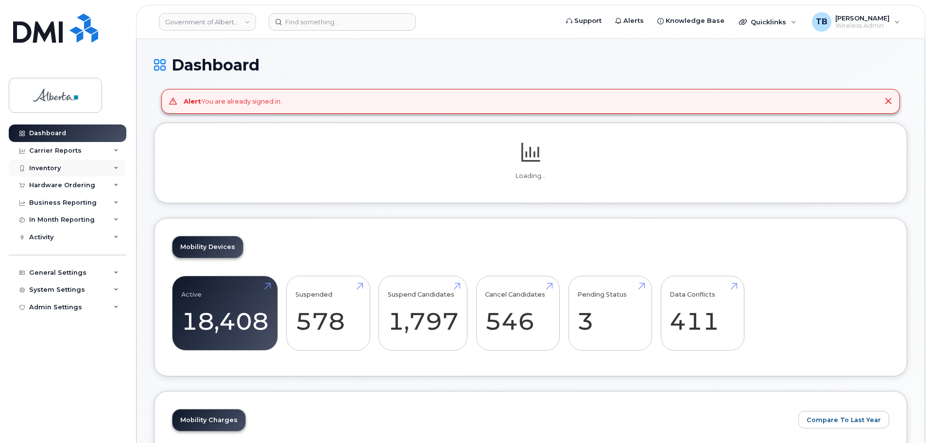
click at [66, 170] on div "Inventory" at bounding box center [68, 167] width 118 height 17
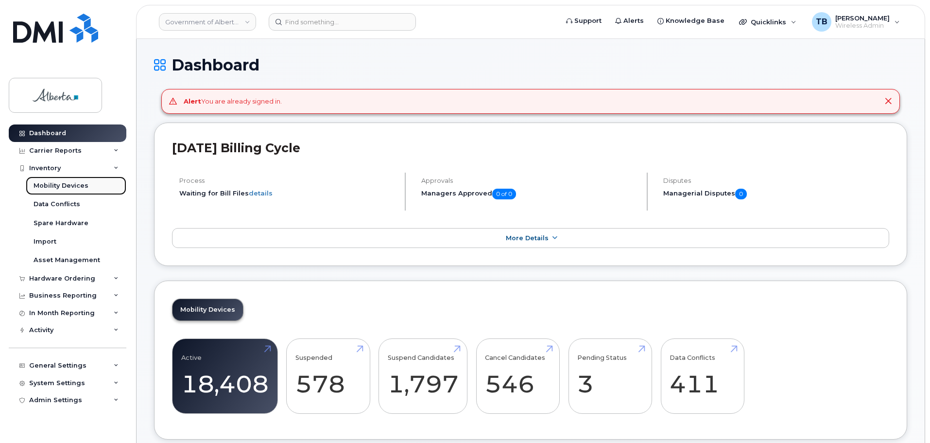
click at [69, 186] on div "Mobility Devices" at bounding box center [61, 185] width 55 height 9
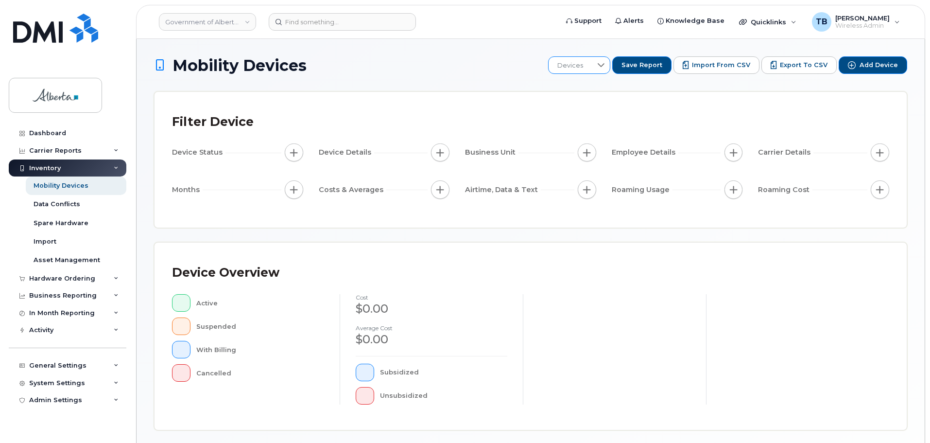
click at [582, 67] on span "Devices" at bounding box center [570, 65] width 43 height 17
click at [581, 62] on span "Devices" at bounding box center [569, 65] width 43 height 17
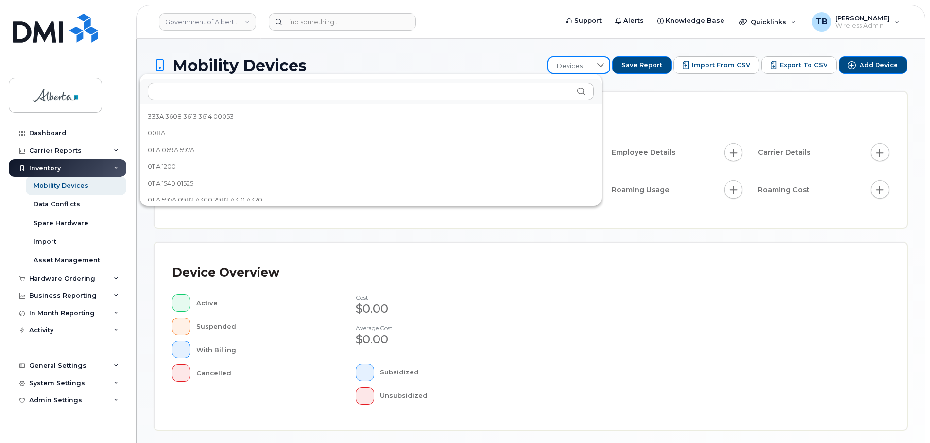
scroll to position [579, 0]
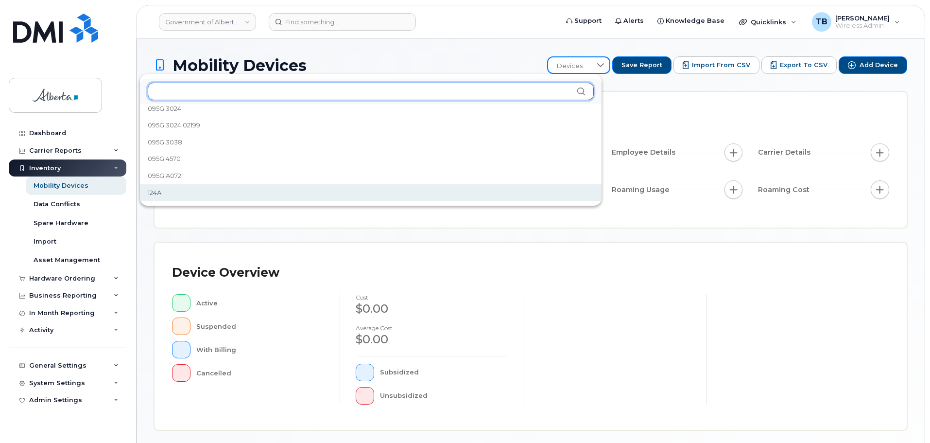
click at [467, 95] on input "text" at bounding box center [371, 91] width 446 height 17
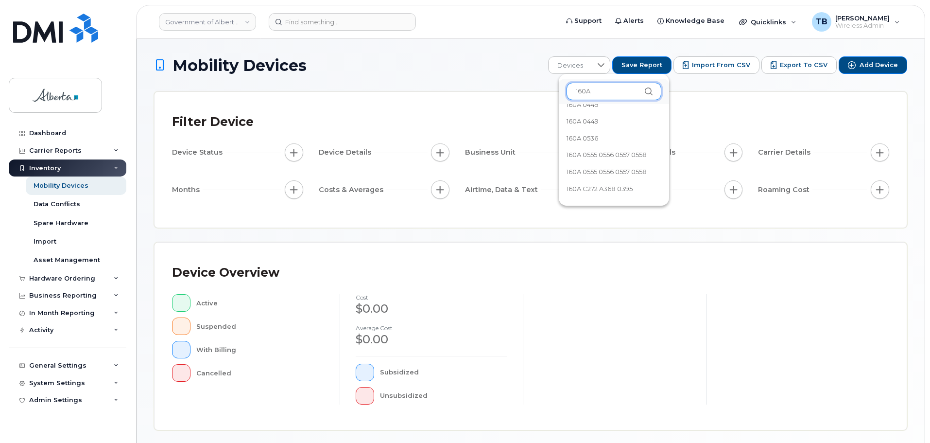
scroll to position [45, 0]
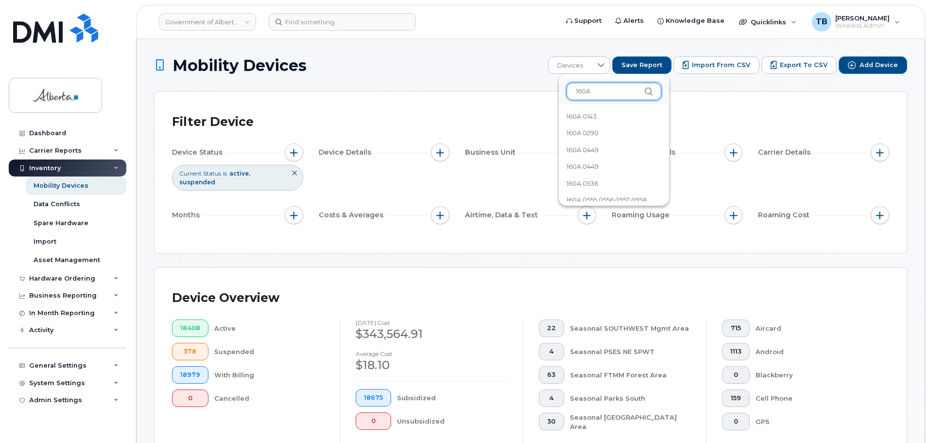
type input "160A"
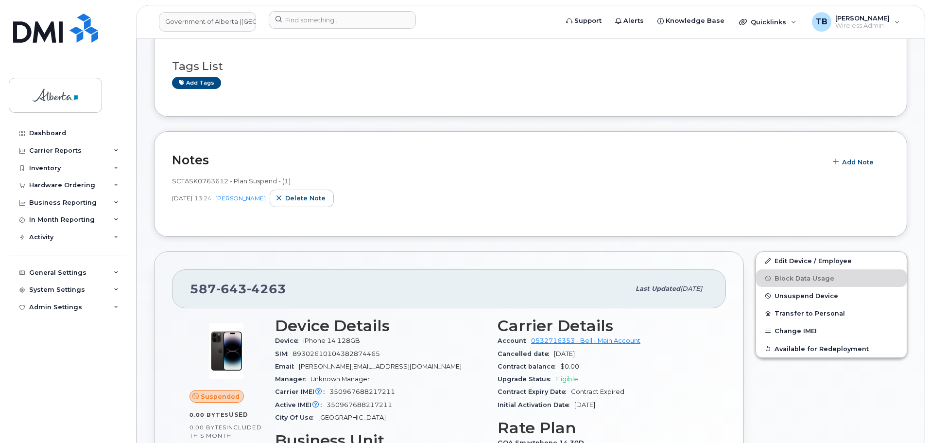
scroll to position [146, 0]
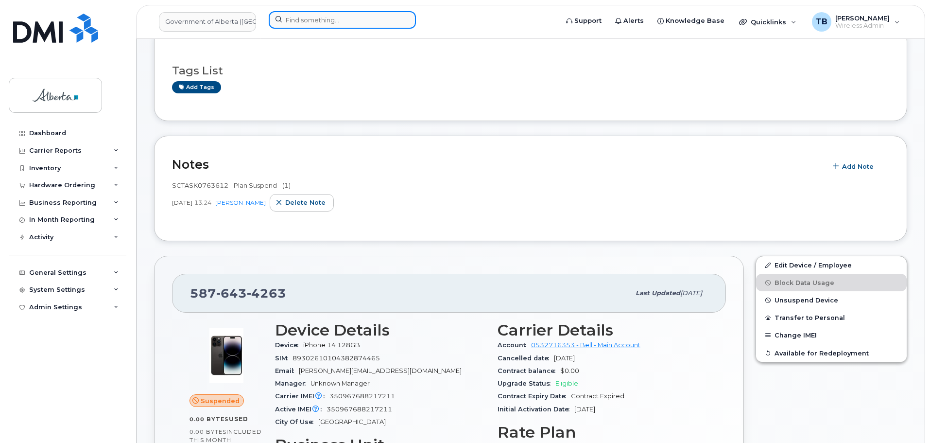
click at [324, 24] on input at bounding box center [342, 19] width 147 height 17
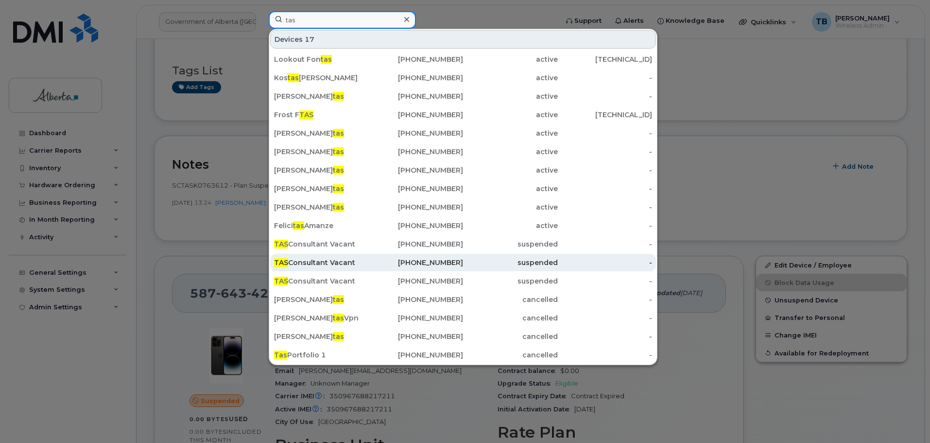
type input "tas"
click at [324, 264] on div "TAS Consultant Vacant" at bounding box center [321, 263] width 95 height 10
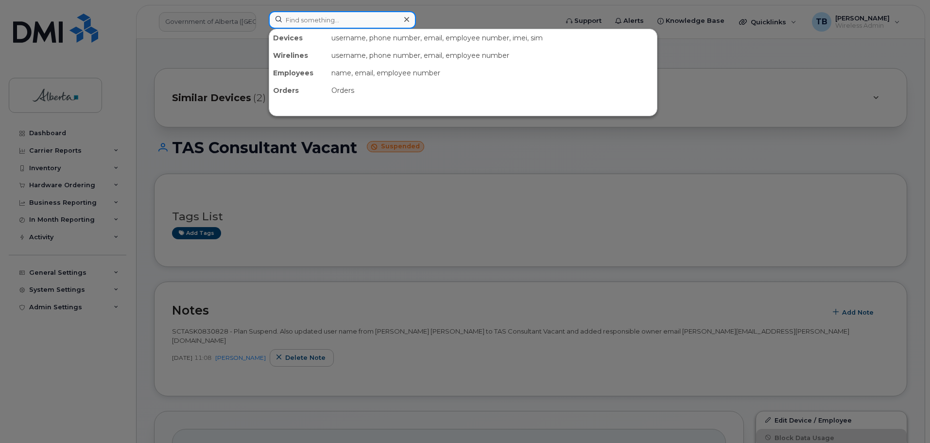
click at [296, 19] on input at bounding box center [342, 19] width 147 height 17
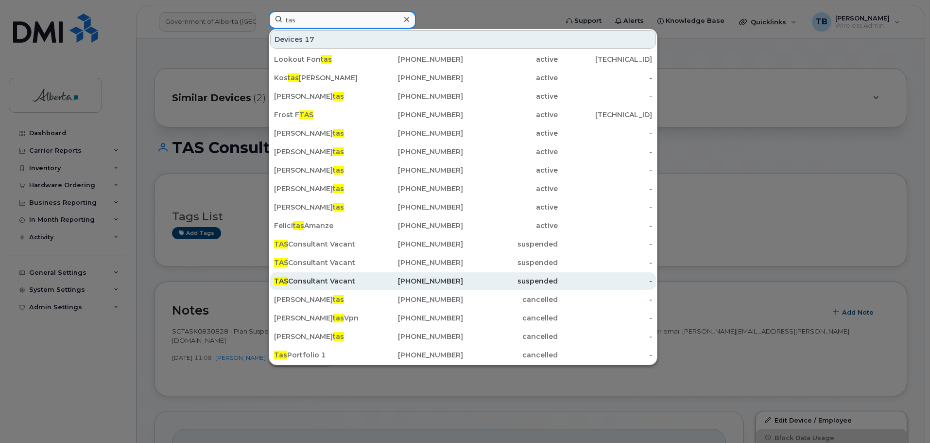
type input "tas"
click at [319, 280] on div "TAS Consultant Vacant" at bounding box center [321, 281] width 95 height 10
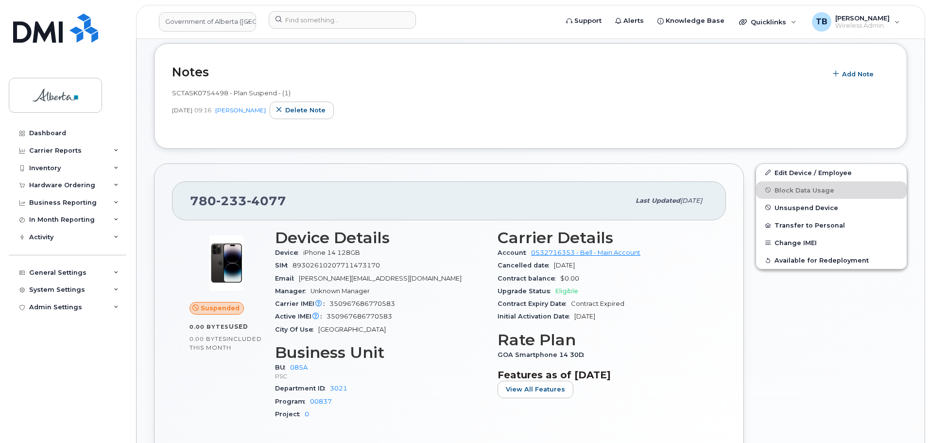
scroll to position [292, 0]
click at [540, 124] on div "SCTASK0754498 - Plan Suspend - (1) [DATE] 09:16 [PERSON_NAME] Delete note" at bounding box center [530, 106] width 717 height 48
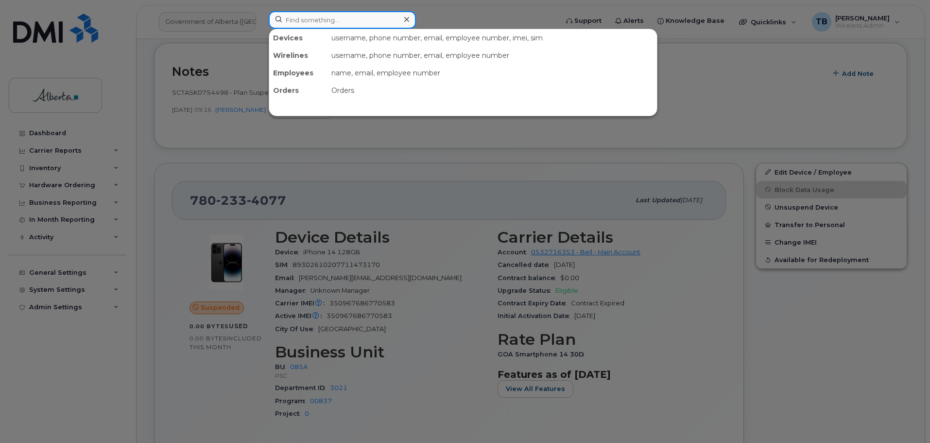
click at [312, 23] on input at bounding box center [342, 19] width 147 height 17
paste input "5877859225"
type input "5877859225"
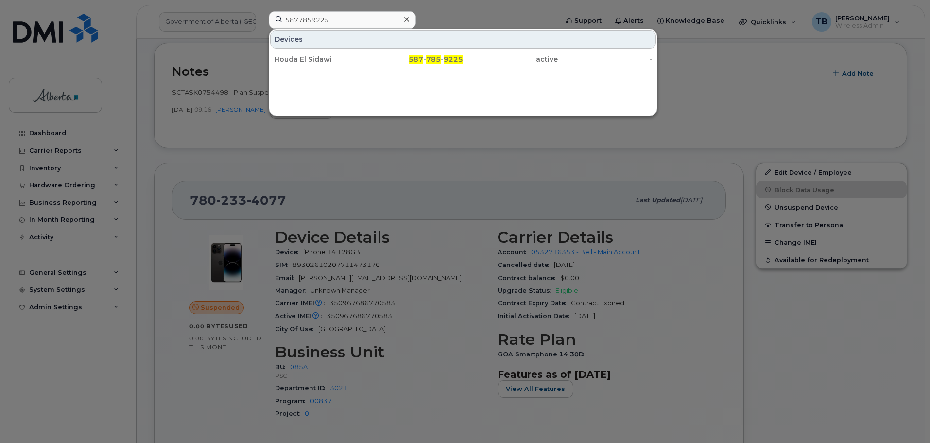
drag, startPoint x: 300, startPoint y: 60, endPoint x: 303, endPoint y: 82, distance: 22.1
click at [300, 60] on div "Houda El Sidawi" at bounding box center [321, 59] width 95 height 10
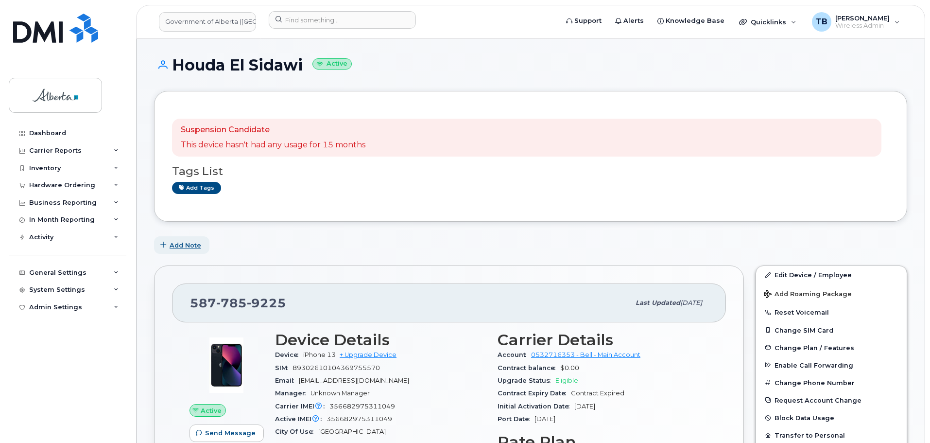
click at [187, 247] on span "Add Note" at bounding box center [186, 245] width 32 height 9
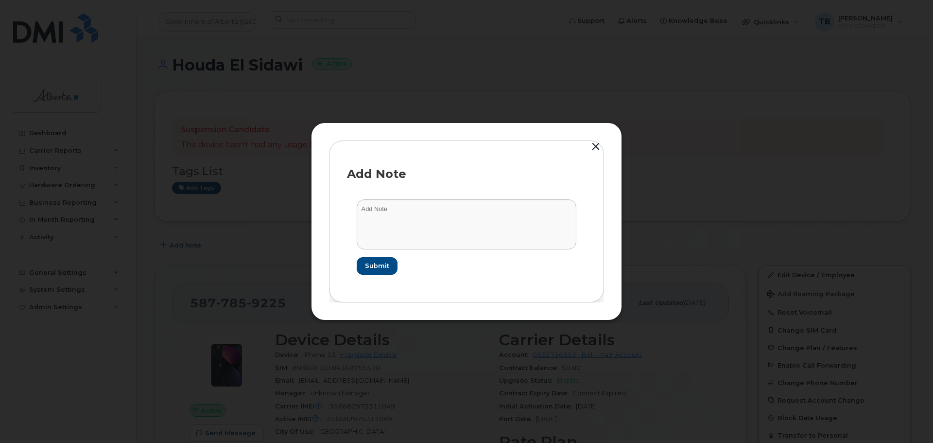
click at [592, 143] on button "button" at bounding box center [596, 147] width 15 height 14
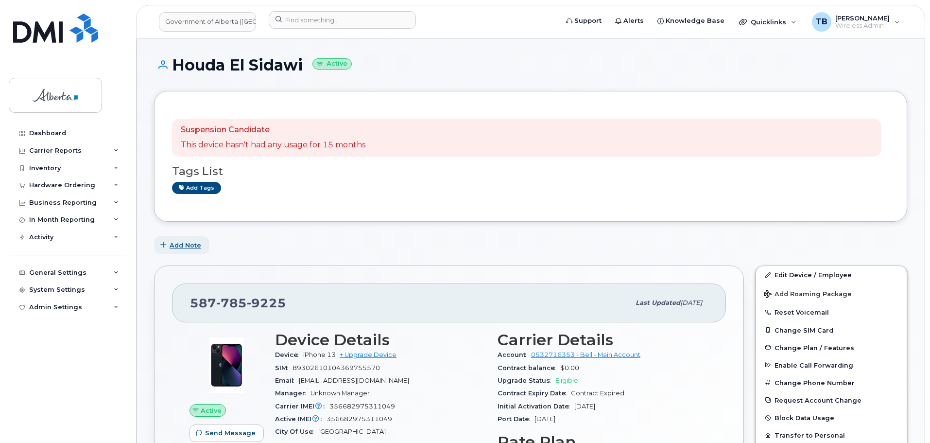
click at [173, 245] on span "Add Note" at bounding box center [186, 245] width 32 height 9
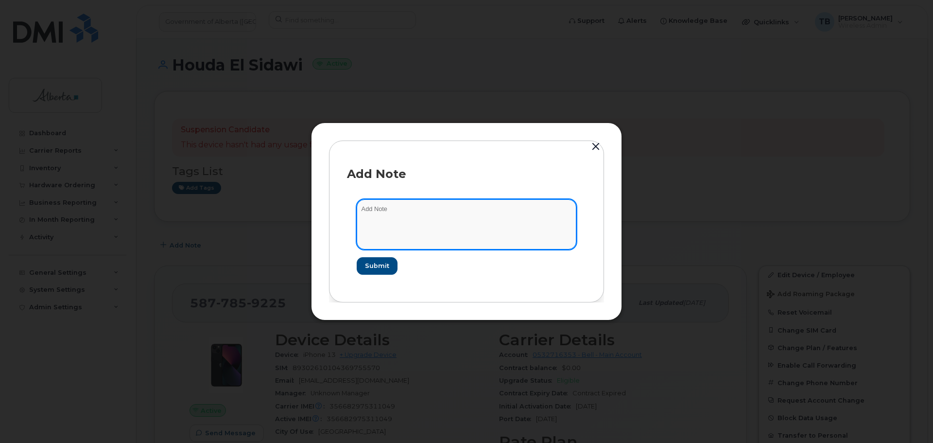
click at [402, 238] on textarea at bounding box center [467, 224] width 220 height 50
click at [399, 233] on textarea at bounding box center [467, 224] width 220 height 50
paste textarea "SCTASK 5877859225 DO NOT DELETE THIS NUMBER - BEING REASSIGNED to [PERSON_NAME]…"
click at [367, 204] on textarea "SCTASK 5877859225 DO NOT DELETE THIS NUMBER - BEING REASSIGNED to [PERSON_NAME]…" at bounding box center [467, 224] width 220 height 50
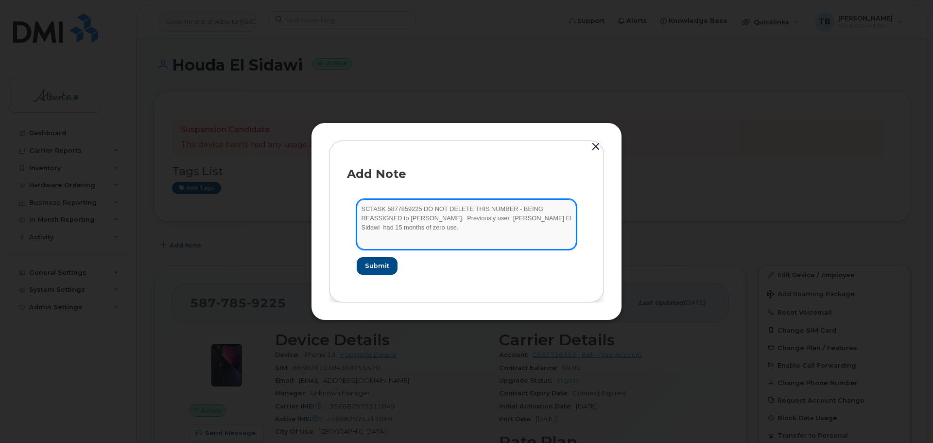
paste textarea "0834002"
type textarea "SCTASK0834002 5877859225 DO NOT DELETE THIS NUMBER - BEING REASSIGNED to [PERSO…"
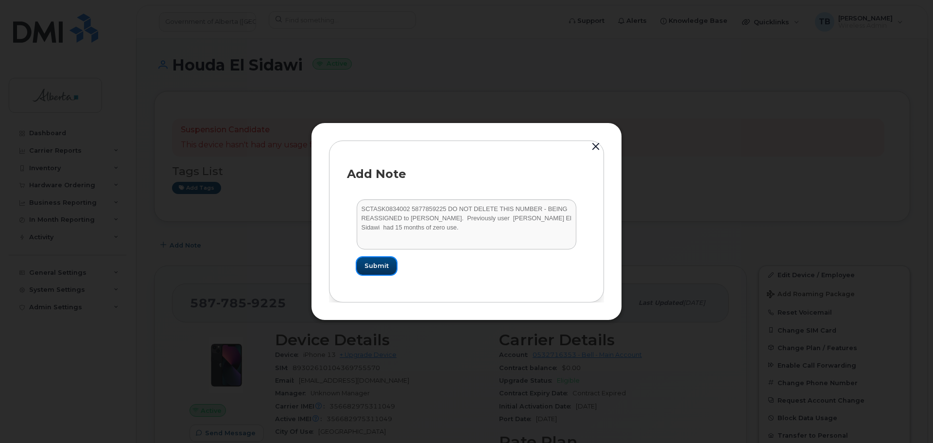
click at [380, 268] on span "Submit" at bounding box center [377, 265] width 24 height 9
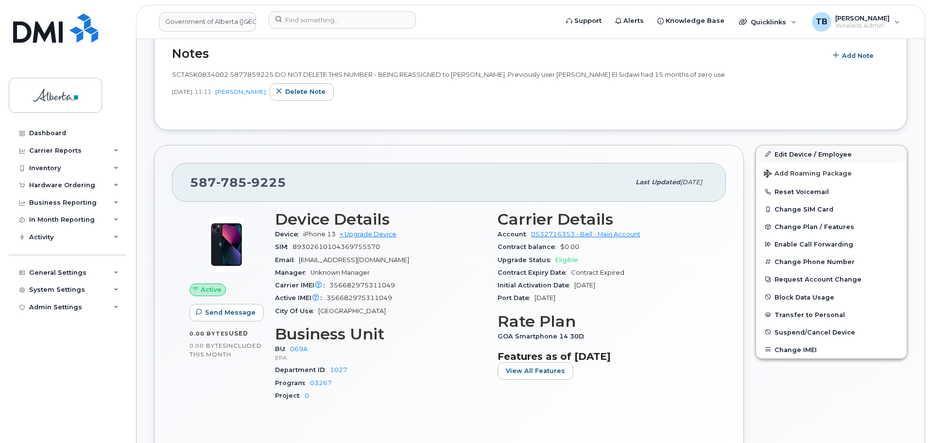
scroll to position [243, 0]
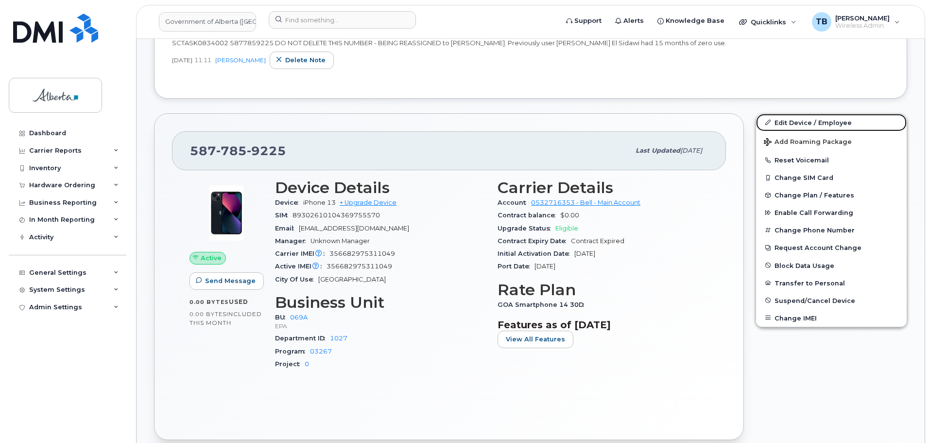
click at [825, 124] on link "Edit Device / Employee" at bounding box center [831, 122] width 151 height 17
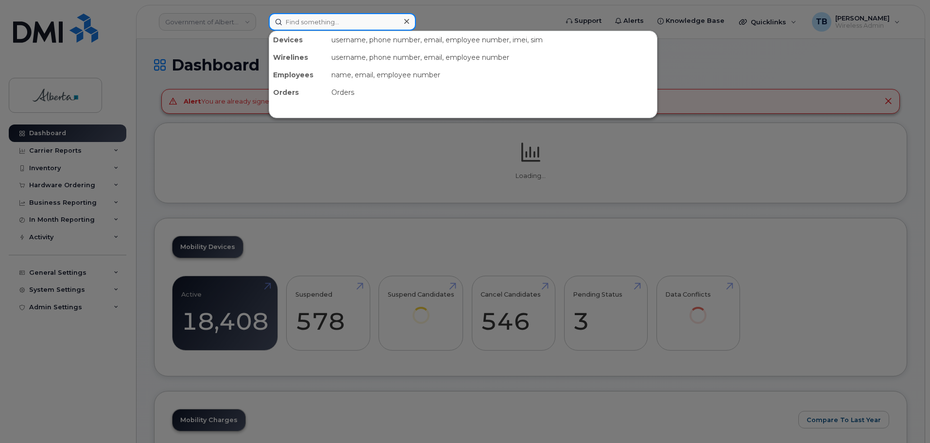
click at [330, 27] on input at bounding box center [342, 21] width 147 height 17
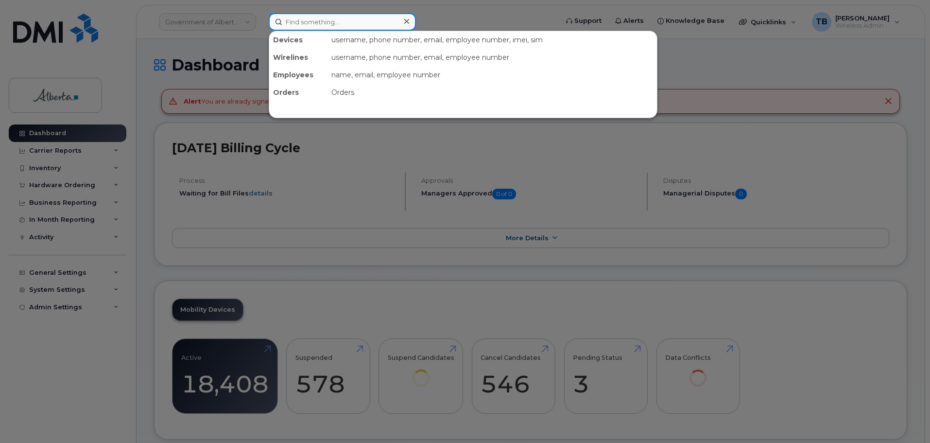
paste input "5877859225"
type input "5877859225"
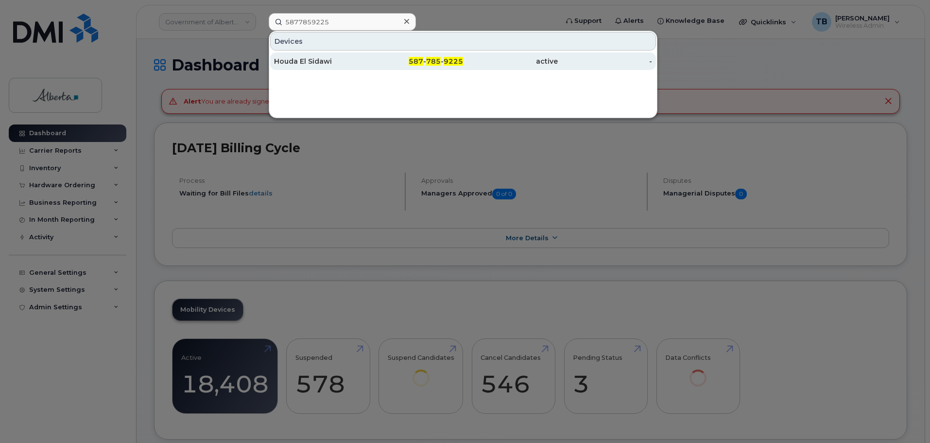
click at [303, 62] on div "Houda El Sidawi" at bounding box center [321, 61] width 95 height 10
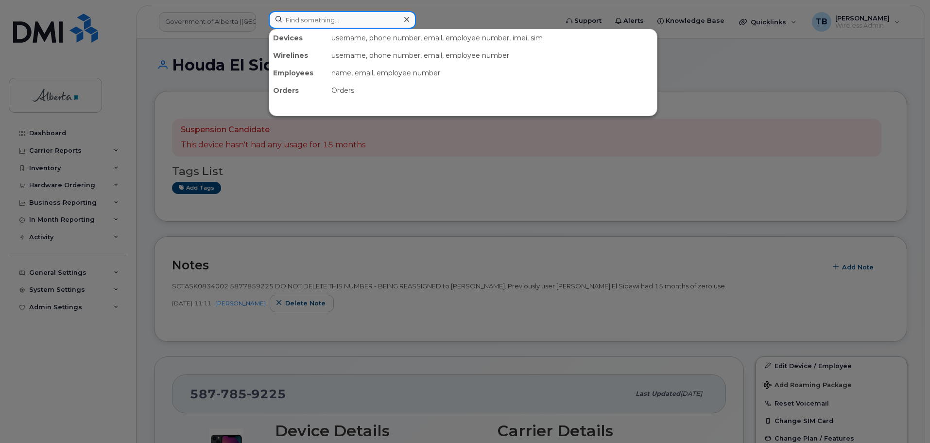
click at [327, 21] on input at bounding box center [342, 19] width 147 height 17
paste input "5873856501"
type input "5873856501"
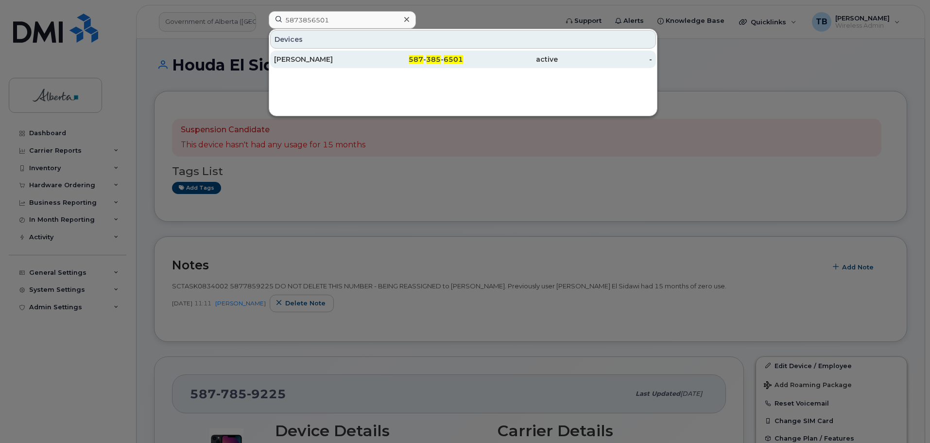
click at [313, 57] on div "[PERSON_NAME]" at bounding box center [321, 59] width 95 height 10
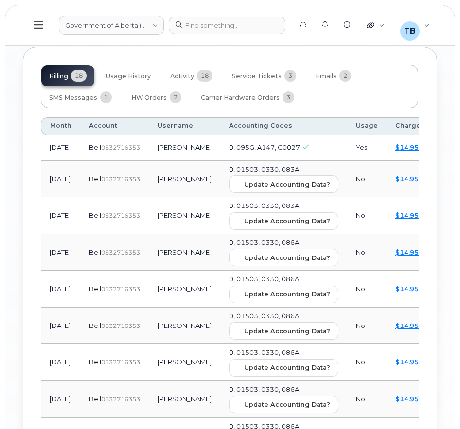
scroll to position [1312, 0]
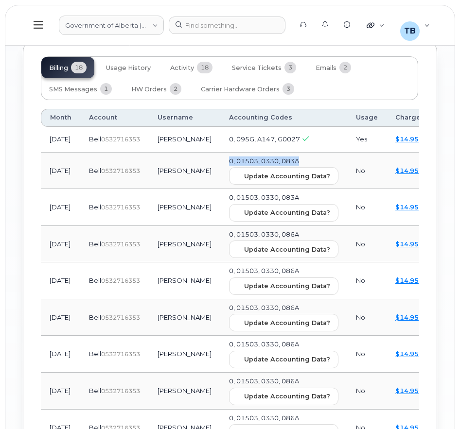
drag, startPoint x: 274, startPoint y: 141, endPoint x: 217, endPoint y: 143, distance: 56.4
click at [220, 153] on td "0, 01503, 0330, 083A Update Accounting Data?" at bounding box center [283, 171] width 127 height 37
copy span "0, 01503, 0330, 083A"
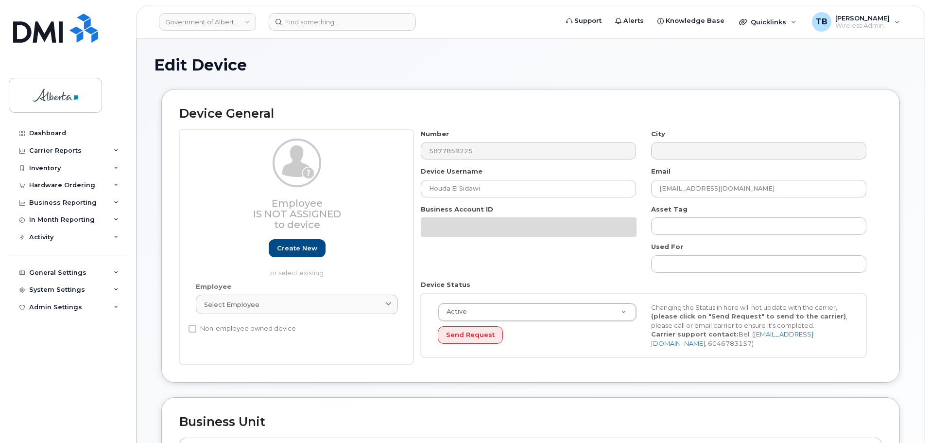
select select "4120331"
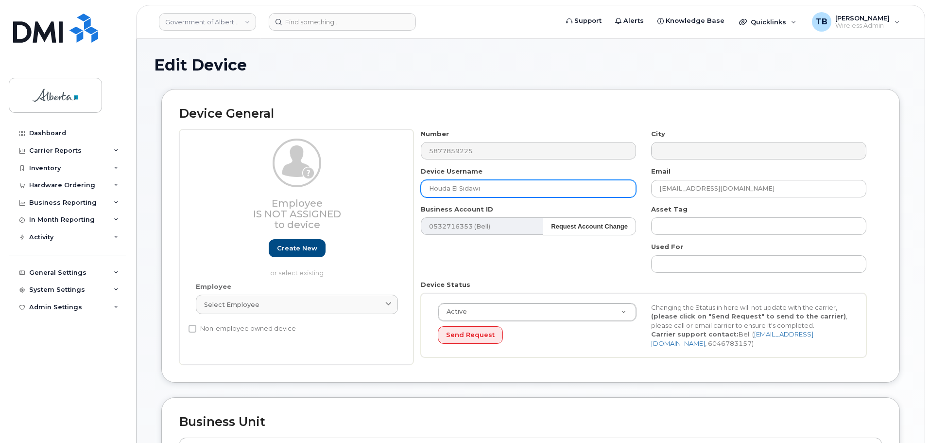
drag, startPoint x: 507, startPoint y: 179, endPoint x: 393, endPoint y: 192, distance: 114.9
click at [394, 192] on div "Employee Is not assigned to device Create new or select existing Employee Selec…" at bounding box center [530, 247] width 703 height 236
paste input "[PERSON_NAME]"
type input "[PERSON_NAME]"
drag, startPoint x: 678, startPoint y: 193, endPoint x: 605, endPoint y: 196, distance: 72.5
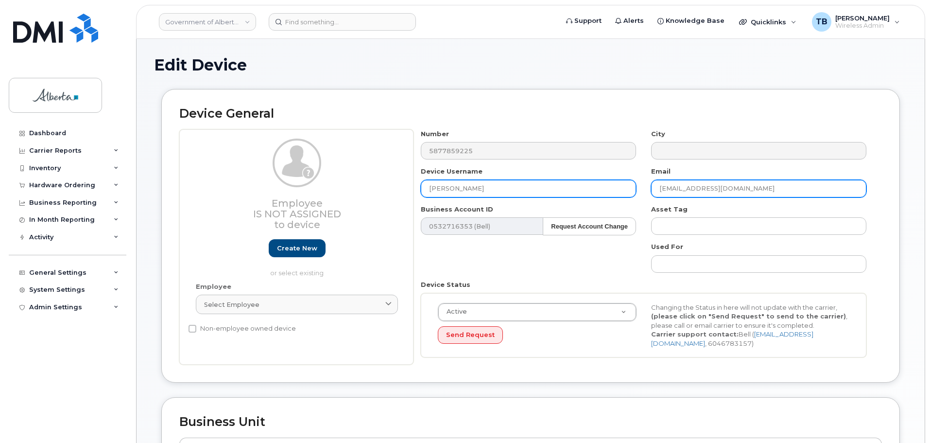
click at [605, 196] on div "Number 5877859225 City Device Username Aine Brislane Email Houda.Elsidawi@gov.a…" at bounding box center [644, 247] width 461 height 236
paste input "Aine.Brislane"
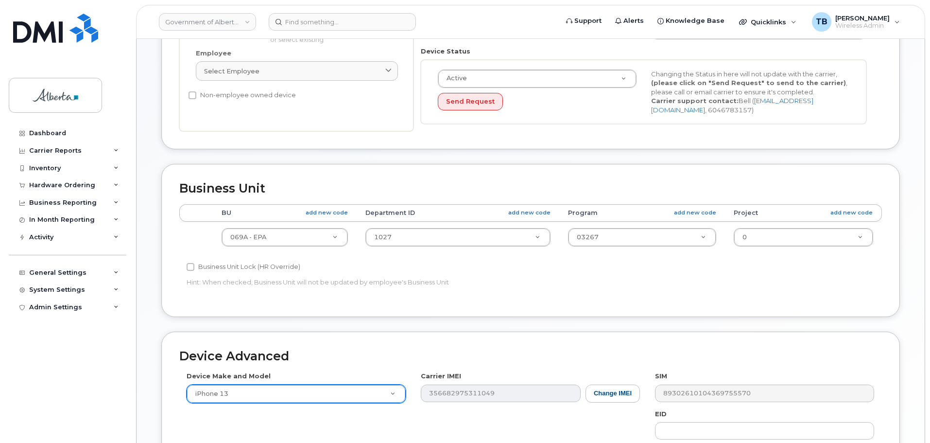
scroll to position [340, 0]
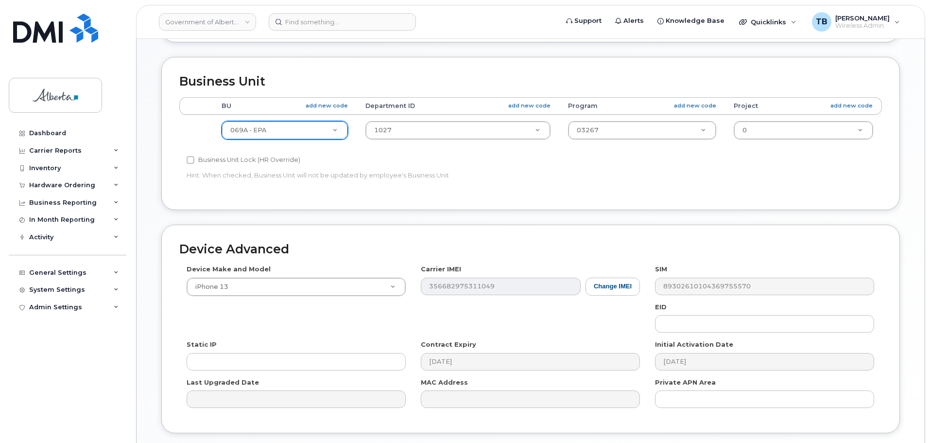
type input "[EMAIL_ADDRESS][DOMAIN_NAME]"
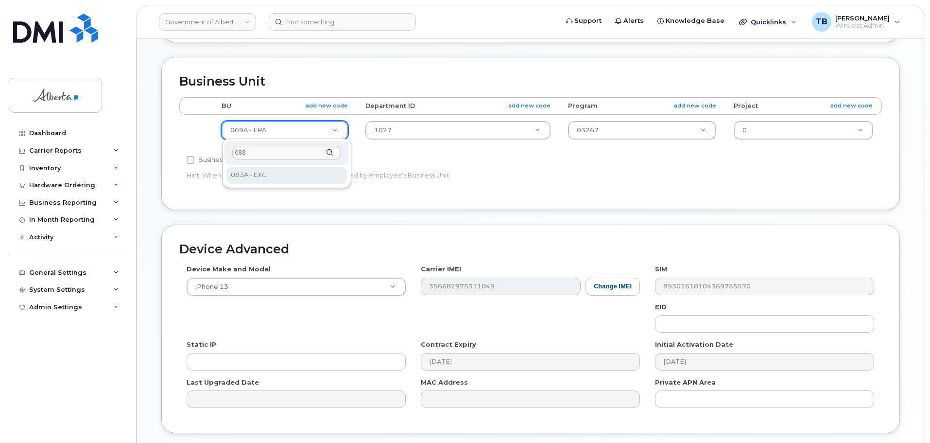
type input "083"
drag, startPoint x: 268, startPoint y: 176, endPoint x: 394, endPoint y: 139, distance: 132.0
select select "4733126"
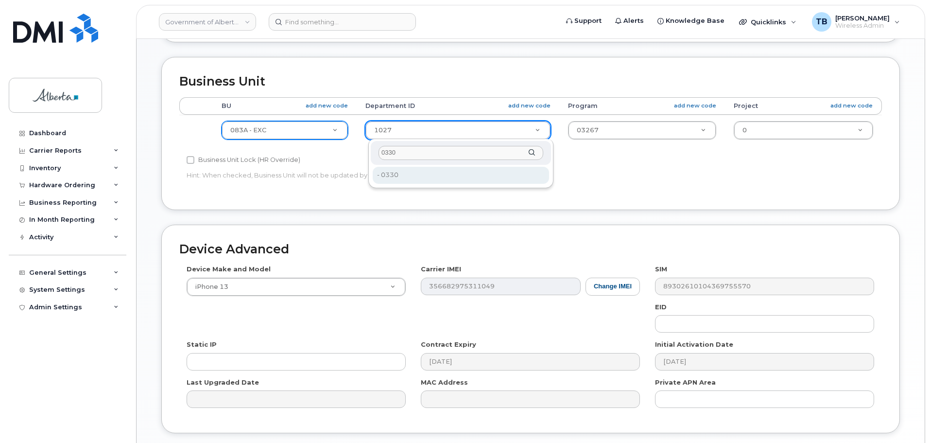
type input "0330"
type input "4752180"
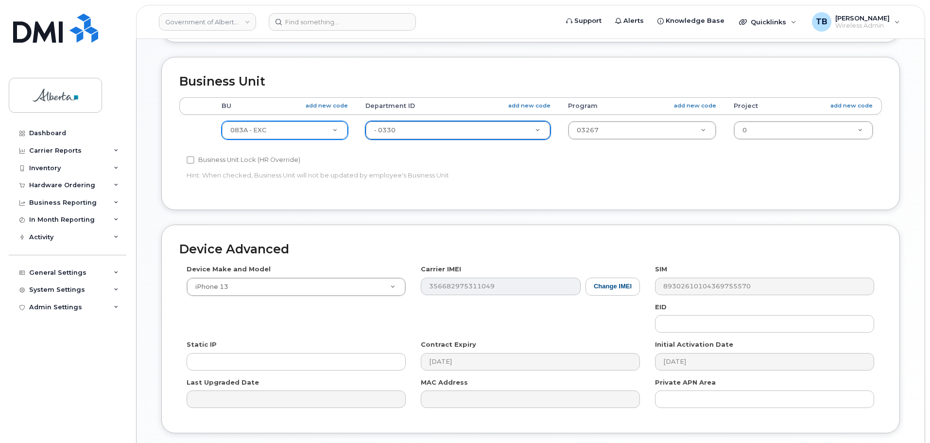
click at [623, 140] on td "03267 4753479" at bounding box center [643, 130] width 166 height 31
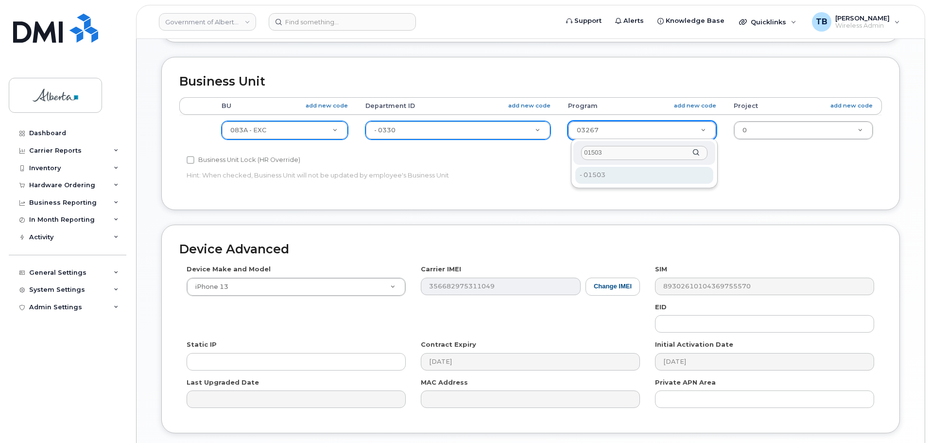
type input "01503"
type input "4753162"
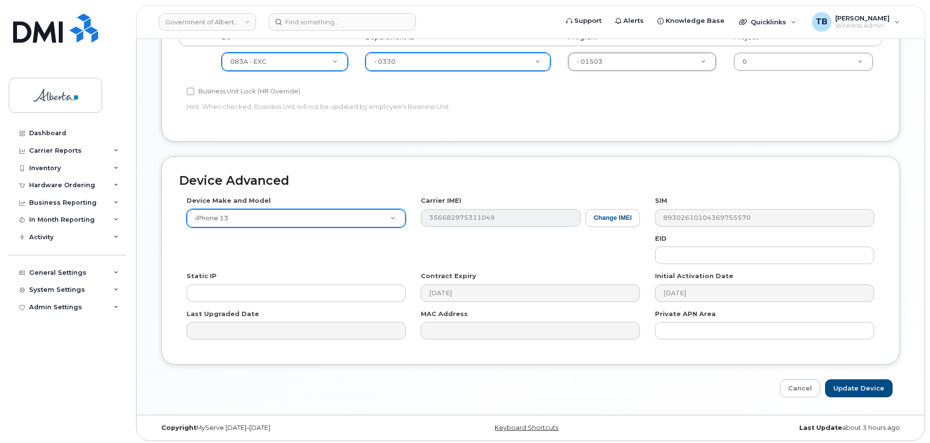
scroll to position [412, 0]
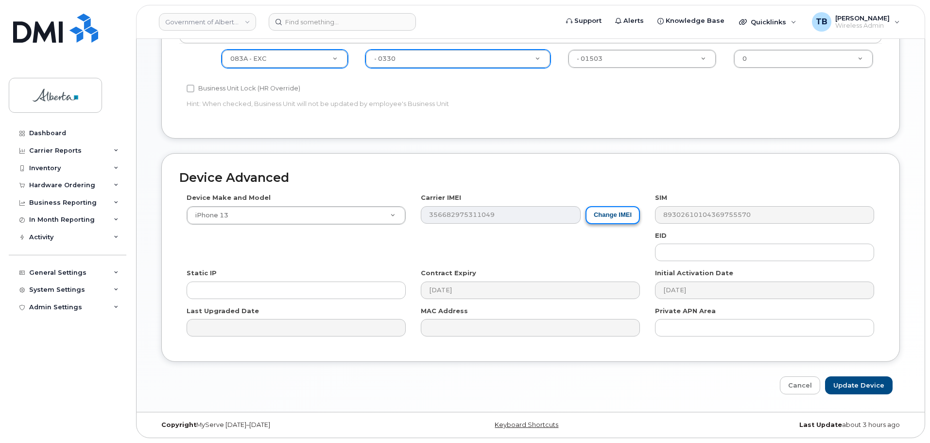
click at [620, 221] on button "Change IMEI" at bounding box center [613, 215] width 54 height 18
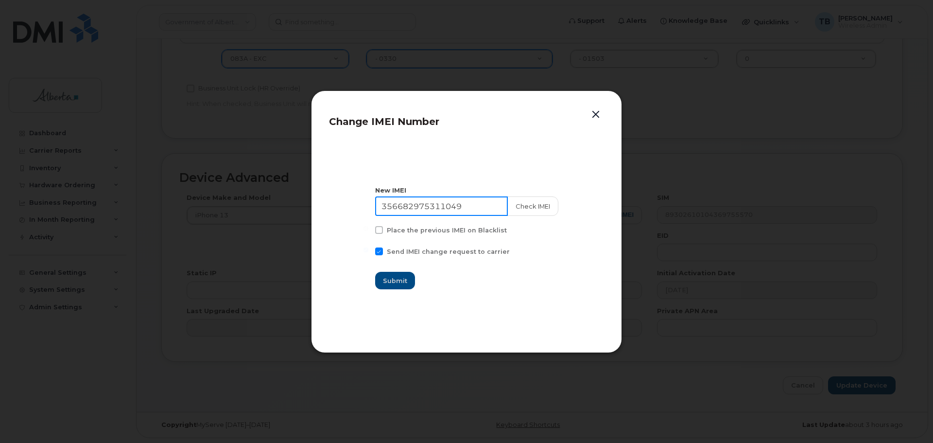
drag, startPoint x: 490, startPoint y: 210, endPoint x: 354, endPoint y: 209, distance: 135.1
click at [355, 209] on section "New IMEI 356682975311049 Check IMEI Place the previous IMEI on Blacklist Send I…" at bounding box center [466, 237] width 275 height 194
paste input "879777533867"
type input "356879777533867"
click at [541, 207] on button "Check IMEI" at bounding box center [532, 205] width 51 height 19
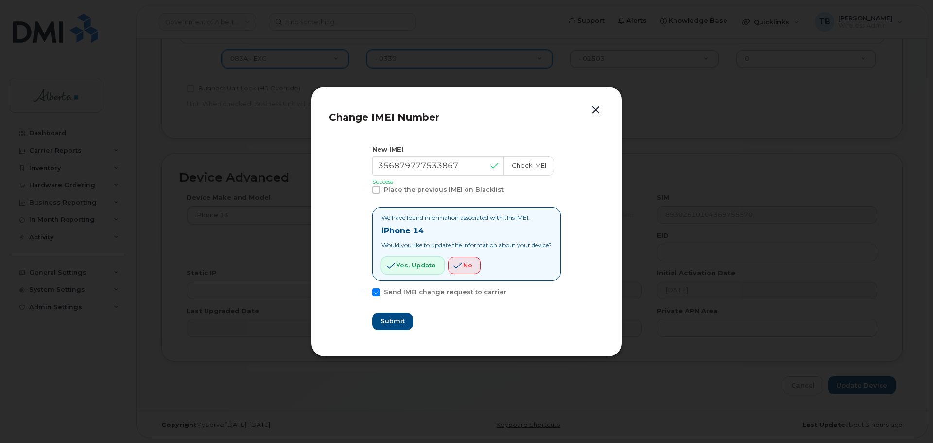
drag, startPoint x: 428, startPoint y: 271, endPoint x: 421, endPoint y: 272, distance: 6.8
click at [427, 271] on button "Yes, update" at bounding box center [413, 265] width 63 height 17
click at [383, 329] on button "Submit" at bounding box center [392, 321] width 40 height 17
type input "356879777533867"
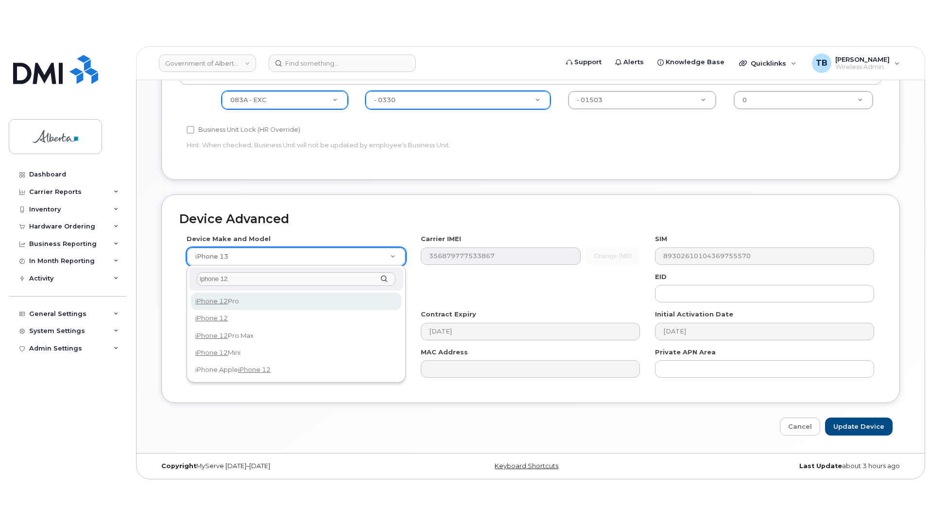
scroll to position [330, 0]
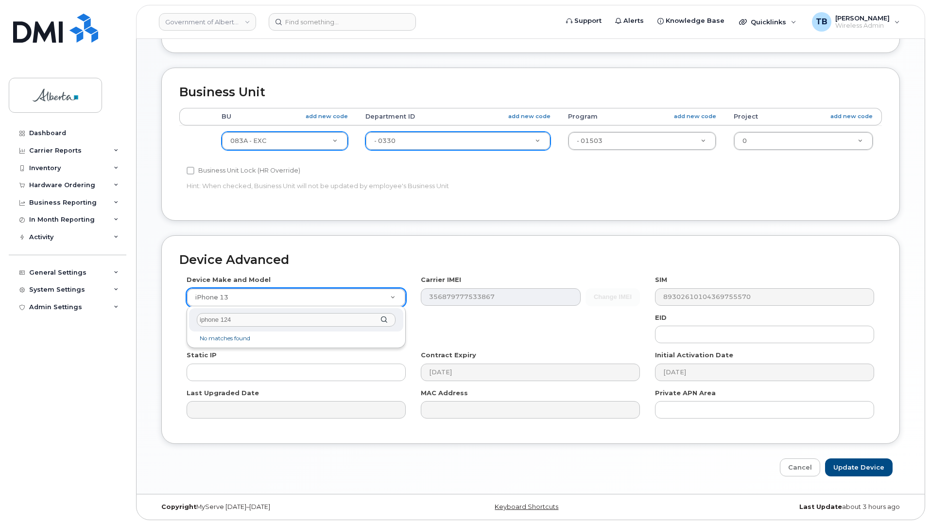
click at [251, 320] on input "iphone 124" at bounding box center [296, 320] width 199 height 14
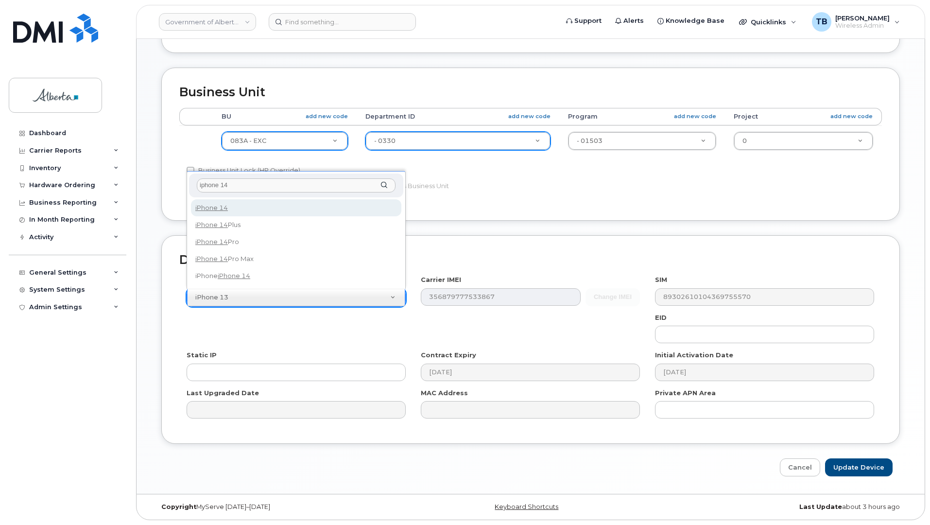
type input "iphone 14"
drag, startPoint x: 208, startPoint y: 204, endPoint x: 221, endPoint y: 202, distance: 13.3
select select "2778"
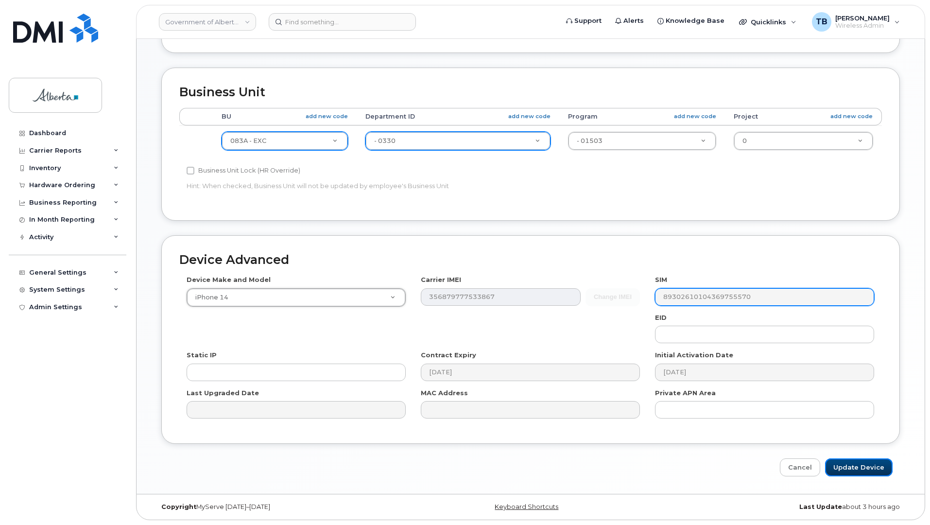
click at [861, 442] on input "Update Device" at bounding box center [859, 467] width 68 height 18
type input "Saving..."
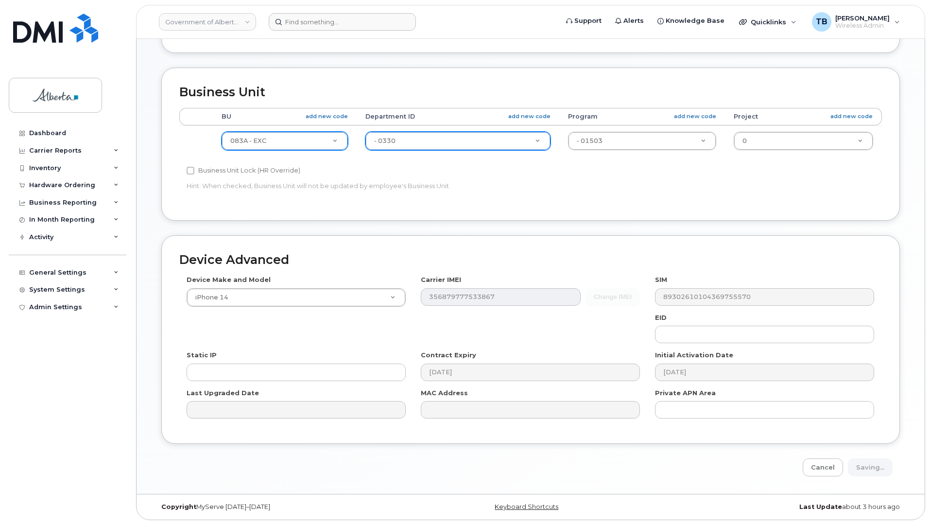
click at [511, 18] on form at bounding box center [410, 21] width 283 height 17
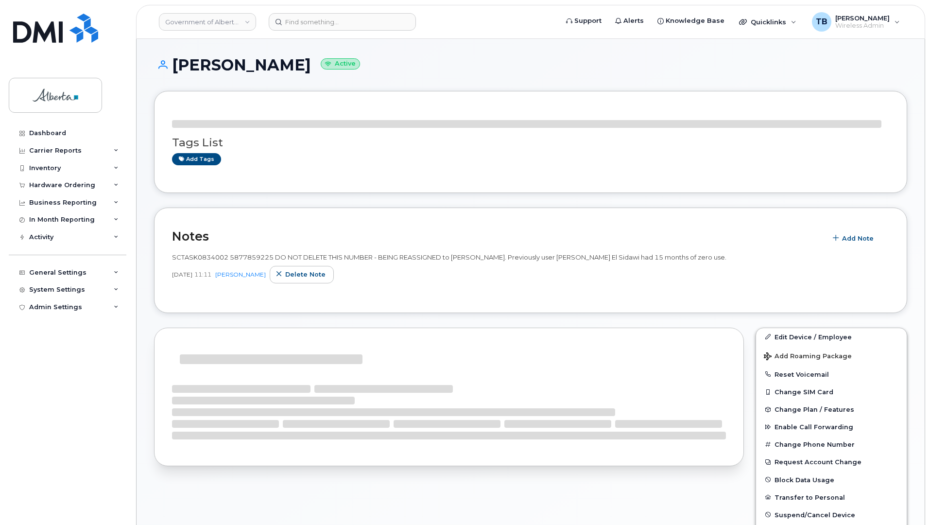
click at [510, 31] on div at bounding box center [410, 21] width 298 height 17
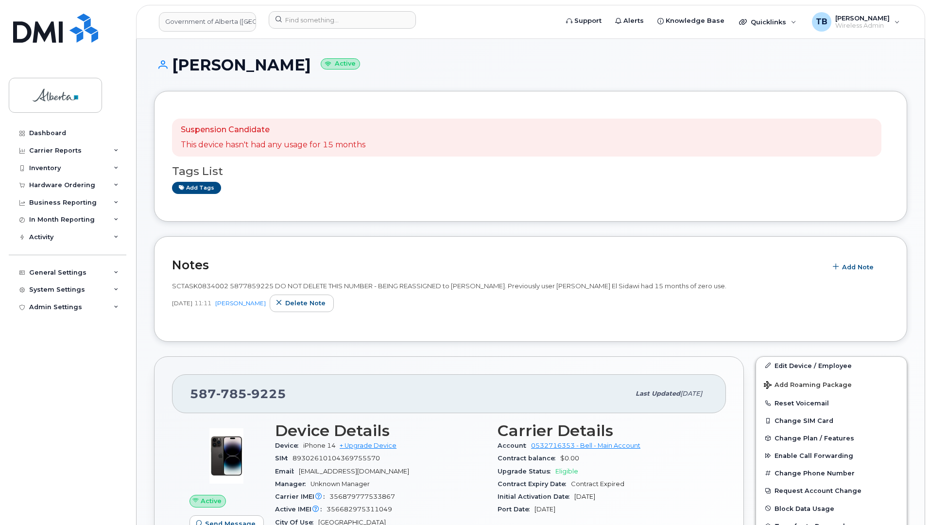
click at [477, 87] on div "[PERSON_NAME] Active" at bounding box center [530, 73] width 753 height 35
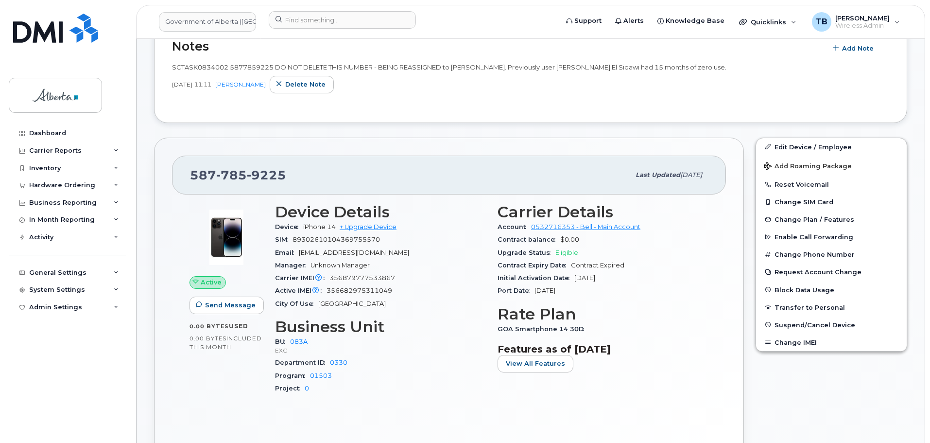
scroll to position [243, 0]
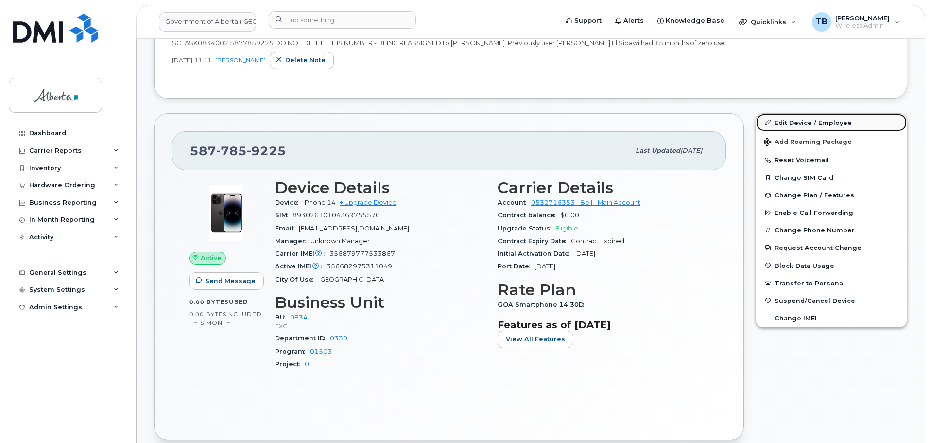
click at [819, 121] on link "Edit Device / Employee" at bounding box center [831, 122] width 151 height 17
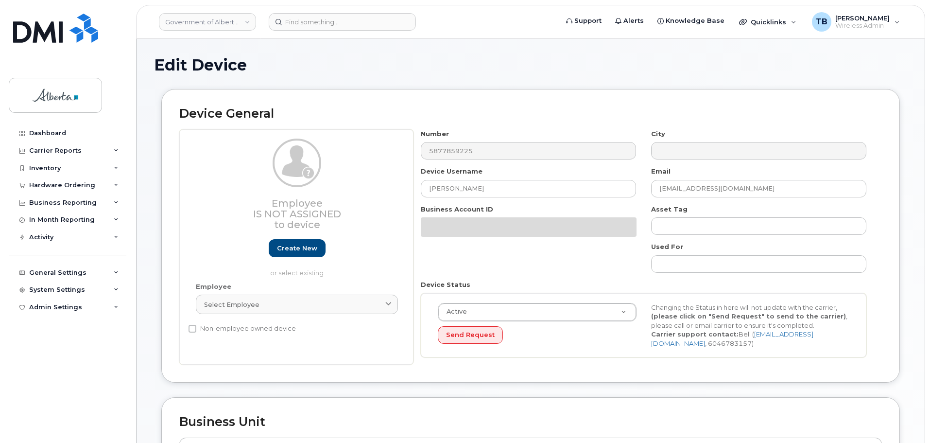
select select "4733126"
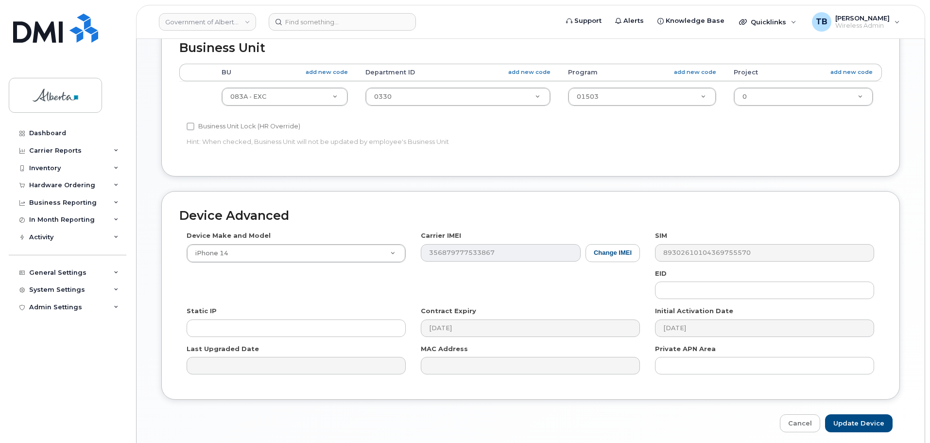
scroll to position [389, 0]
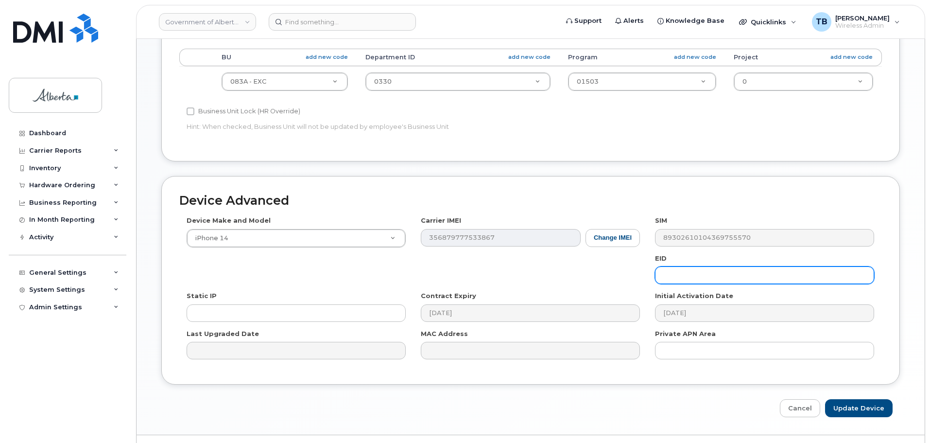
click at [699, 277] on input "text" at bounding box center [764, 274] width 219 height 17
paste input "89049032007108882600159744968897"
type input "89049032007108882600159744968897"
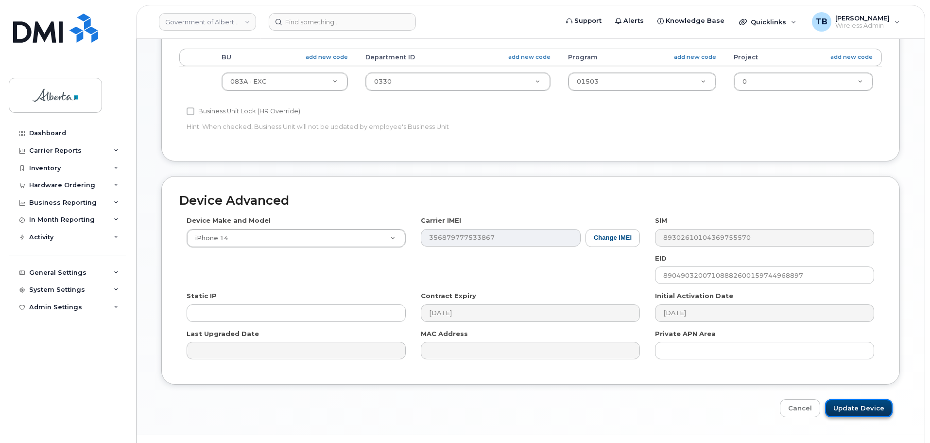
click at [874, 402] on input "Update Device" at bounding box center [859, 408] width 68 height 18
type input "Saving..."
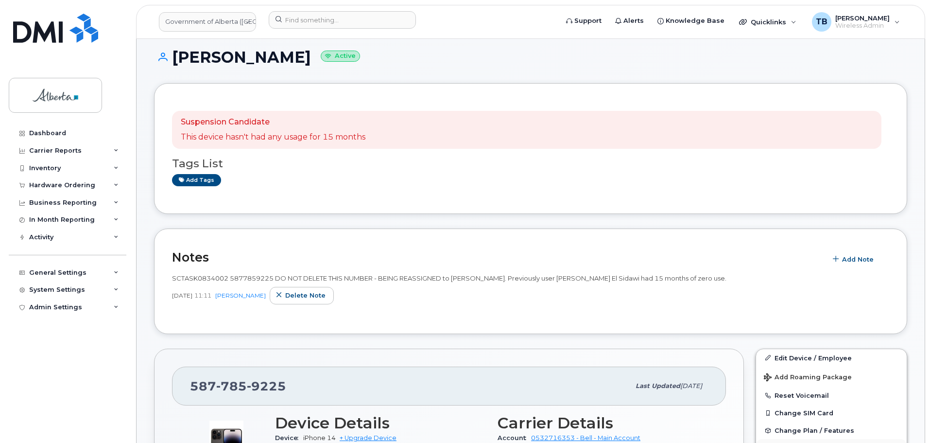
scroll to position [146, 0]
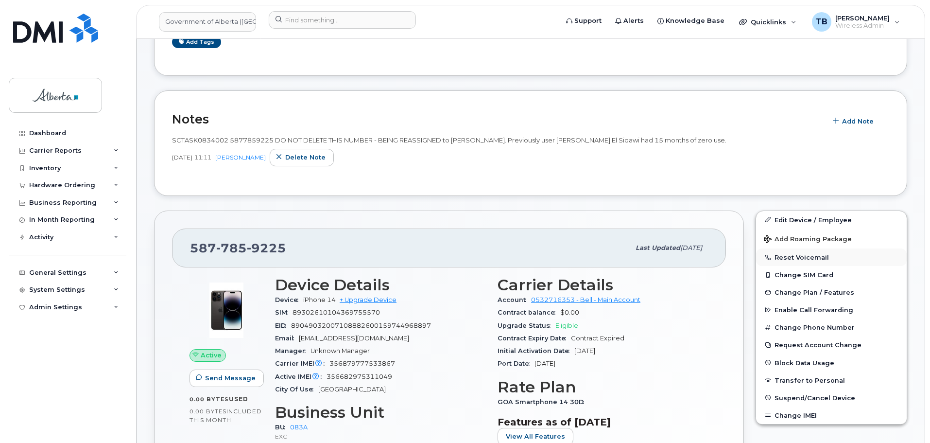
click at [789, 258] on button "Reset Voicemail" at bounding box center [831, 256] width 151 height 17
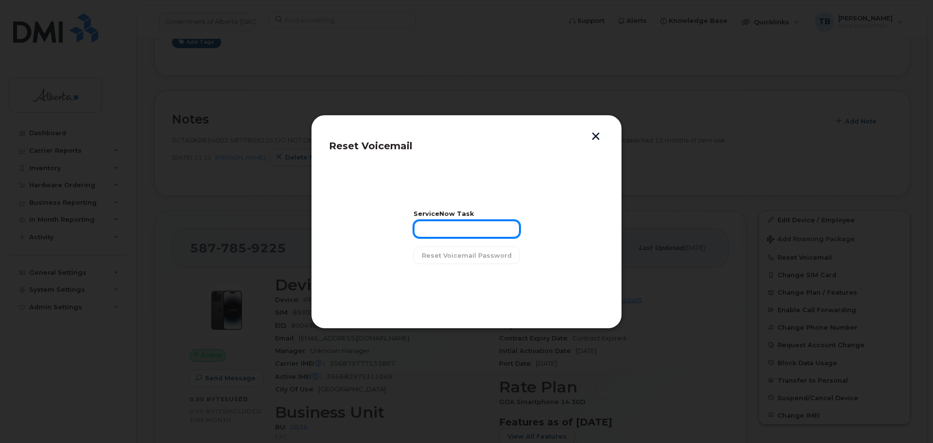
click at [443, 229] on input "text" at bounding box center [467, 228] width 106 height 17
paste input "SCTASK0834002"
type input "SCTASK0834002"
click at [449, 252] on span "Reset Voicemail Password" at bounding box center [467, 255] width 90 height 9
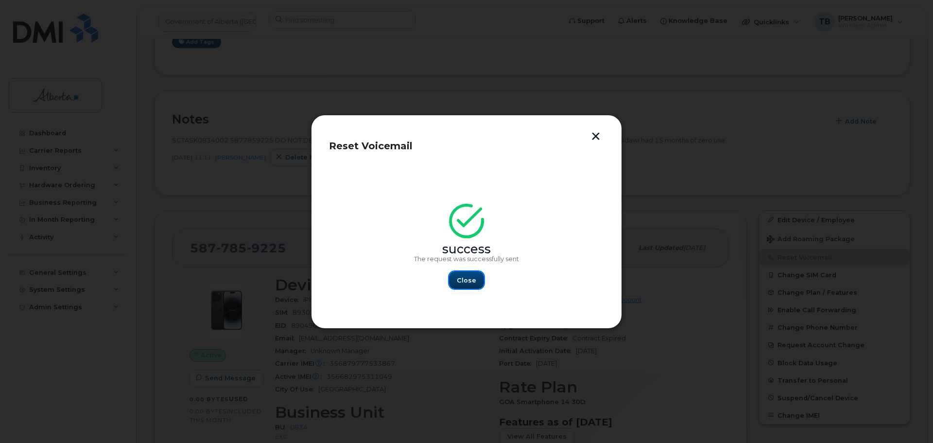
click at [478, 280] on button "Close" at bounding box center [466, 279] width 35 height 17
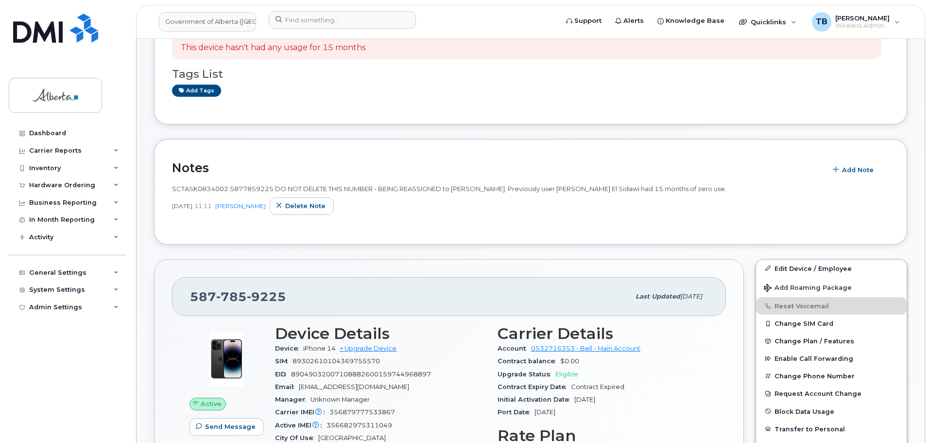
scroll to position [49, 0]
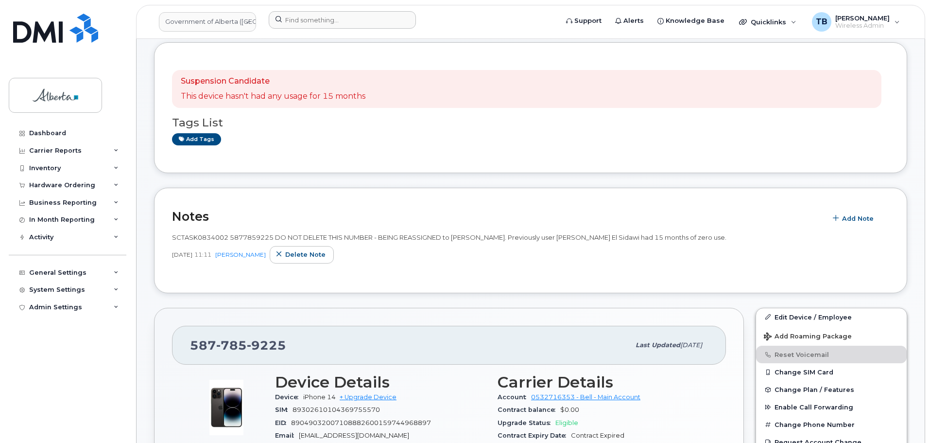
click at [324, 29] on div at bounding box center [410, 21] width 298 height 21
click at [320, 22] on input at bounding box center [342, 19] width 147 height 17
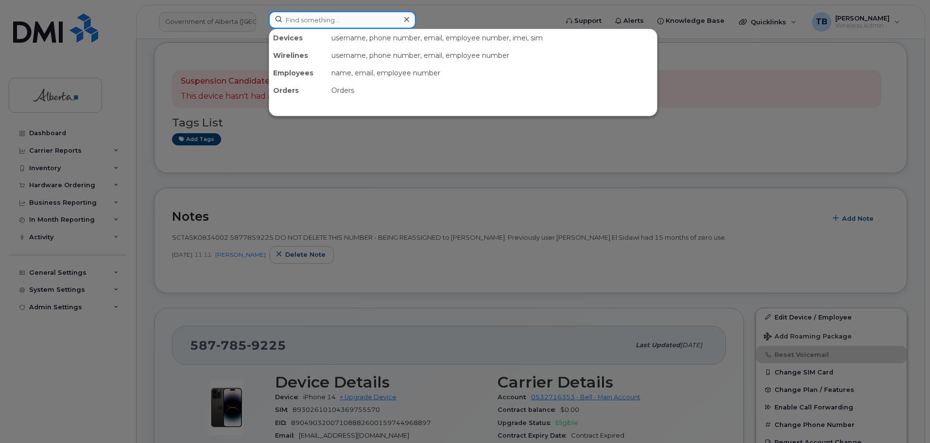
paste input "7802983603"
type input "7802983603"
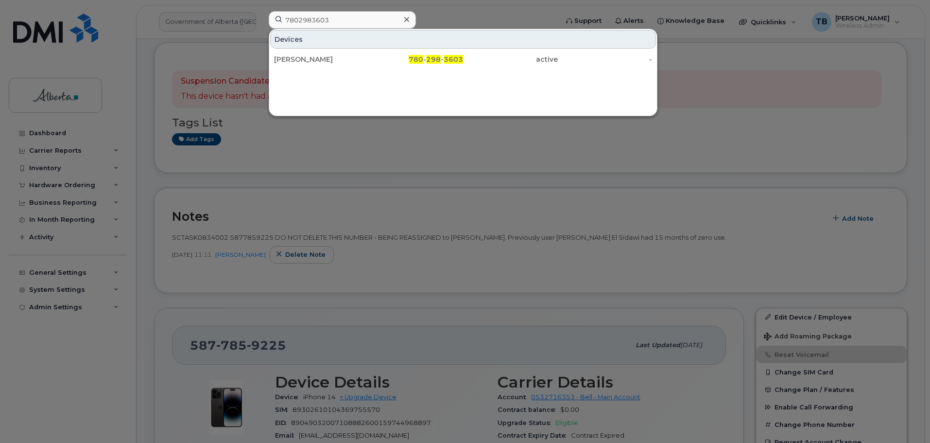
drag, startPoint x: 301, startPoint y: 56, endPoint x: 359, endPoint y: 73, distance: 60.9
click at [301, 56] on div "Chris Emmerling" at bounding box center [321, 59] width 95 height 10
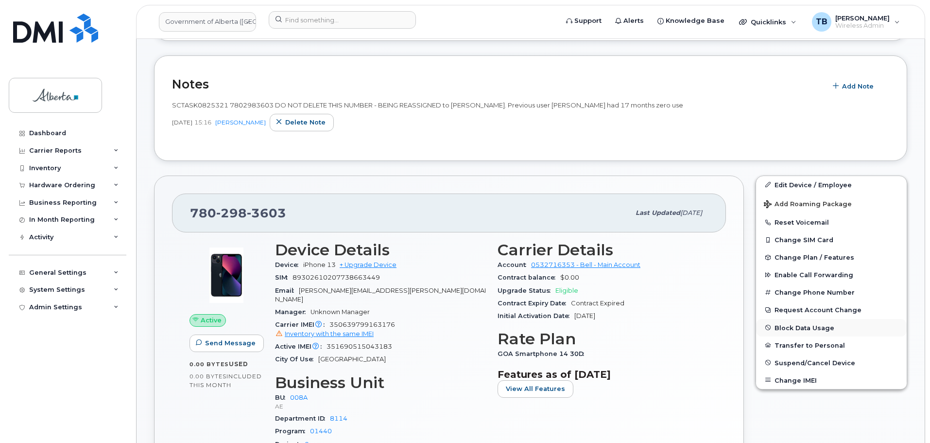
scroll to position [340, 0]
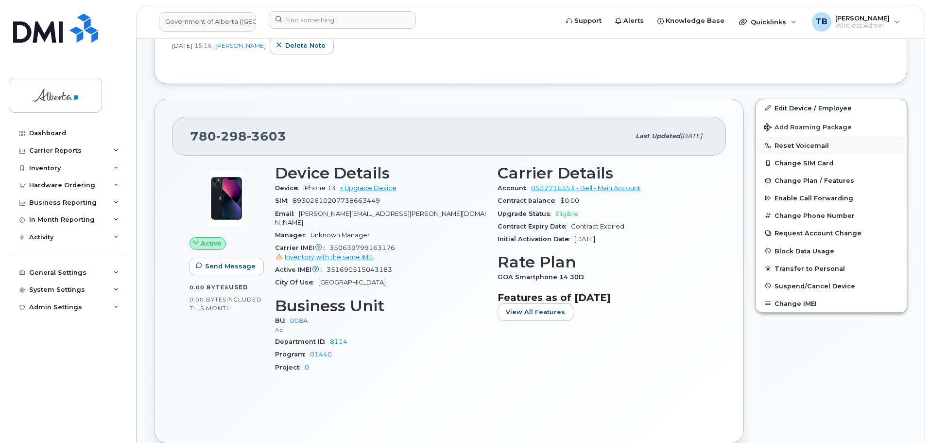
click at [795, 144] on button "Reset Voicemail" at bounding box center [831, 145] width 151 height 17
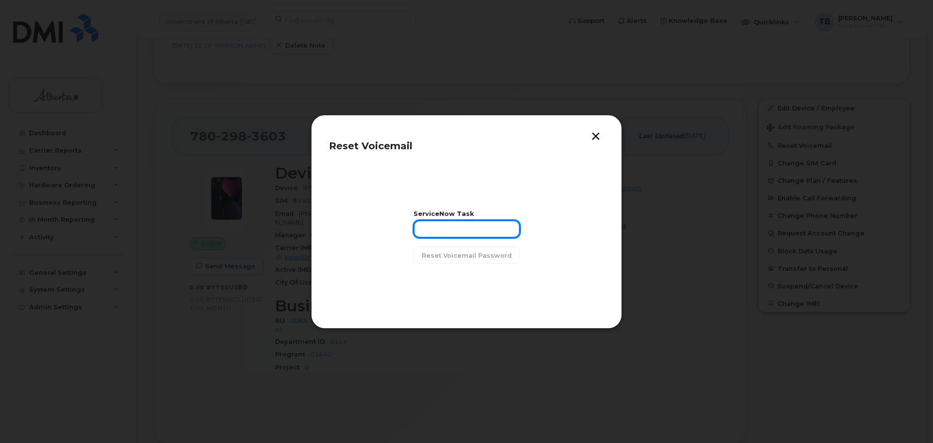
click at [440, 231] on input "text" at bounding box center [467, 228] width 106 height 17
paste input "SCTASK0825321"
type input "SCTASK0825321"
click at [445, 259] on span "Reset Voicemail Password" at bounding box center [467, 255] width 90 height 9
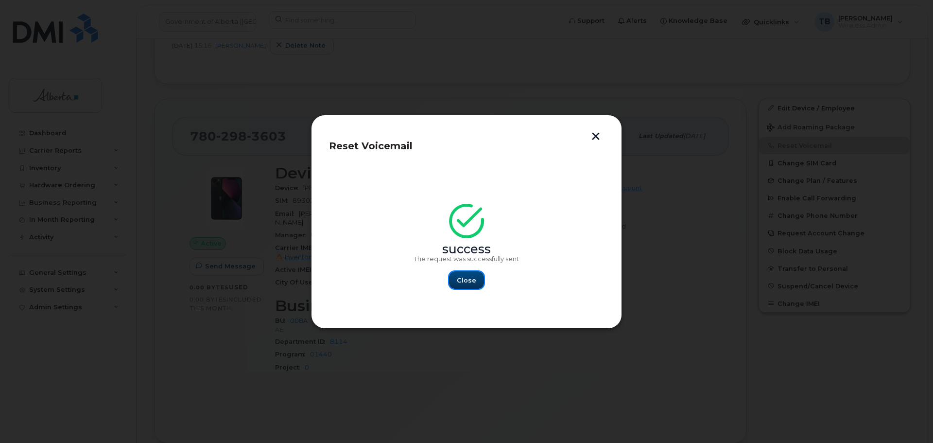
click at [475, 278] on span "Close" at bounding box center [466, 280] width 19 height 9
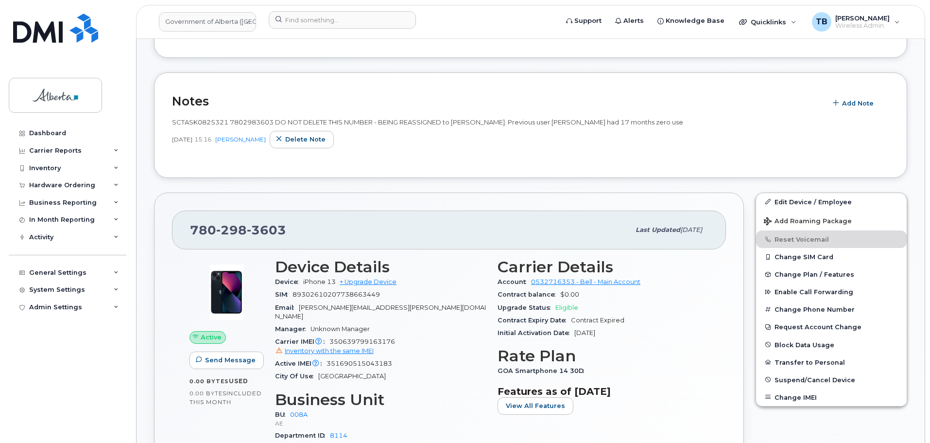
scroll to position [194, 0]
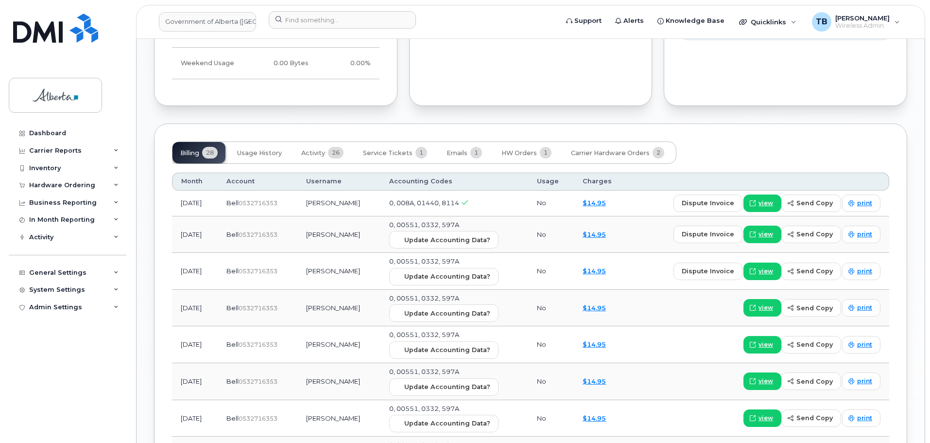
scroll to position [875, 0]
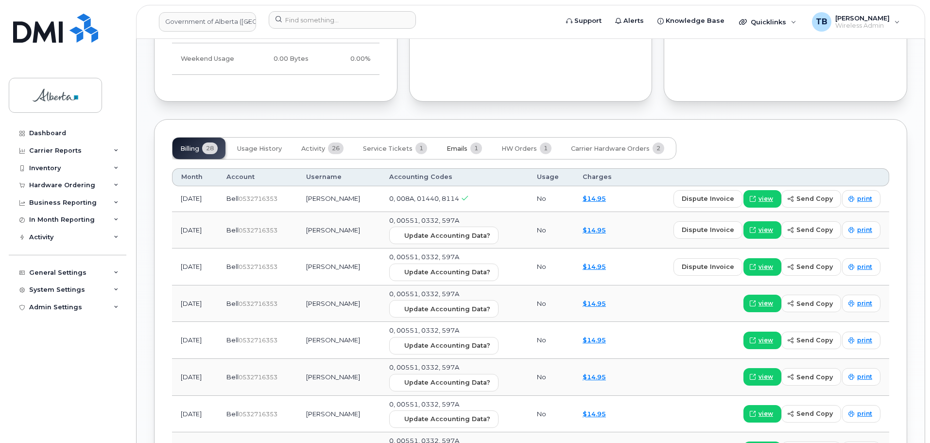
click at [461, 145] on span "Emails" at bounding box center [457, 149] width 21 height 8
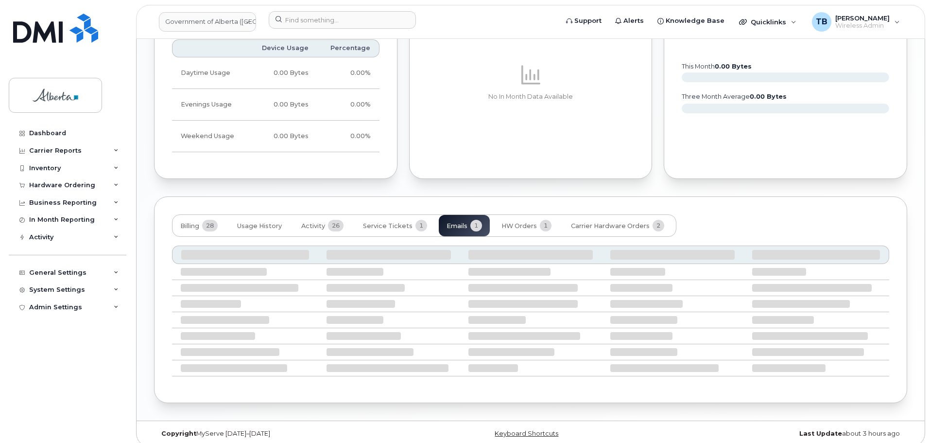
scroll to position [702, 0]
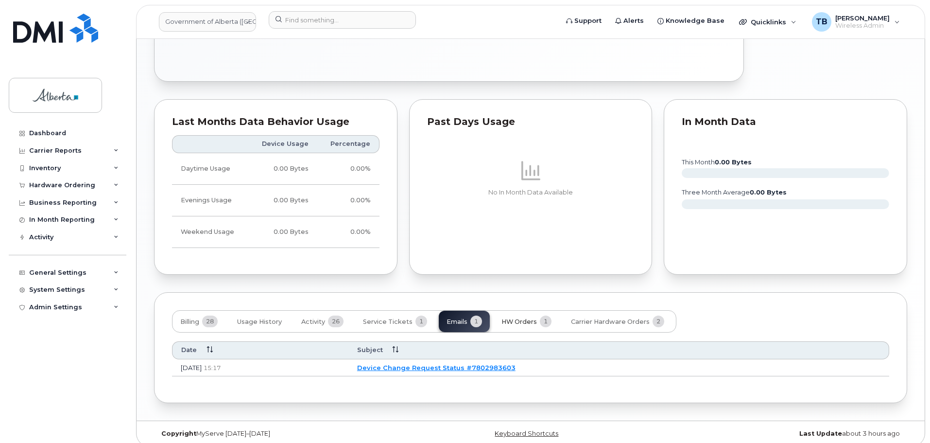
click at [522, 311] on button "HW Orders 1" at bounding box center [527, 321] width 66 height 21
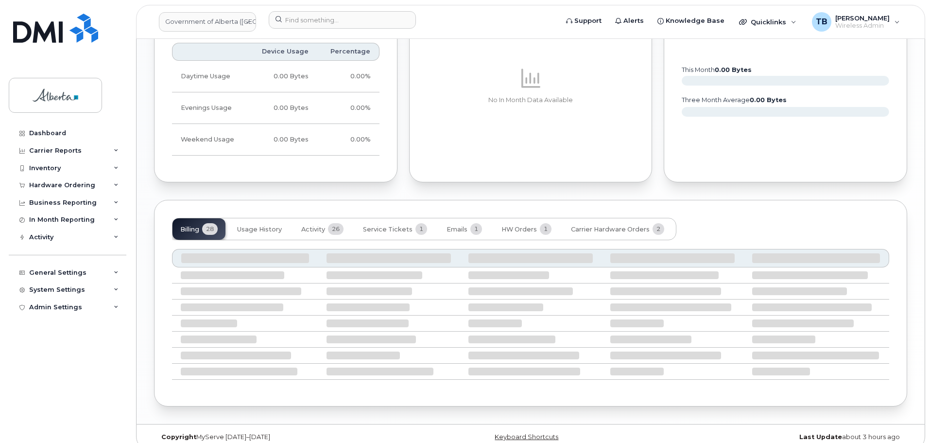
scroll to position [798, 0]
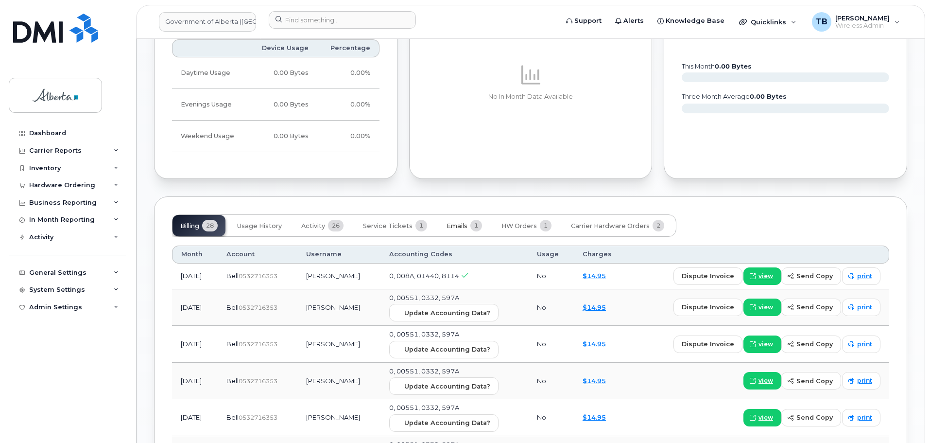
click at [452, 222] on span "Emails" at bounding box center [457, 226] width 21 height 8
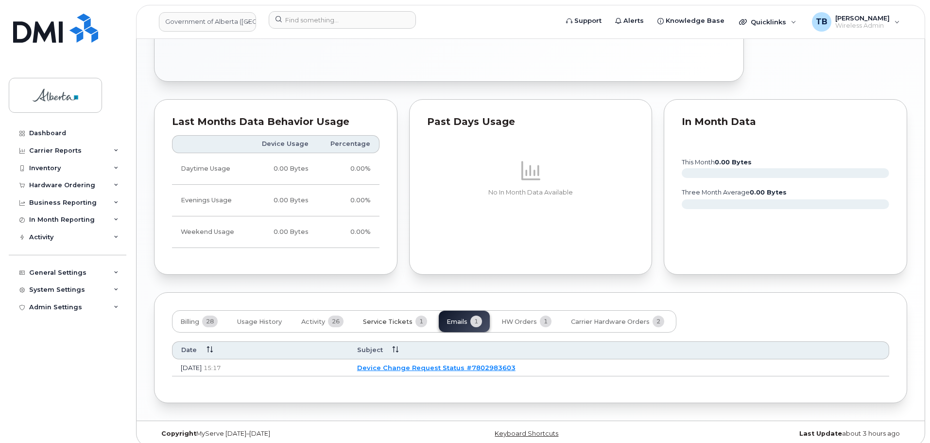
click at [393, 311] on button "Service Tickets 1" at bounding box center [395, 321] width 80 height 21
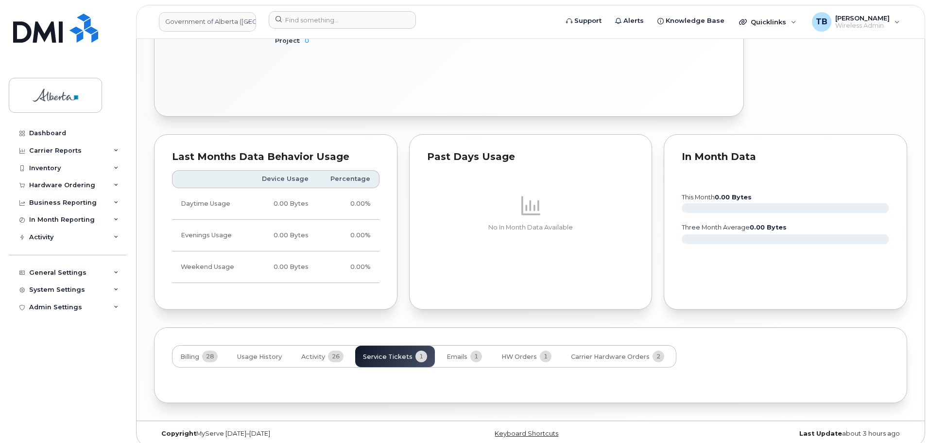
scroll to position [702, 0]
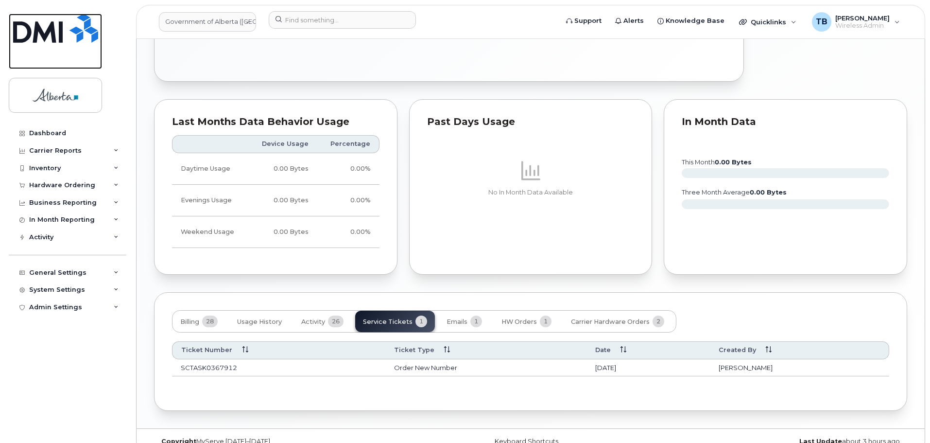
click at [45, 35] on img at bounding box center [55, 28] width 85 height 29
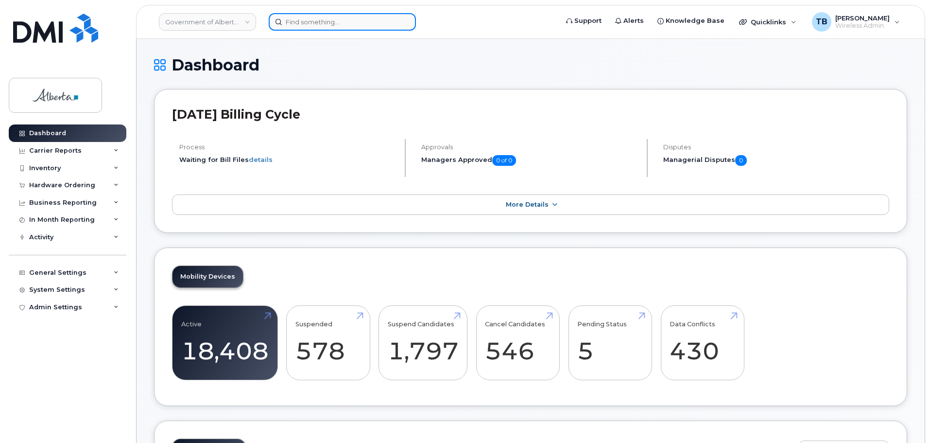
click at [318, 16] on input at bounding box center [342, 21] width 147 height 17
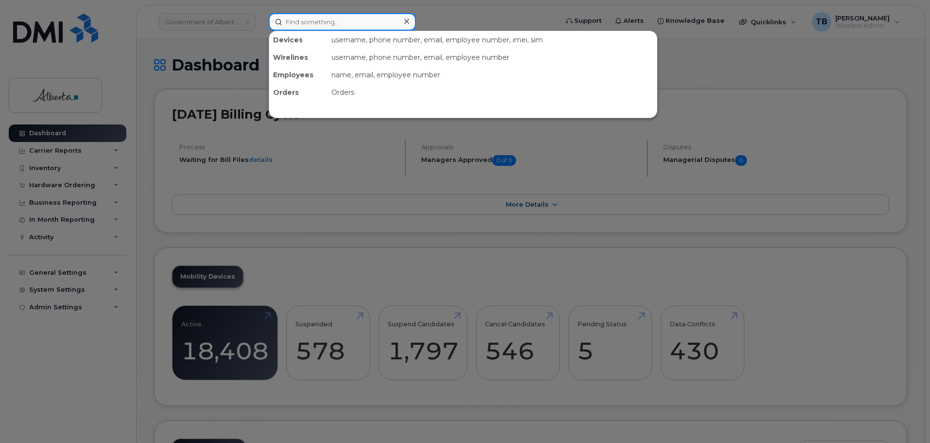
paste input "7802653758"
type input "7802653758"
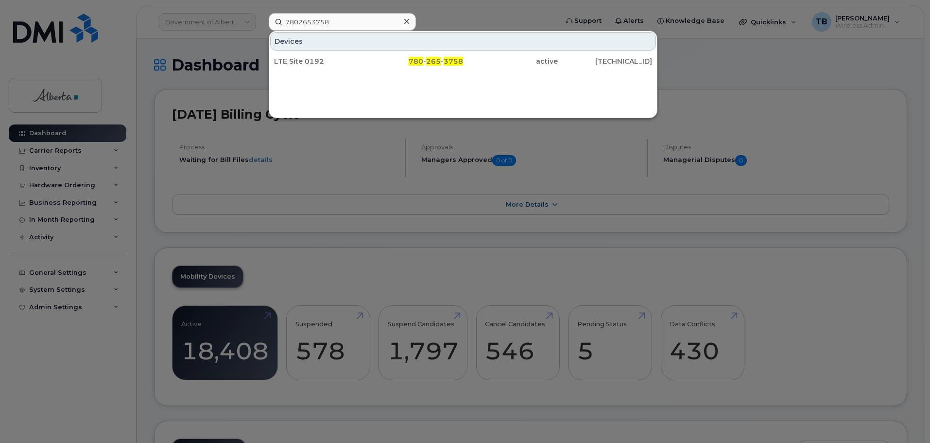
drag, startPoint x: 330, startPoint y: 64, endPoint x: 262, endPoint y: 62, distance: 67.6
click at [330, 64] on div "LTE Site 0192" at bounding box center [321, 61] width 95 height 10
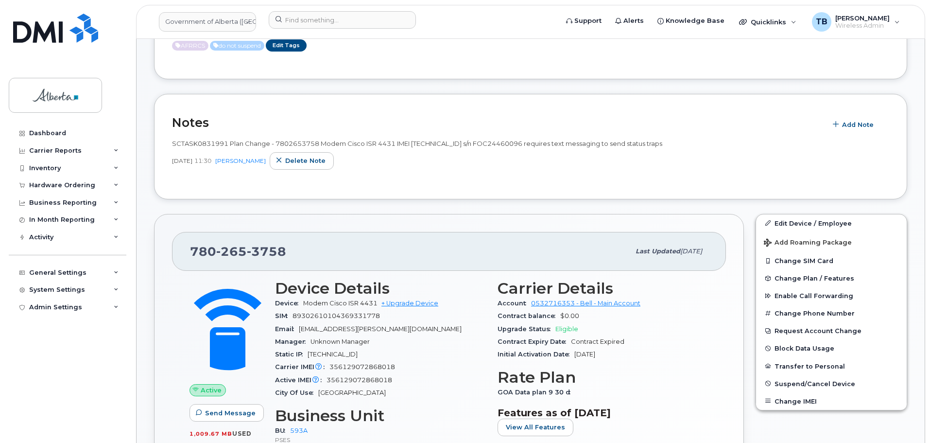
scroll to position [389, 0]
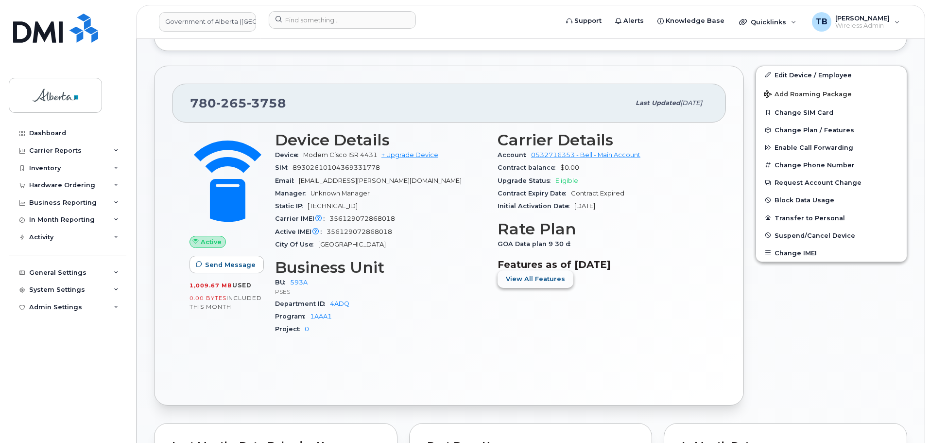
click at [530, 285] on button "View All Features" at bounding box center [536, 278] width 76 height 17
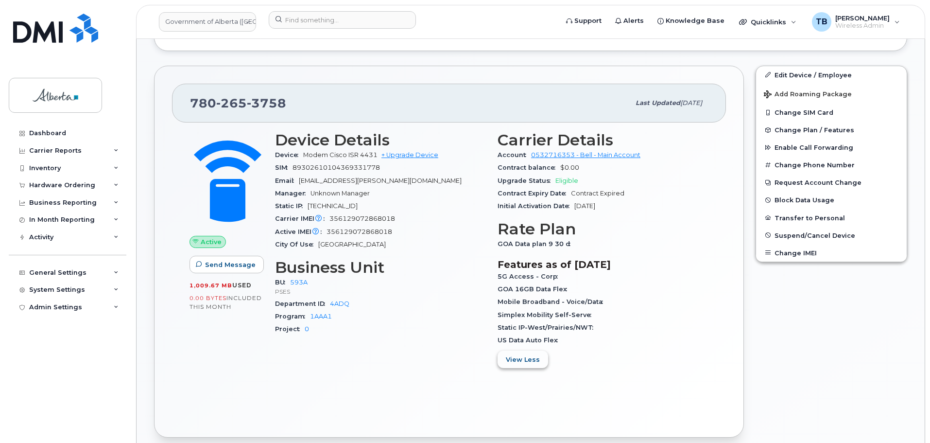
click at [517, 362] on span "View Less" at bounding box center [523, 359] width 34 height 9
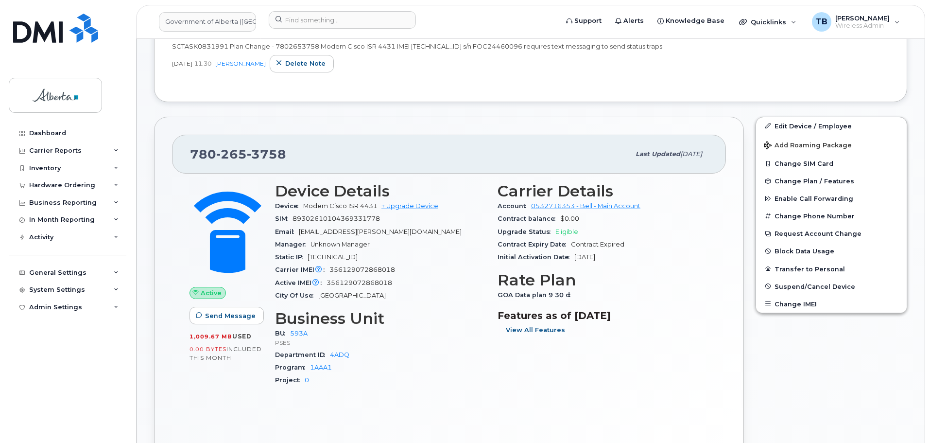
scroll to position [340, 0]
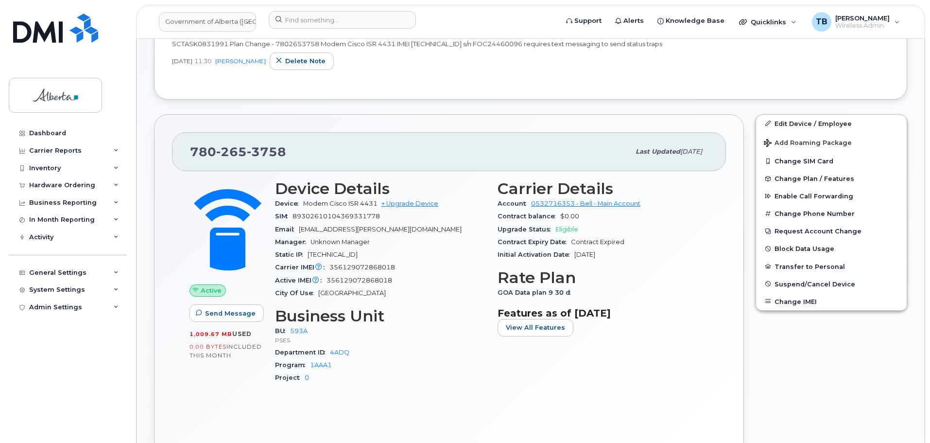
click at [247, 155] on span "265" at bounding box center [266, 151] width 39 height 15
copy span "780 265 3758"
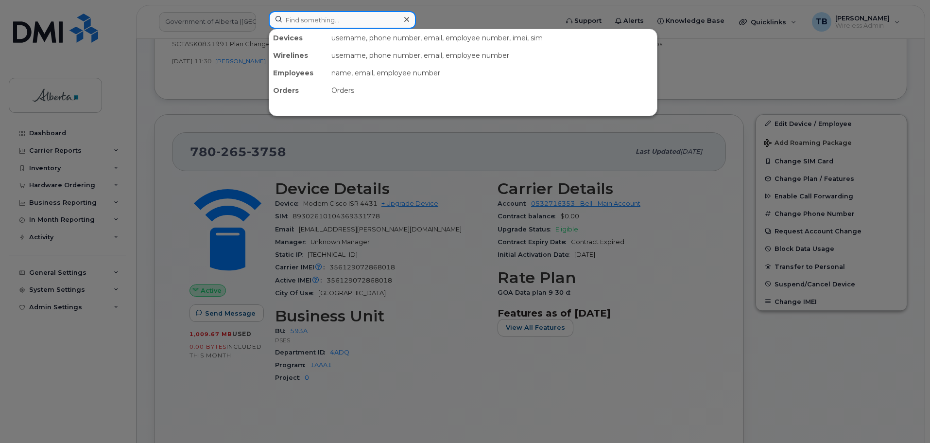
click at [319, 16] on input at bounding box center [342, 19] width 147 height 17
paste input "7809406387"
type input "7809406387"
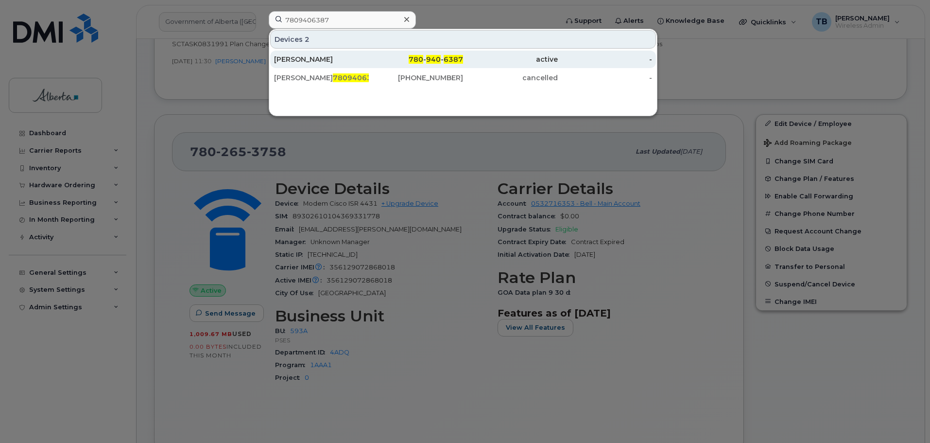
click at [300, 57] on div "[PERSON_NAME]" at bounding box center [321, 59] width 95 height 10
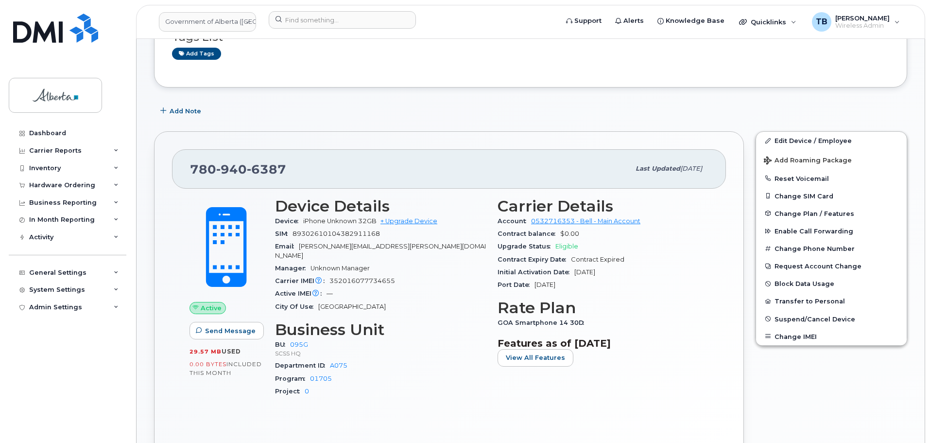
scroll to position [97, 0]
click at [375, 277] on span "352016077734655" at bounding box center [363, 280] width 66 height 7
copy span "352016077734655"
click at [55, 206] on div "Business Reporting" at bounding box center [63, 203] width 68 height 8
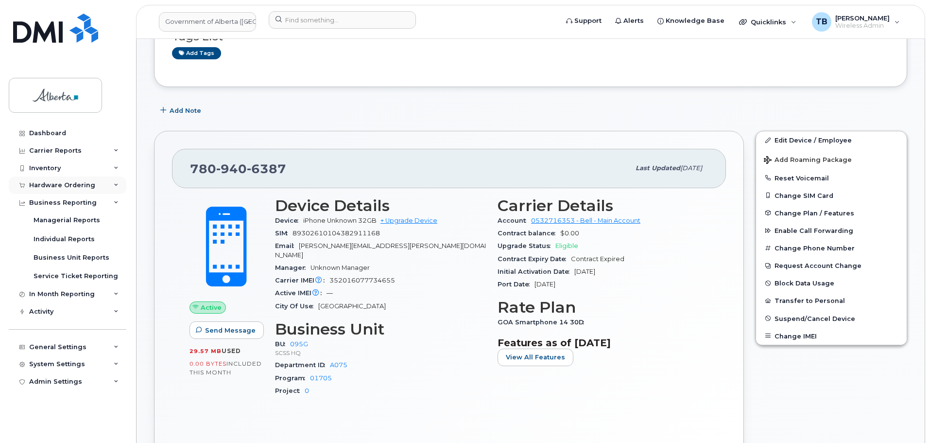
click at [66, 184] on div "Hardware Ordering" at bounding box center [62, 185] width 66 height 8
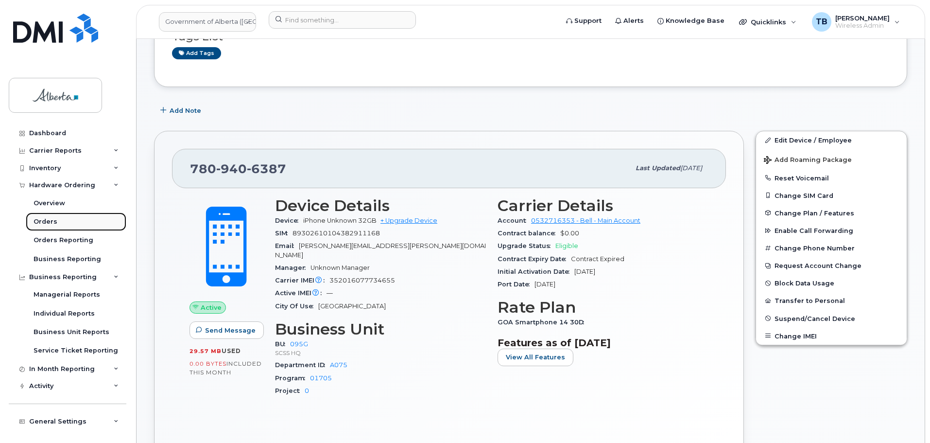
click at [58, 222] on link "Orders" at bounding box center [76, 221] width 101 height 18
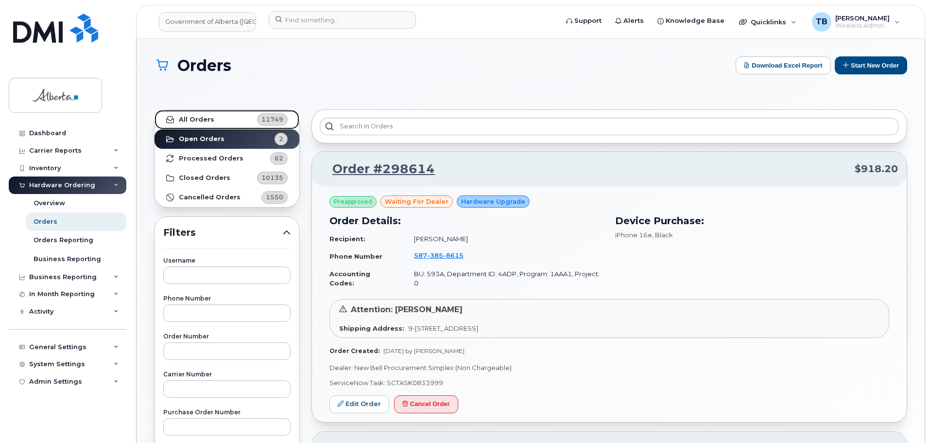
click at [182, 119] on strong "All Orders" at bounding box center [196, 120] width 35 height 8
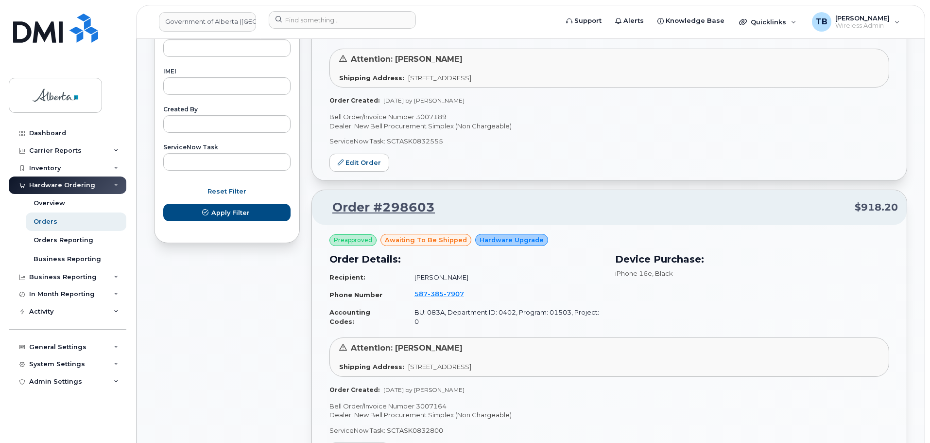
scroll to position [535, 0]
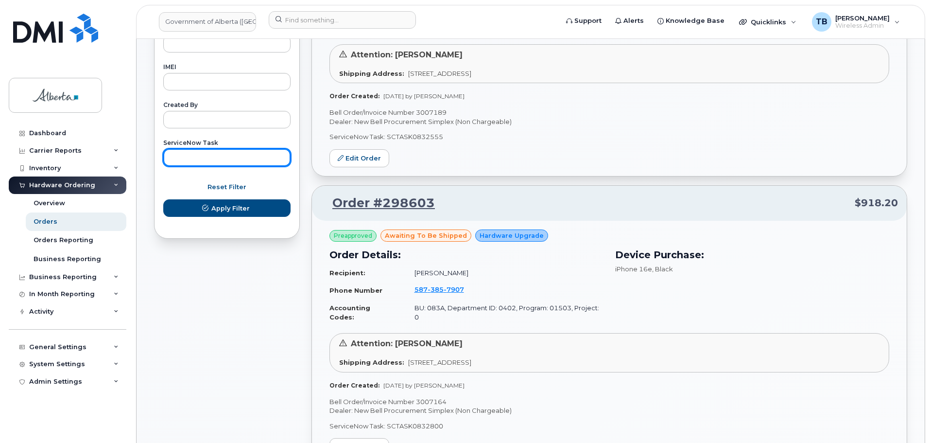
click at [204, 158] on input "text" at bounding box center [226, 157] width 127 height 17
paste input "SCTASK0829050"
click at [163, 199] on button "Apply Filter" at bounding box center [226, 207] width 127 height 17
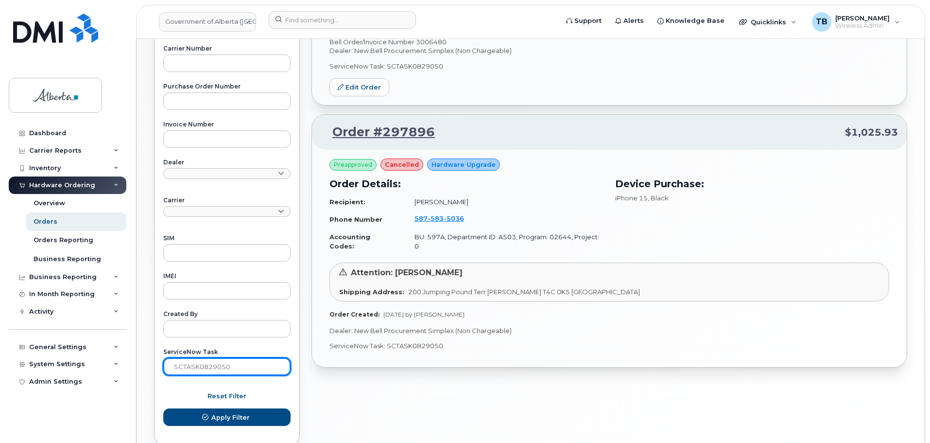
scroll to position [379, 0]
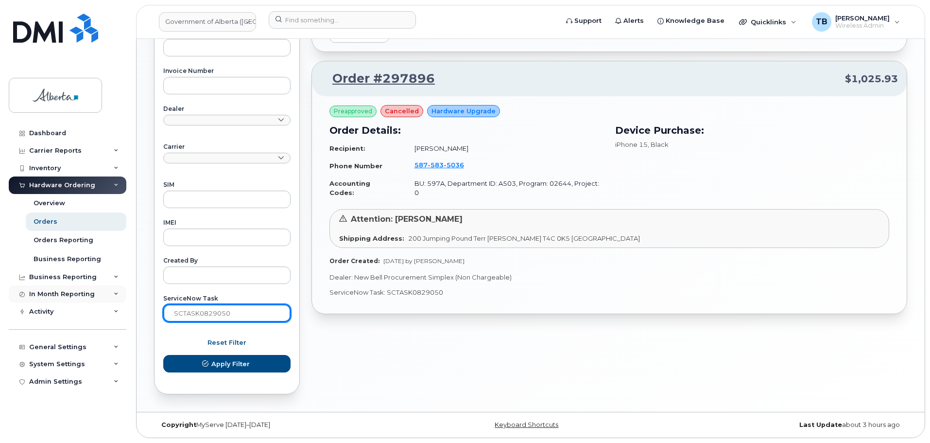
drag, startPoint x: 237, startPoint y: 314, endPoint x: 78, endPoint y: 292, distance: 160.9
click at [137, 292] on div "Government of [GEOGRAPHIC_DATA] (GOA) Support Alerts Knowledge Base Quicklinks …" at bounding box center [531, 36] width 788 height 752
paste input "604"
click at [163, 355] on button "Apply Filter" at bounding box center [226, 363] width 127 height 17
drag, startPoint x: 230, startPoint y: 314, endPoint x: 135, endPoint y: 306, distance: 95.1
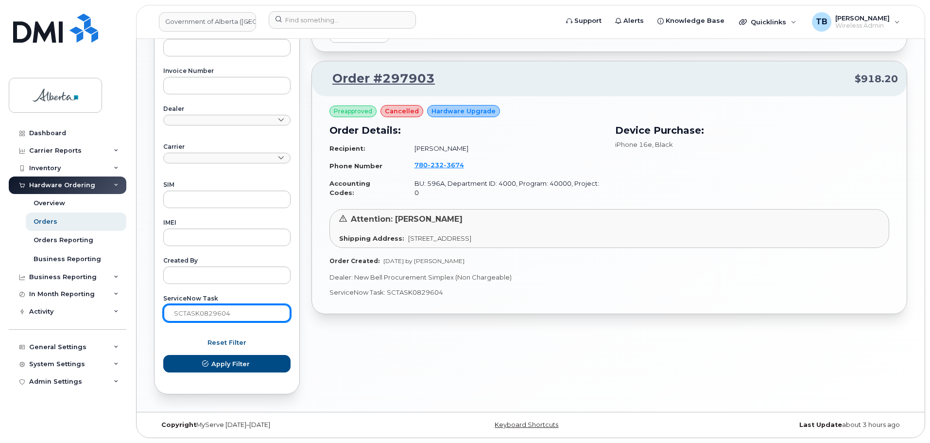
click at [135, 306] on body "Government of [GEOGRAPHIC_DATA] (GOA) Support Alerts Knowledge Base Quicklinks …" at bounding box center [465, 32] width 930 height 822
paste input "33579"
click at [163, 355] on button "Apply Filter" at bounding box center [226, 363] width 127 height 17
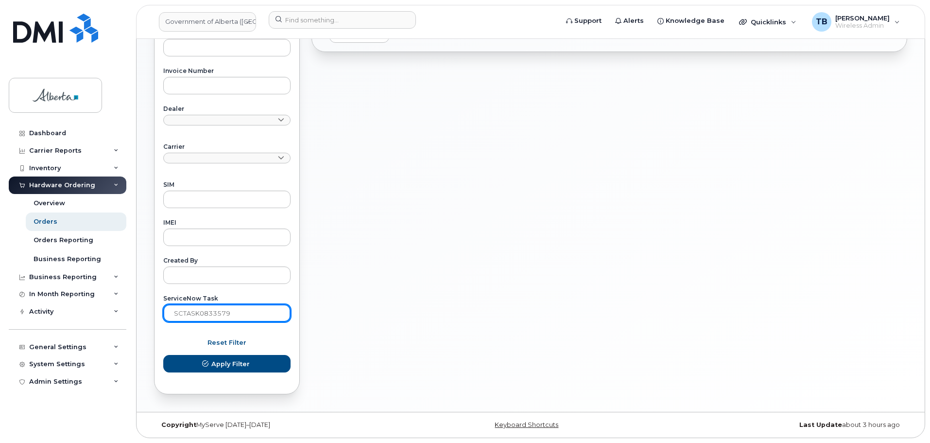
click at [252, 312] on input "SCTASK0833579" at bounding box center [226, 312] width 127 height 17
paste input "981"
click at [163, 355] on button "Apply Filter" at bounding box center [226, 363] width 127 height 17
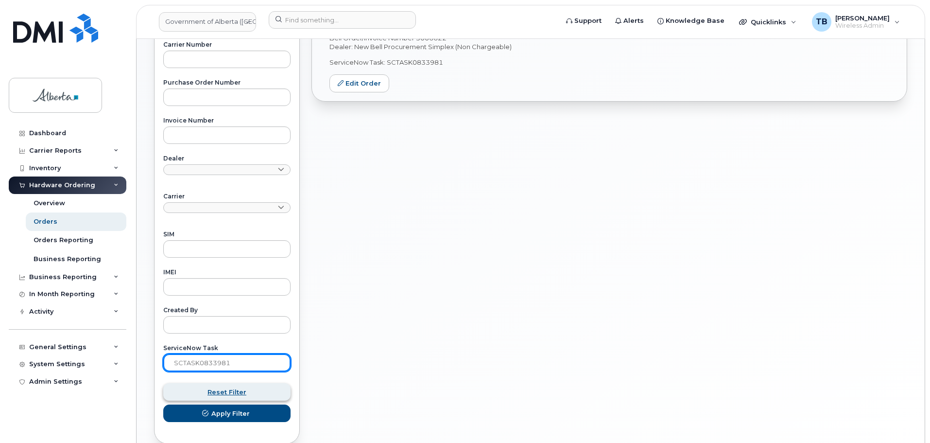
scroll to position [331, 0]
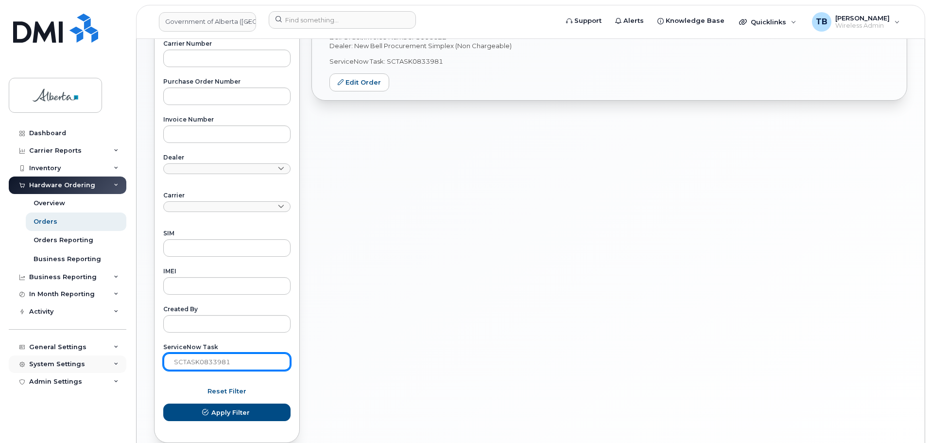
drag, startPoint x: 147, startPoint y: 368, endPoint x: 125, endPoint y: 369, distance: 21.4
click at [137, 369] on div "Government of [GEOGRAPHIC_DATA] (GOA) Support Alerts Knowledge Base Quicklinks …" at bounding box center [531, 84] width 788 height 752
paste input "4090"
type input "SCTASK0834090"
click at [163, 403] on button "Apply Filter" at bounding box center [226, 411] width 127 height 17
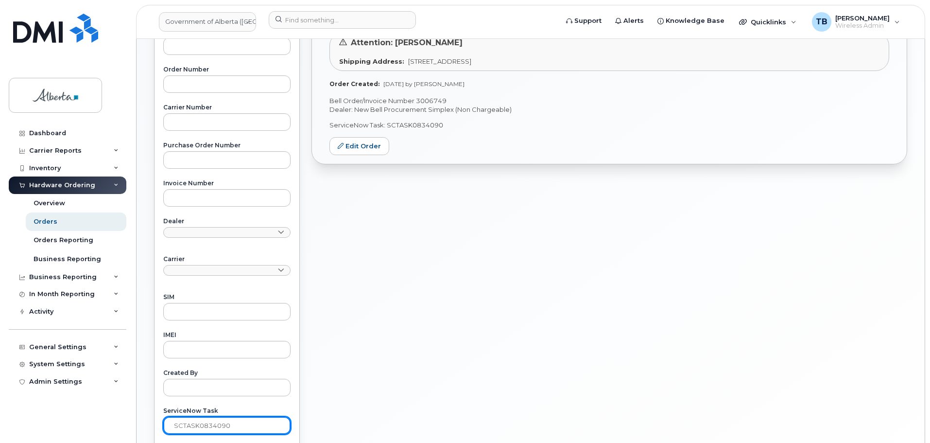
scroll to position [136, 0]
